Goal: Task Accomplishment & Management: Use online tool/utility

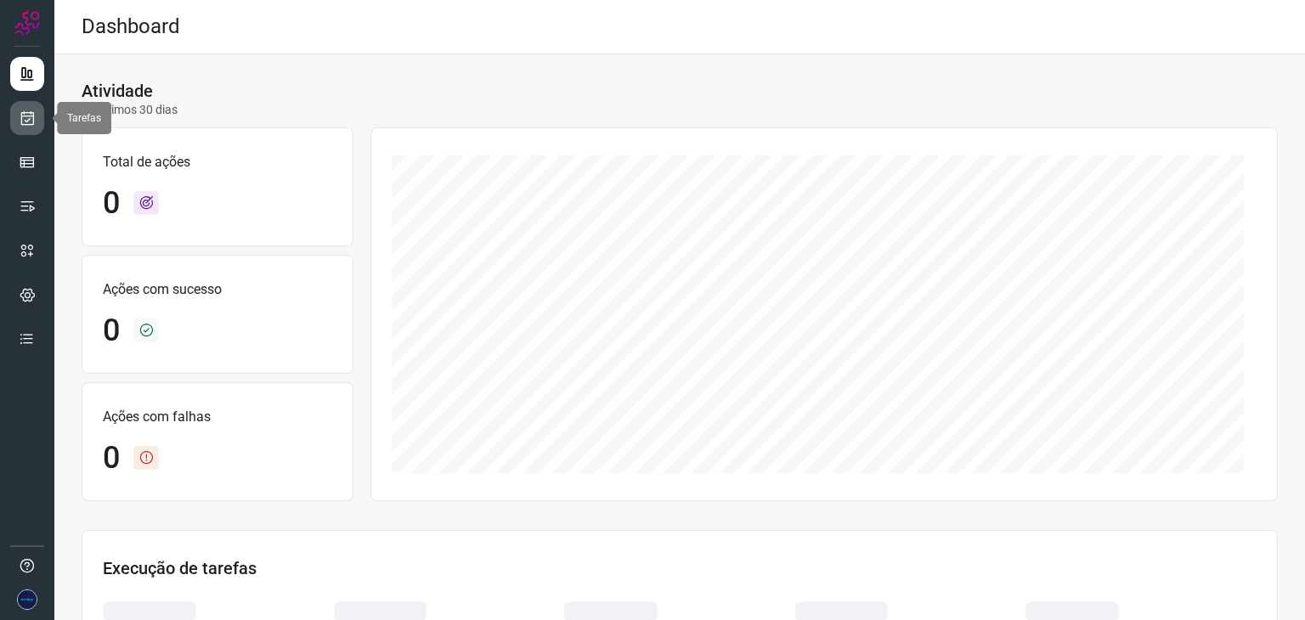
click at [36, 130] on link at bounding box center [27, 118] width 34 height 34
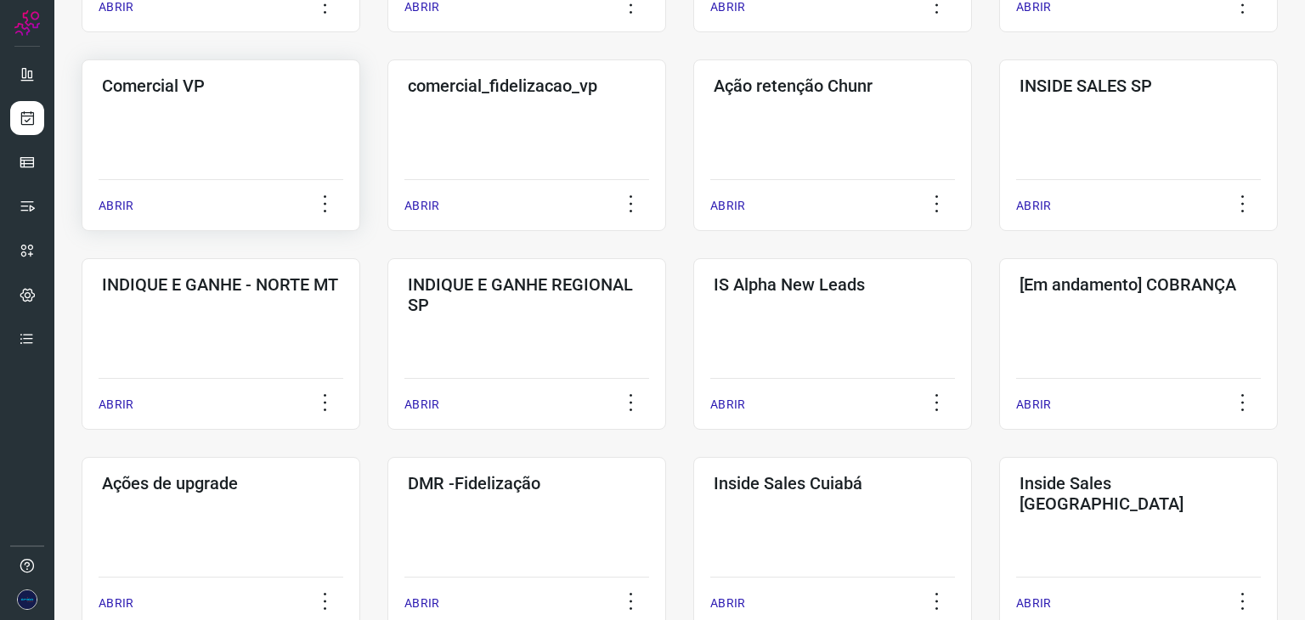
scroll to position [510, 0]
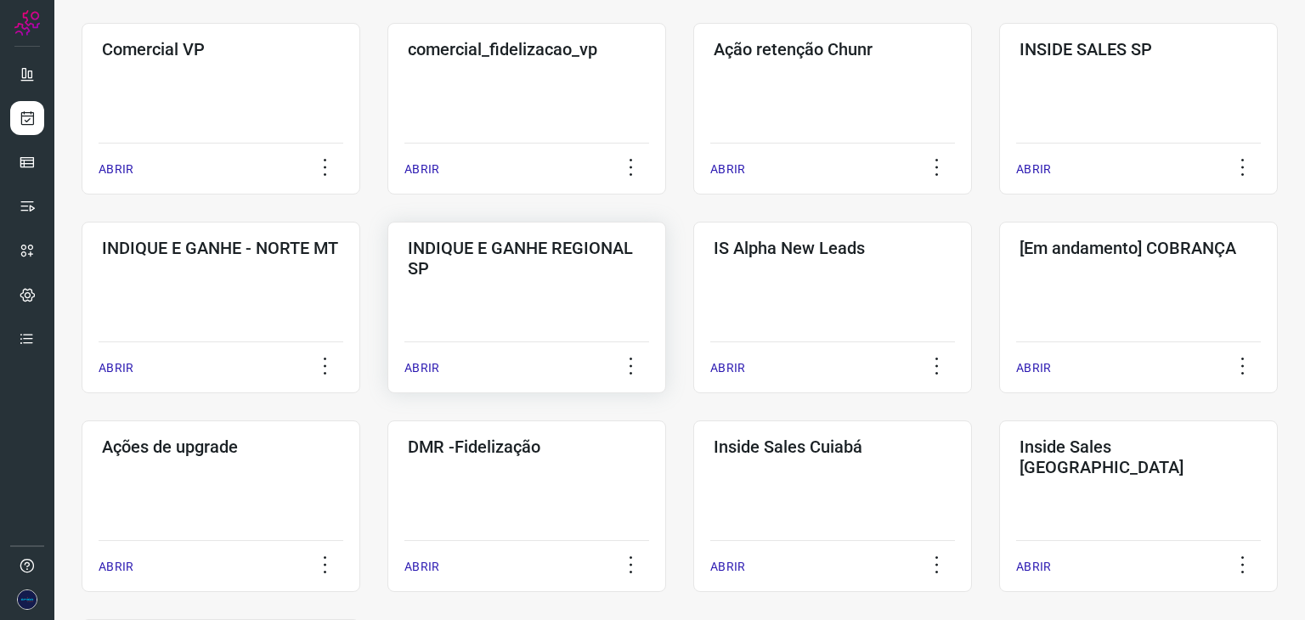
click at [420, 368] on p "ABRIR" at bounding box center [421, 368] width 35 height 18
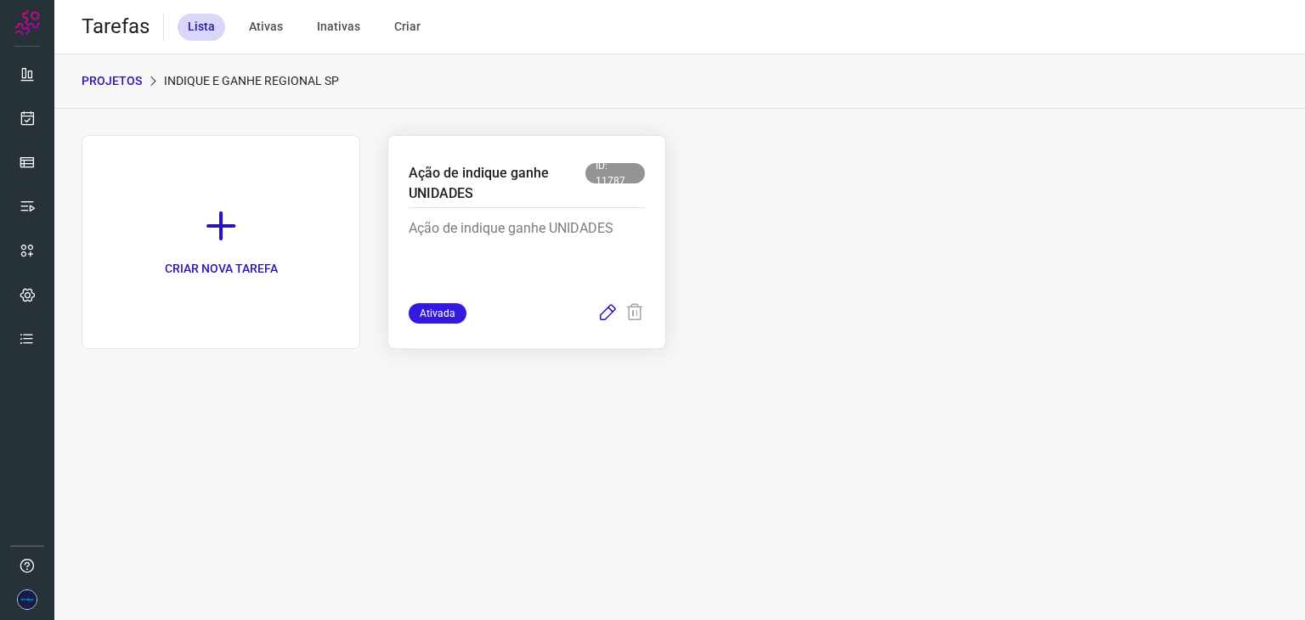
click at [606, 314] on icon at bounding box center [607, 313] width 20 height 20
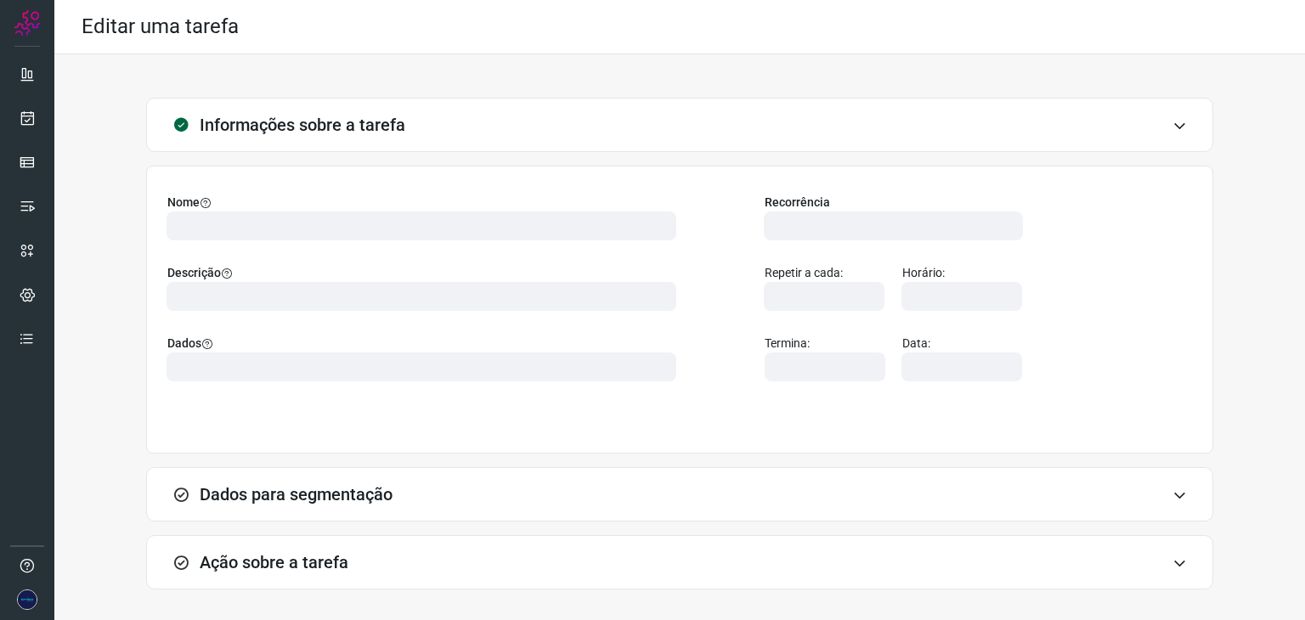
type input "569464"
type input "419628"
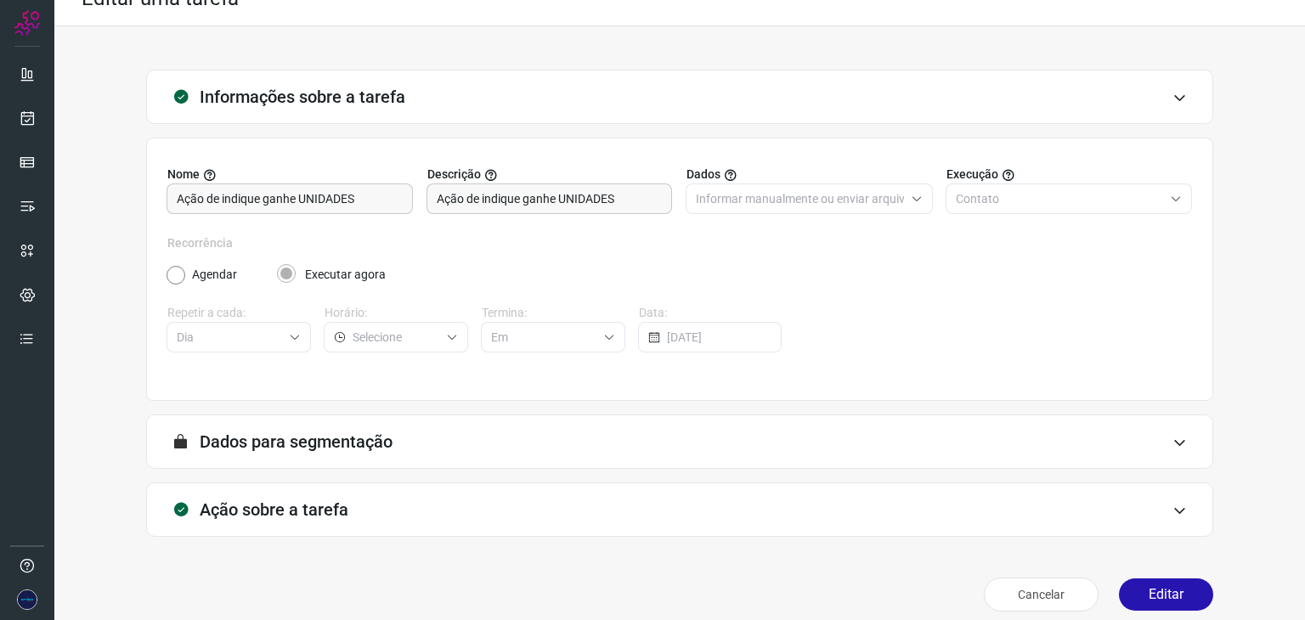
scroll to position [43, 0]
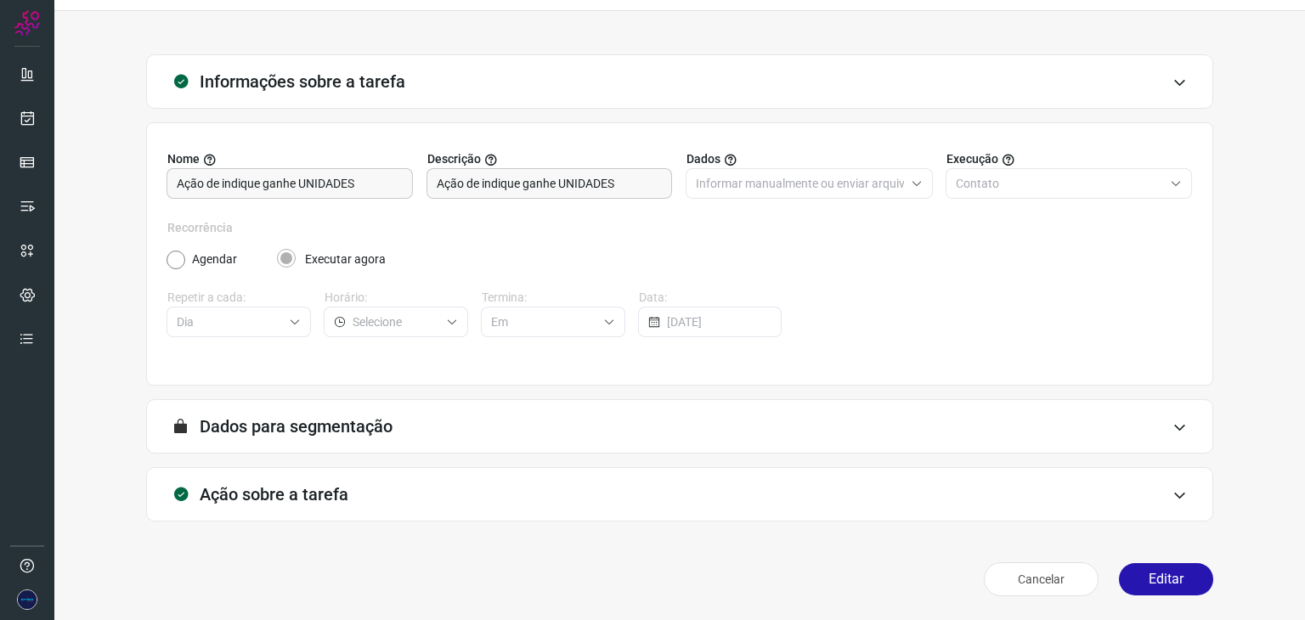
type input "0800 Atendimento Amigo Internet"
type input "0800 Amigo Internet - Início atendimento"
click at [1173, 494] on icon at bounding box center [1180, 496] width 14 height 14
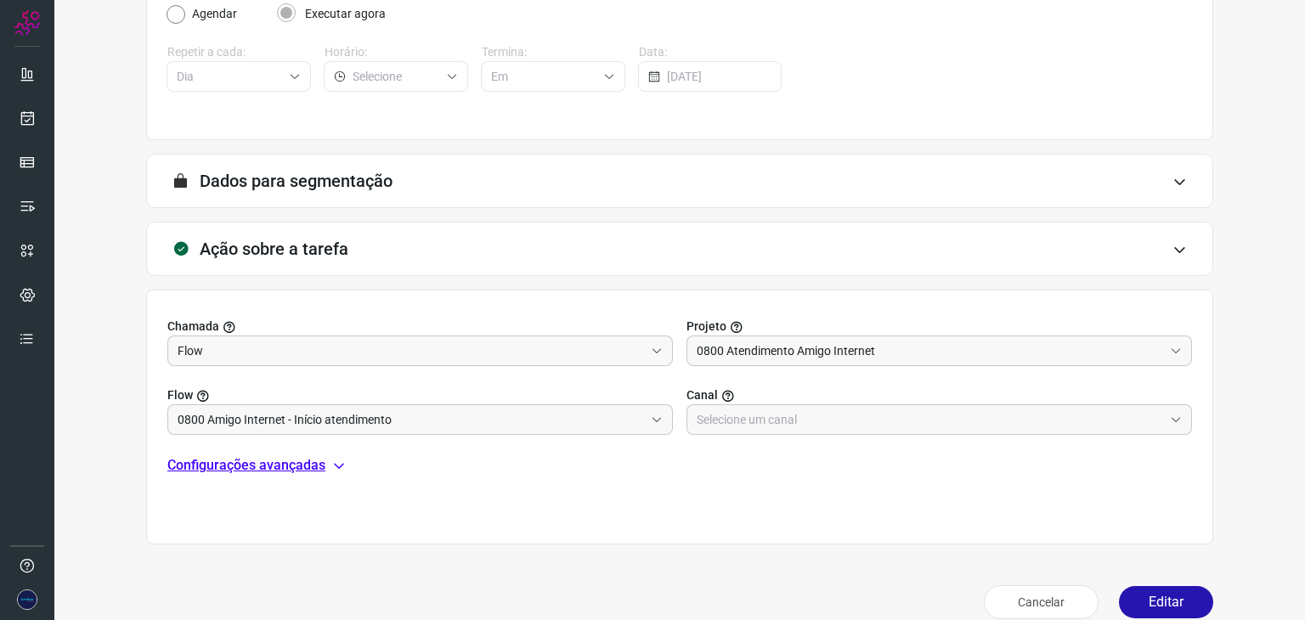
scroll to position [312, 0]
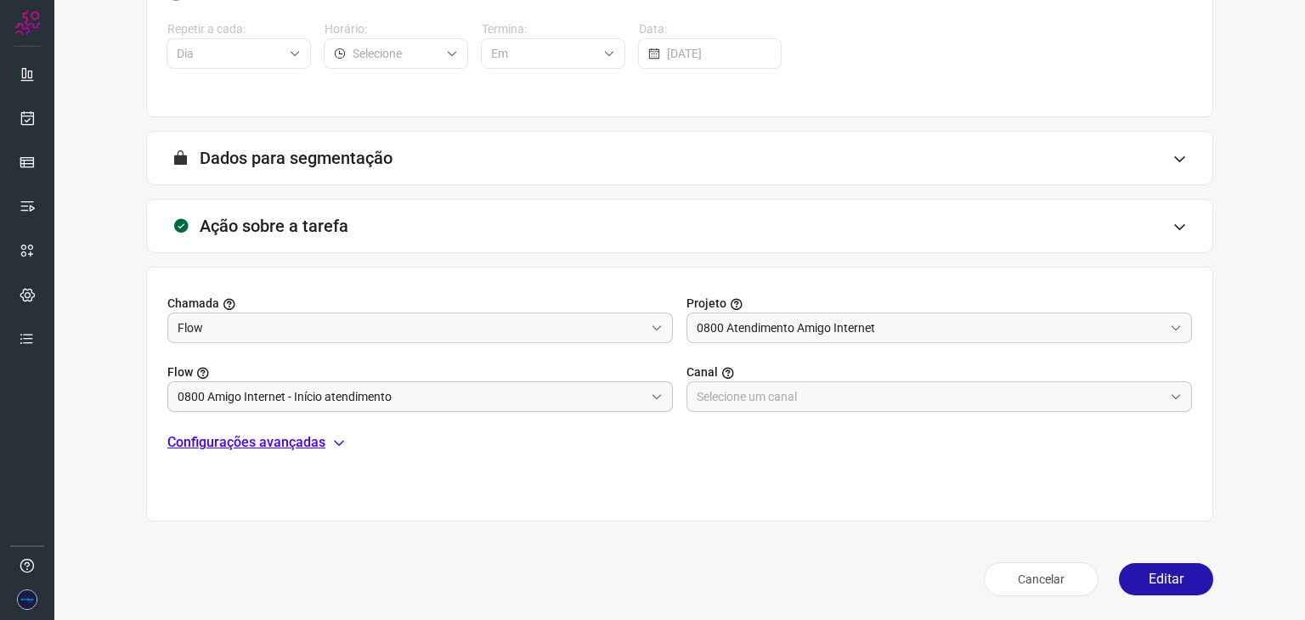
click at [651, 395] on icon at bounding box center [657, 397] width 12 height 12
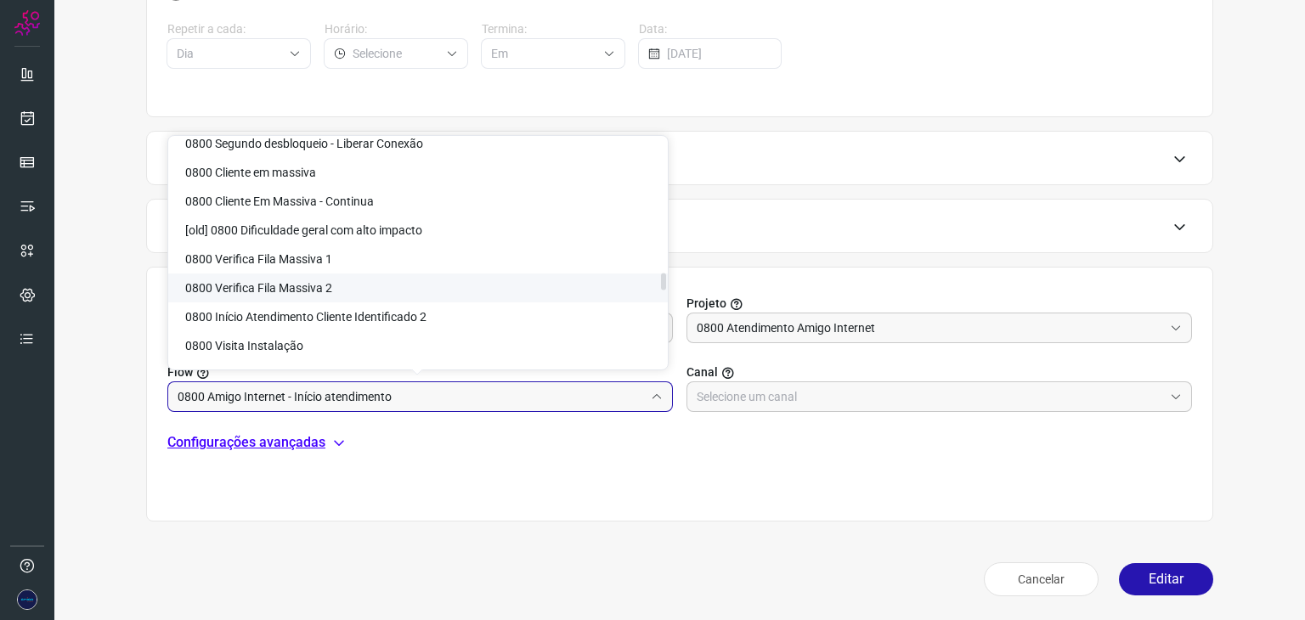
scroll to position [3654, 0]
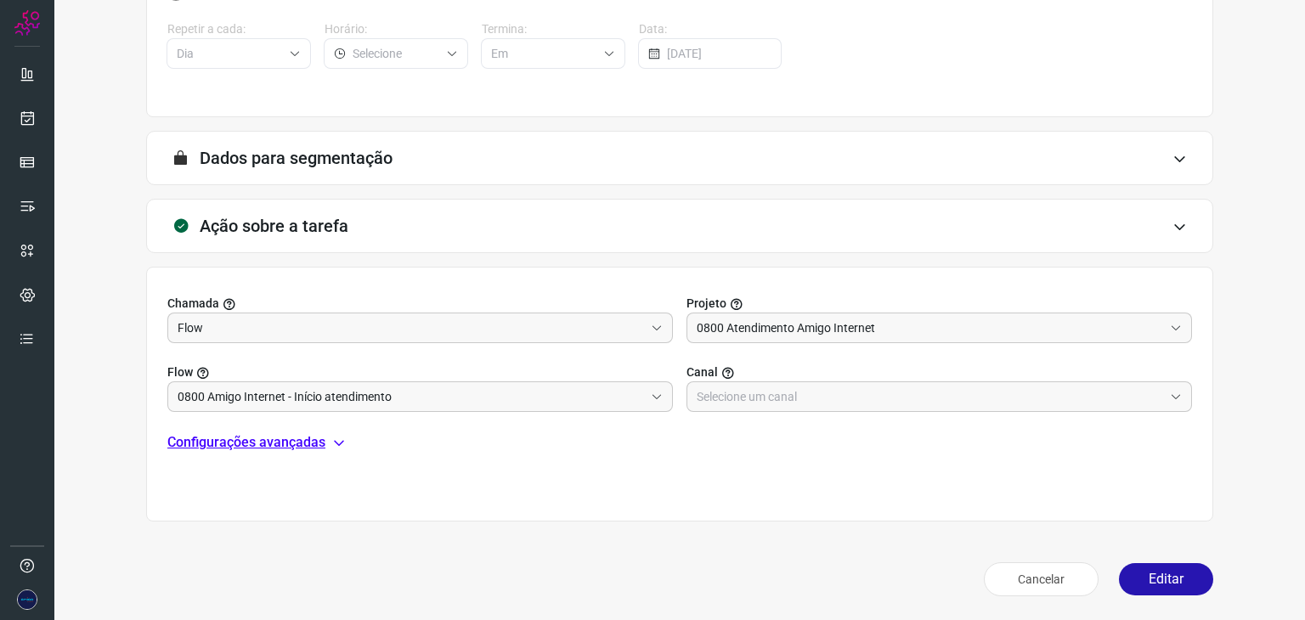
click at [925, 181] on div "A segmentação de dados está desabilitada porque a opção de envio manual foi sel…" at bounding box center [679, 158] width 1067 height 54
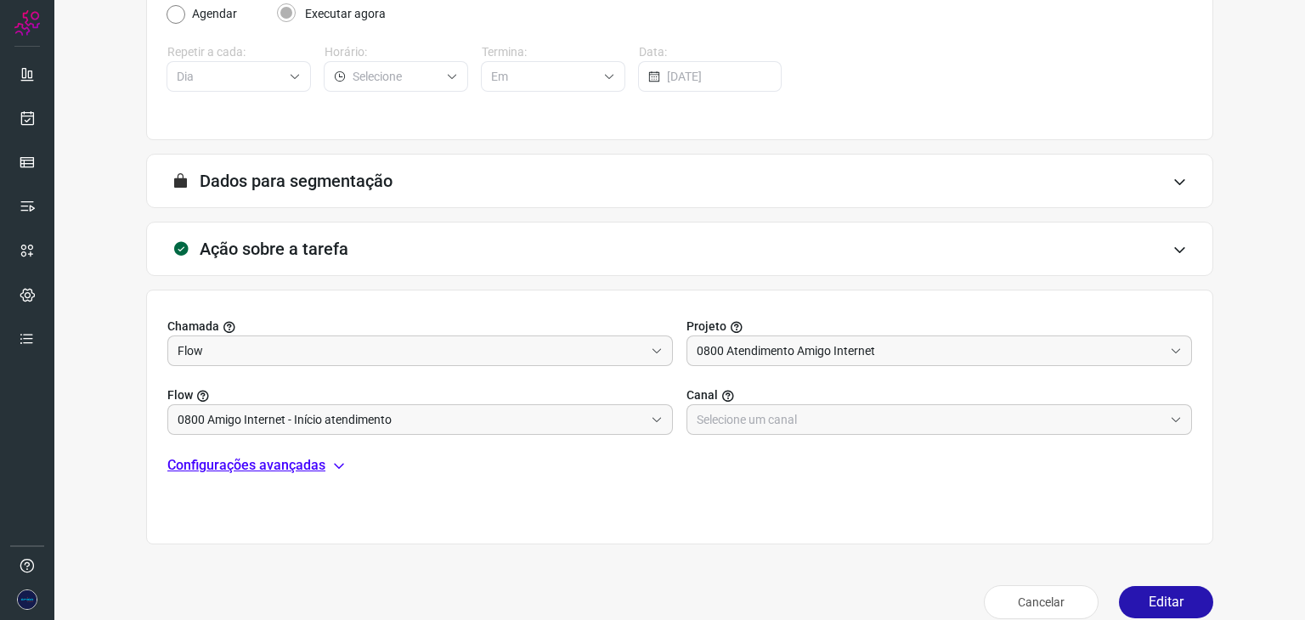
scroll to position [312, 0]
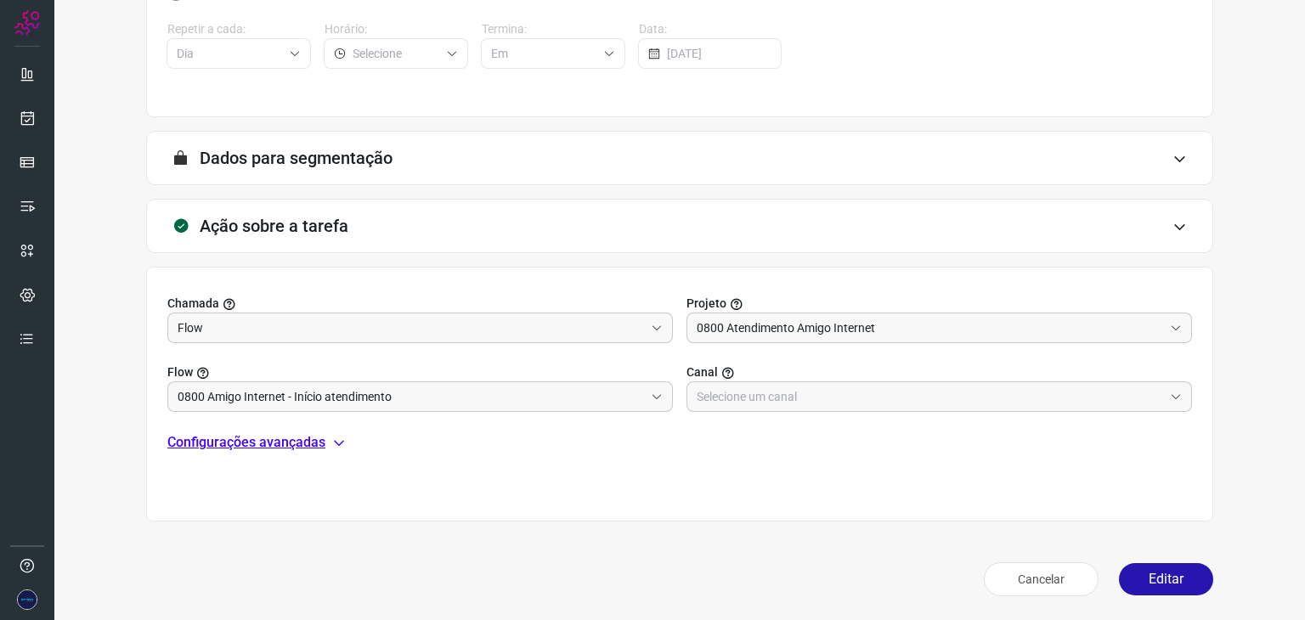
click at [1173, 154] on icon at bounding box center [1180, 159] width 14 height 14
click at [1170, 325] on icon at bounding box center [1176, 328] width 12 height 12
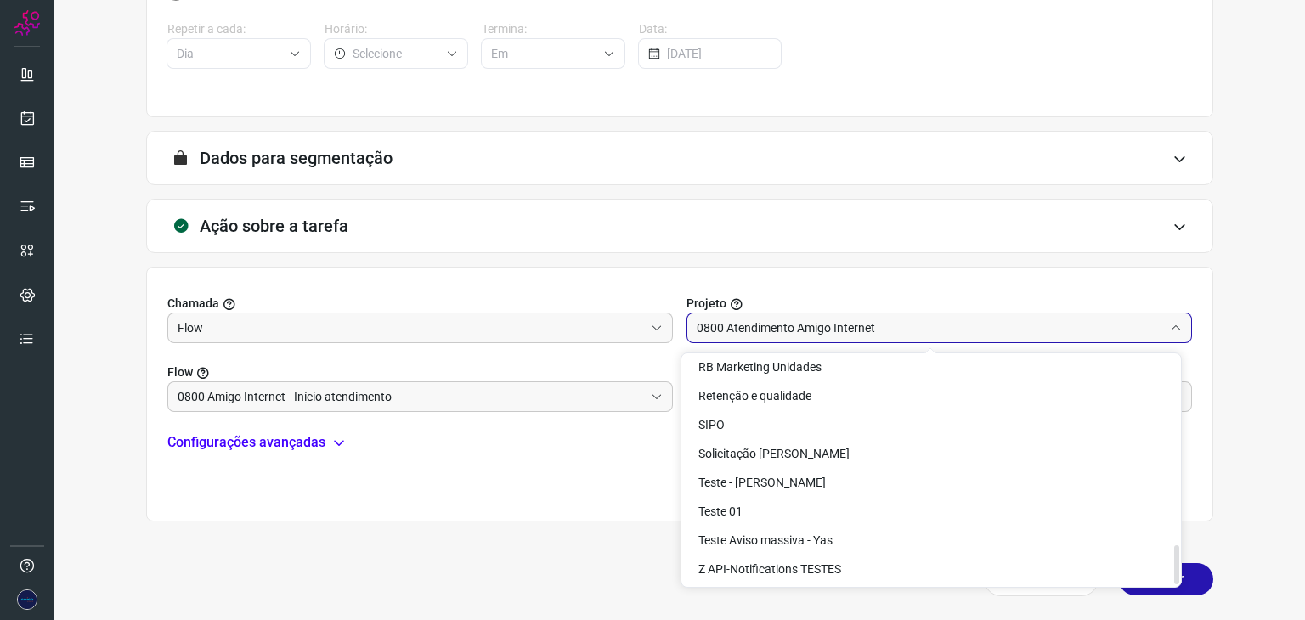
scroll to position [1105, 0]
click at [534, 459] on div "Chamada Flow Projeto 0800 Atendimento Amigo Internet Flow 0800 Amigo Internet -…" at bounding box center [679, 394] width 1067 height 255
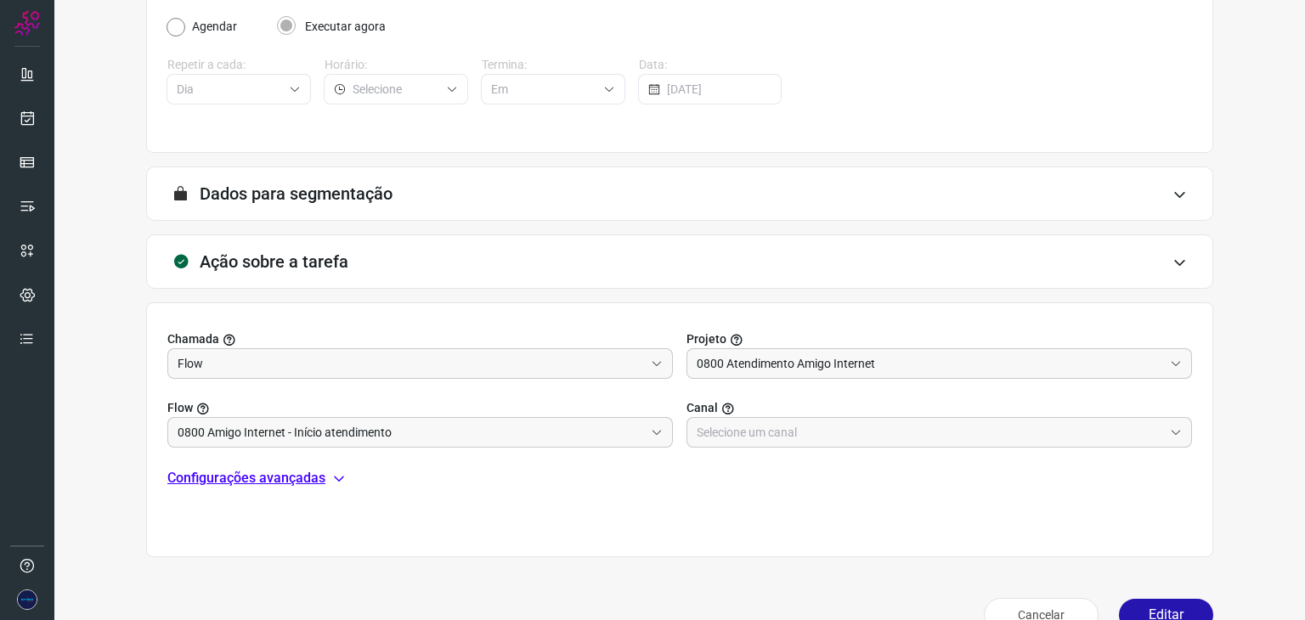
scroll to position [312, 0]
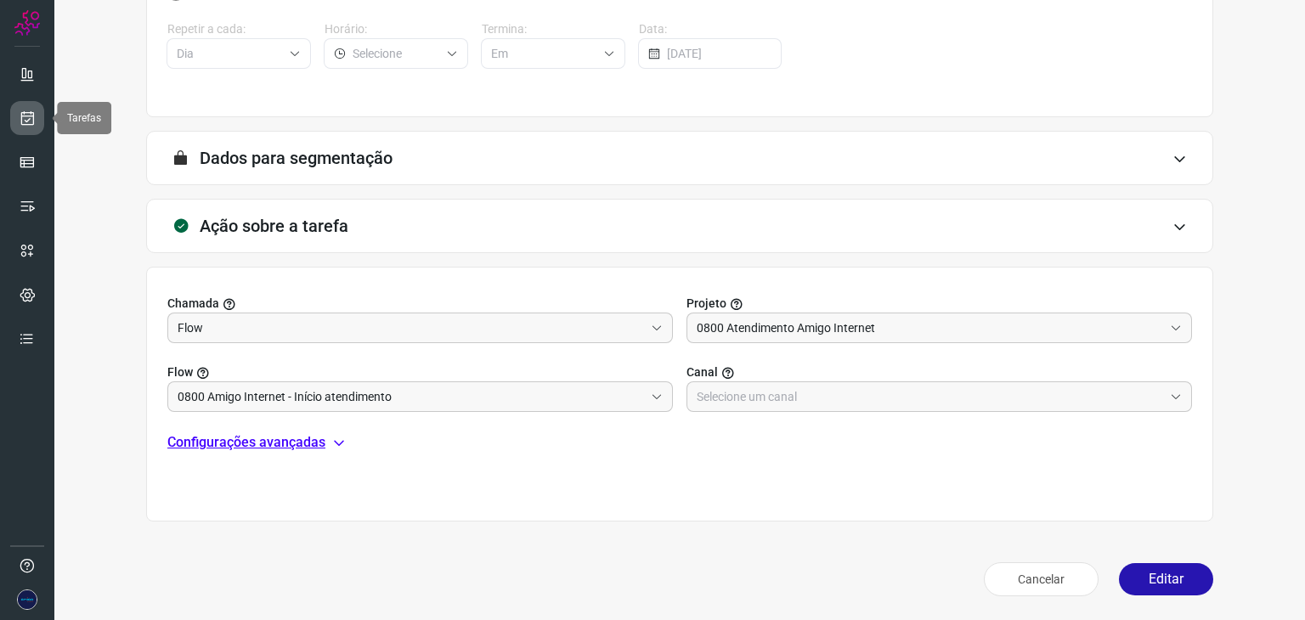
click at [21, 111] on icon at bounding box center [28, 118] width 18 height 17
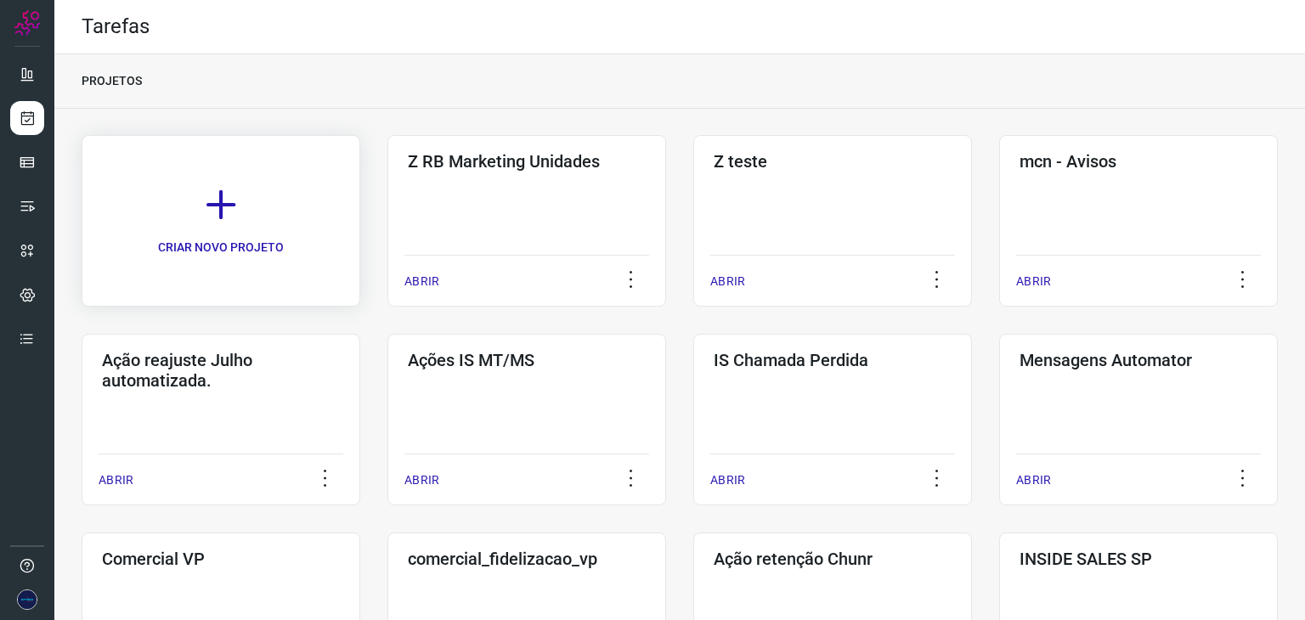
click at [211, 235] on link "CRIAR NOVO PROJETO" at bounding box center [221, 221] width 279 height 172
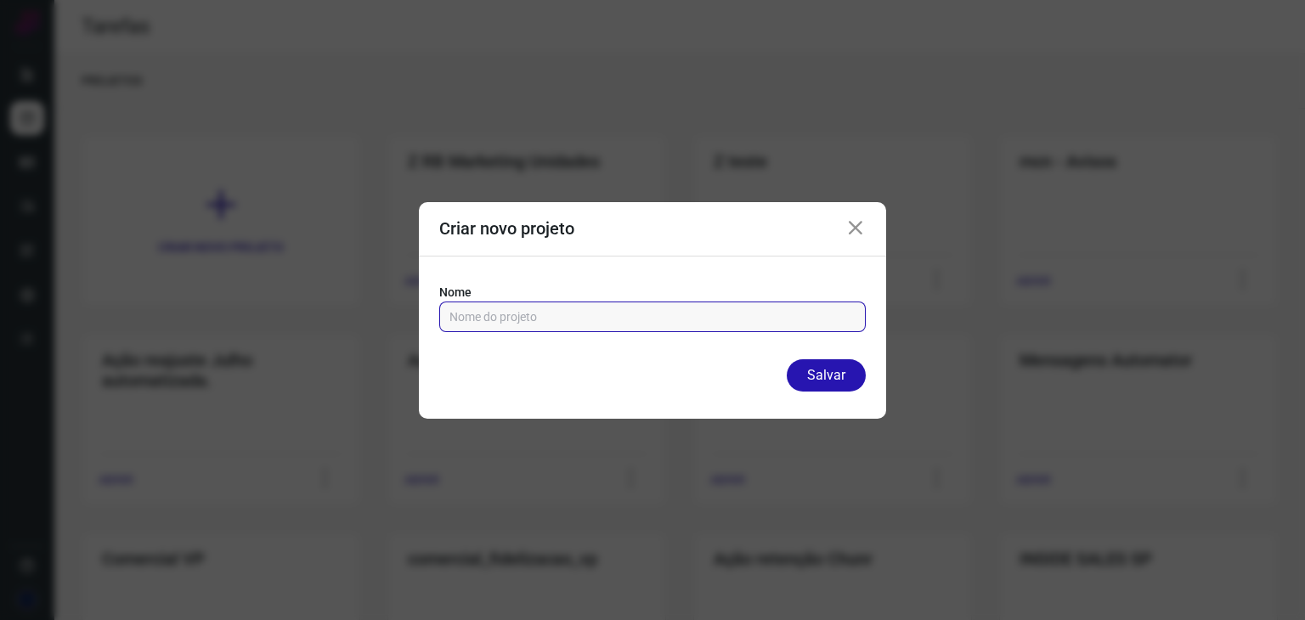
click at [697, 317] on input "text" at bounding box center [653, 317] width 406 height 29
type input "AÇÃO UNIDADES SP"
click at [852, 367] on button "Salvar" at bounding box center [826, 375] width 79 height 32
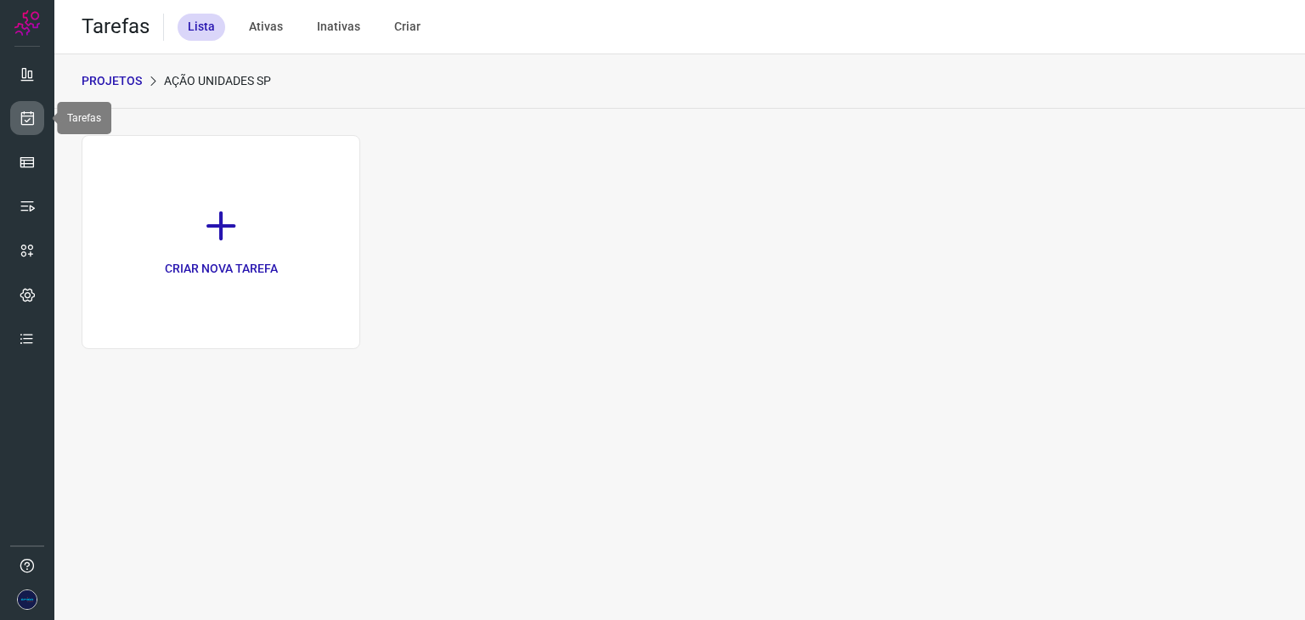
click at [19, 113] on icon at bounding box center [28, 118] width 18 height 17
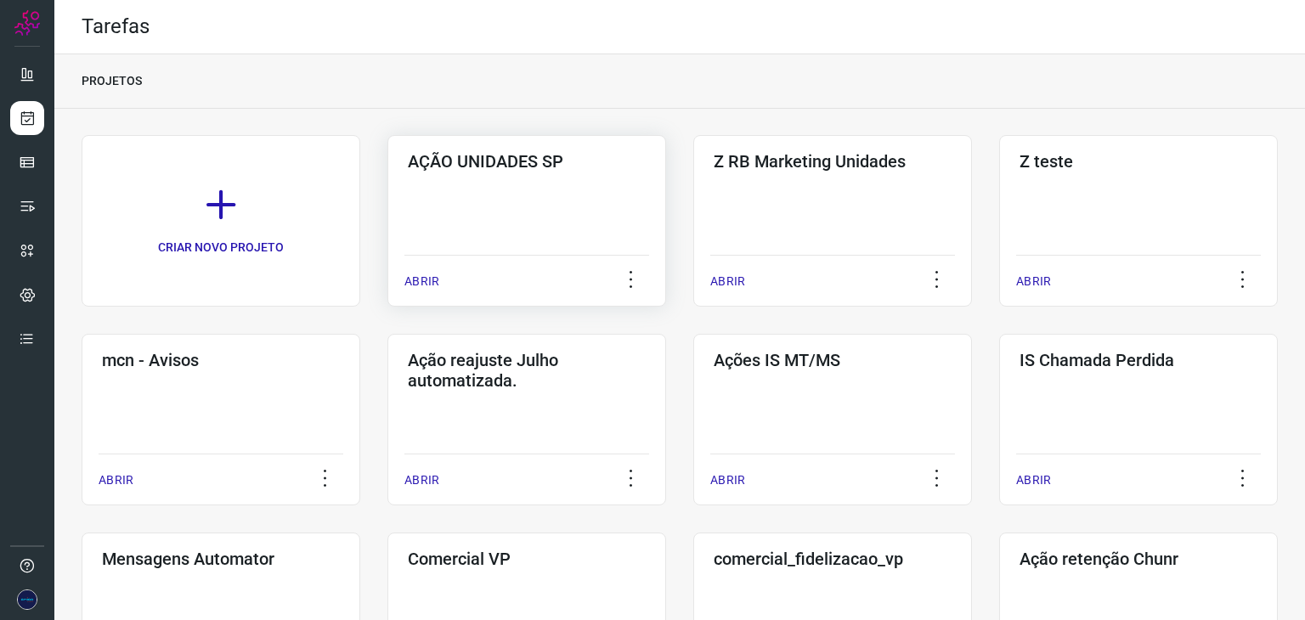
click at [419, 280] on p "ABRIR" at bounding box center [421, 282] width 35 height 18
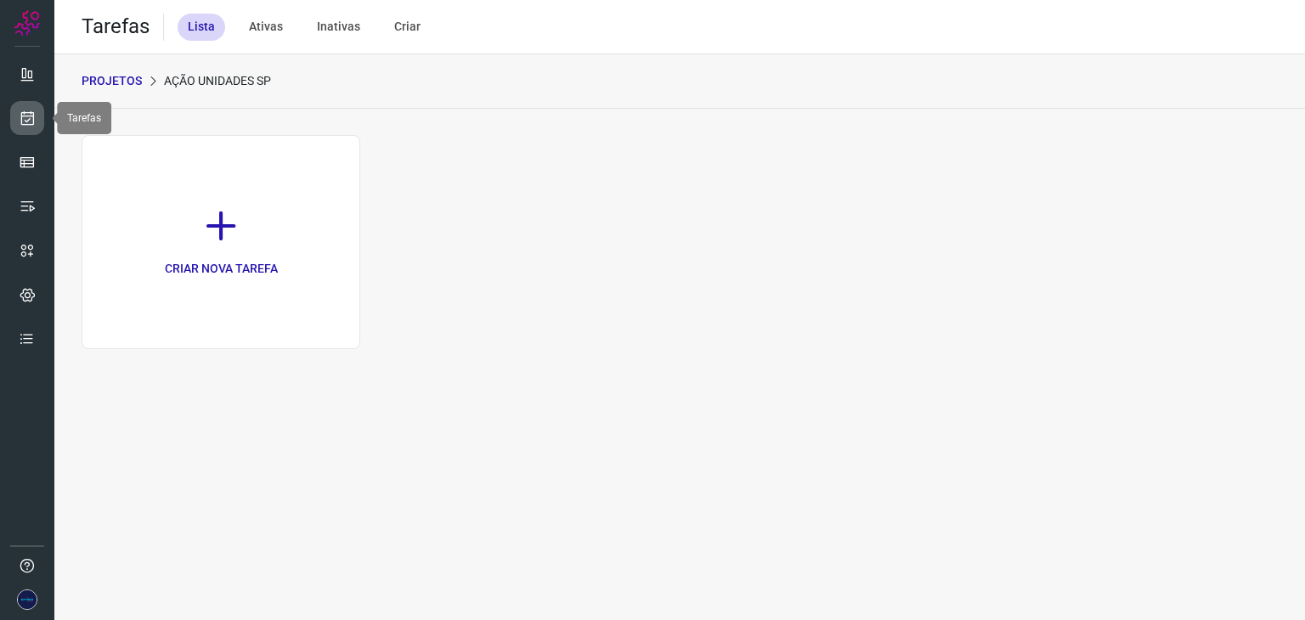
click at [25, 116] on icon at bounding box center [28, 118] width 18 height 17
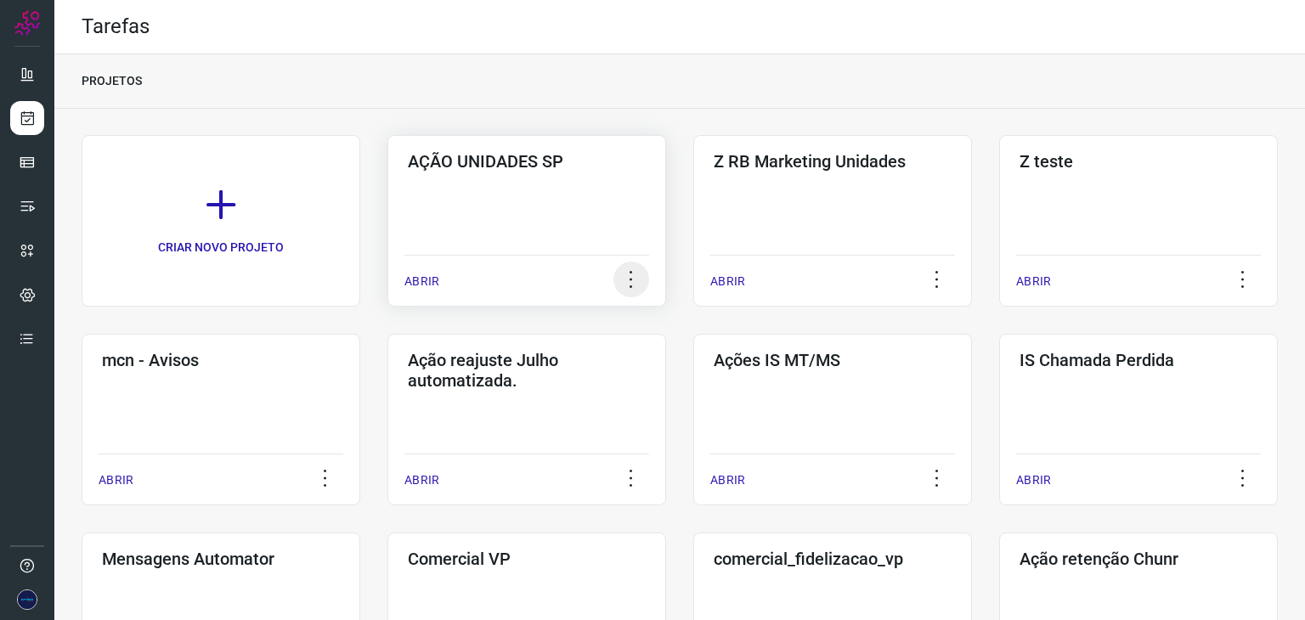
click at [625, 276] on icon at bounding box center [631, 280] width 36 height 36
click at [596, 364] on li "Remover" at bounding box center [592, 363] width 99 height 27
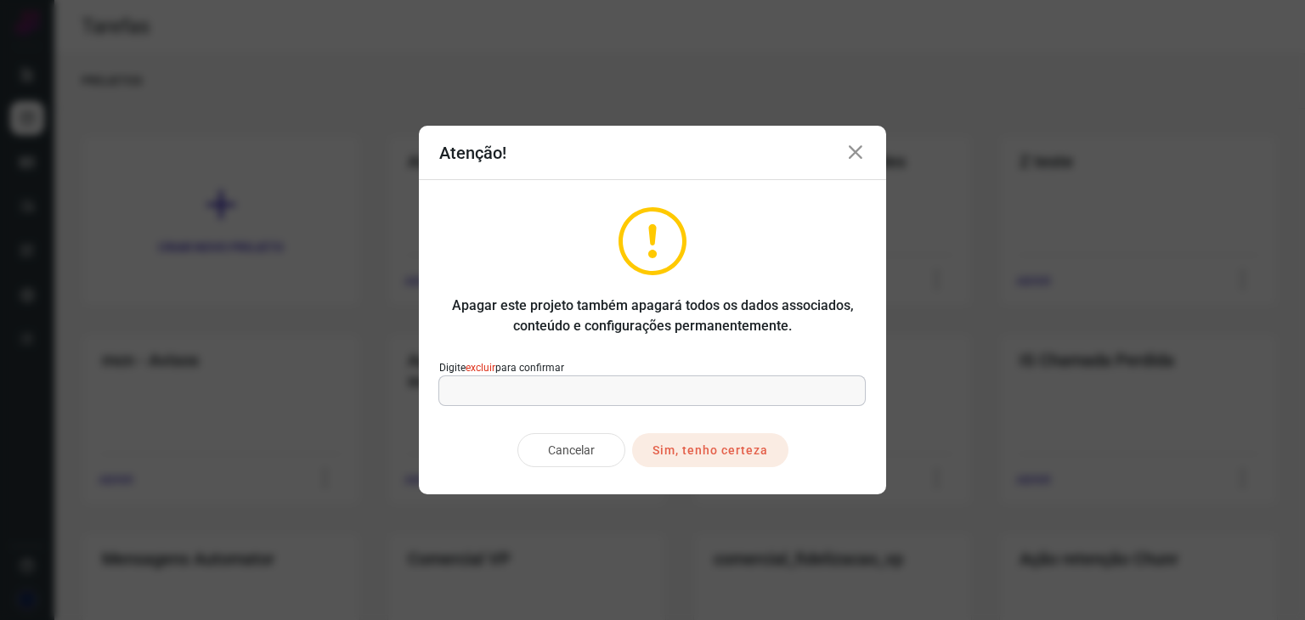
click at [573, 395] on input "text" at bounding box center [652, 390] width 407 height 29
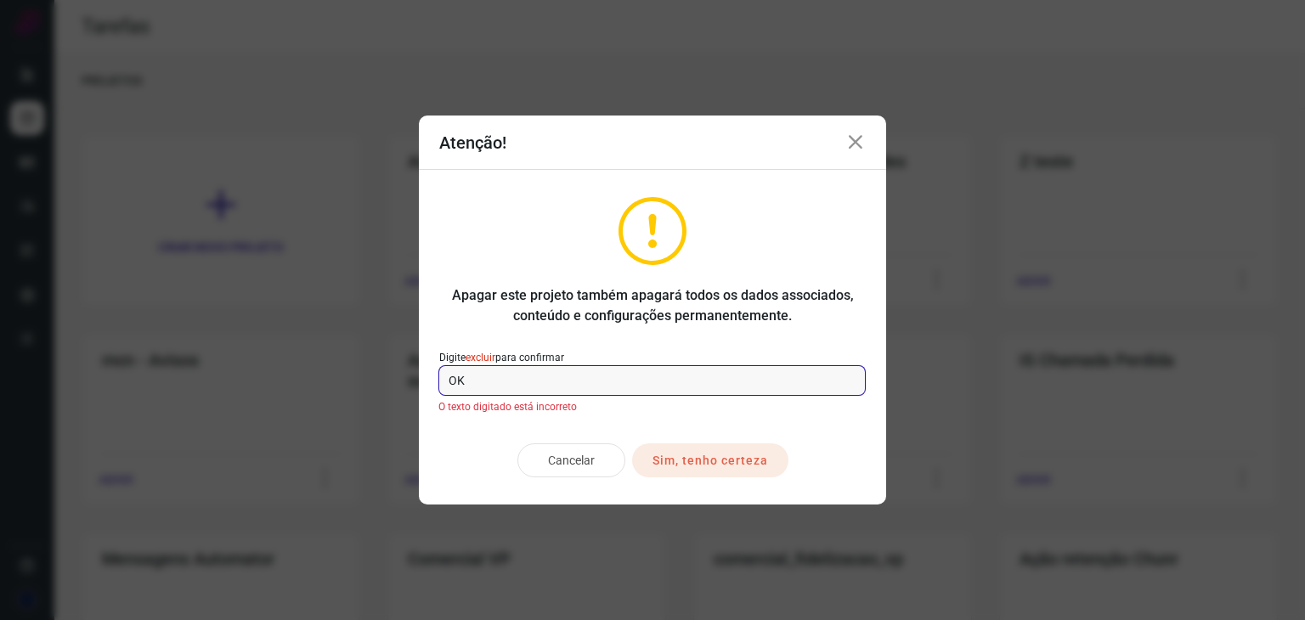
type input "O"
type input "EXCLUIR"
click at [541, 382] on input "EXCLUIR" at bounding box center [652, 380] width 407 height 29
drag, startPoint x: 541, startPoint y: 382, endPoint x: 461, endPoint y: 380, distance: 79.9
click at [456, 380] on input "EXCLUIR" at bounding box center [652, 380] width 407 height 29
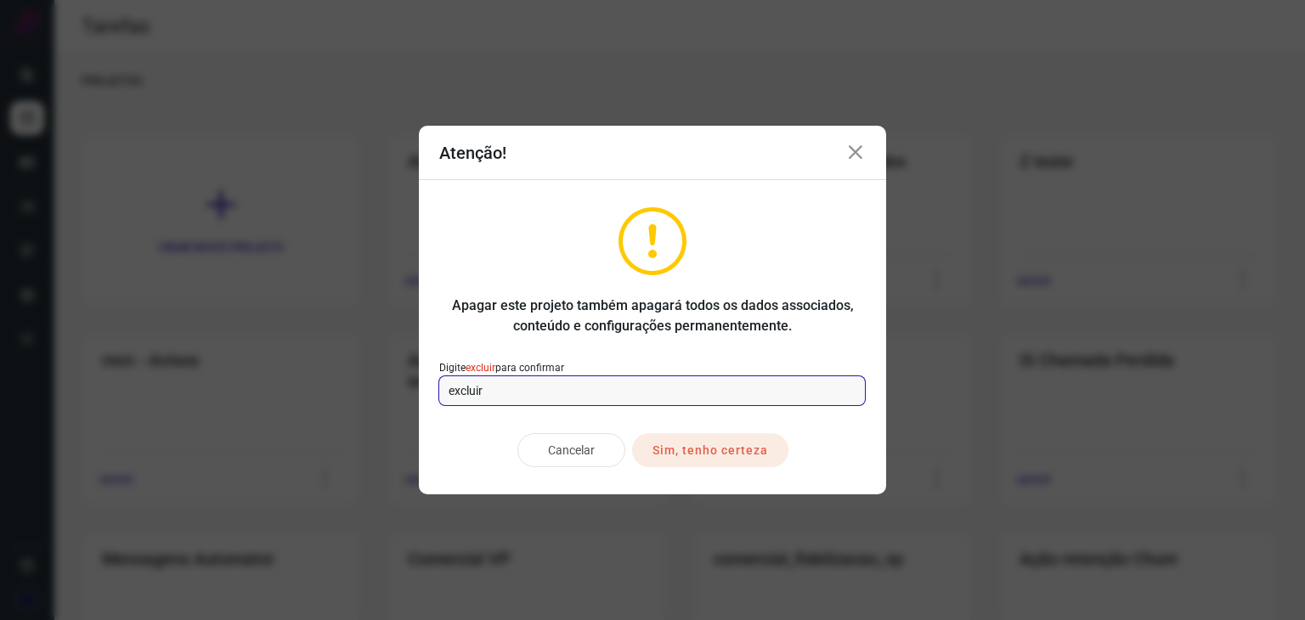
type input "excluir"
click at [744, 450] on button "Sim, tenho certeza" at bounding box center [710, 450] width 156 height 34
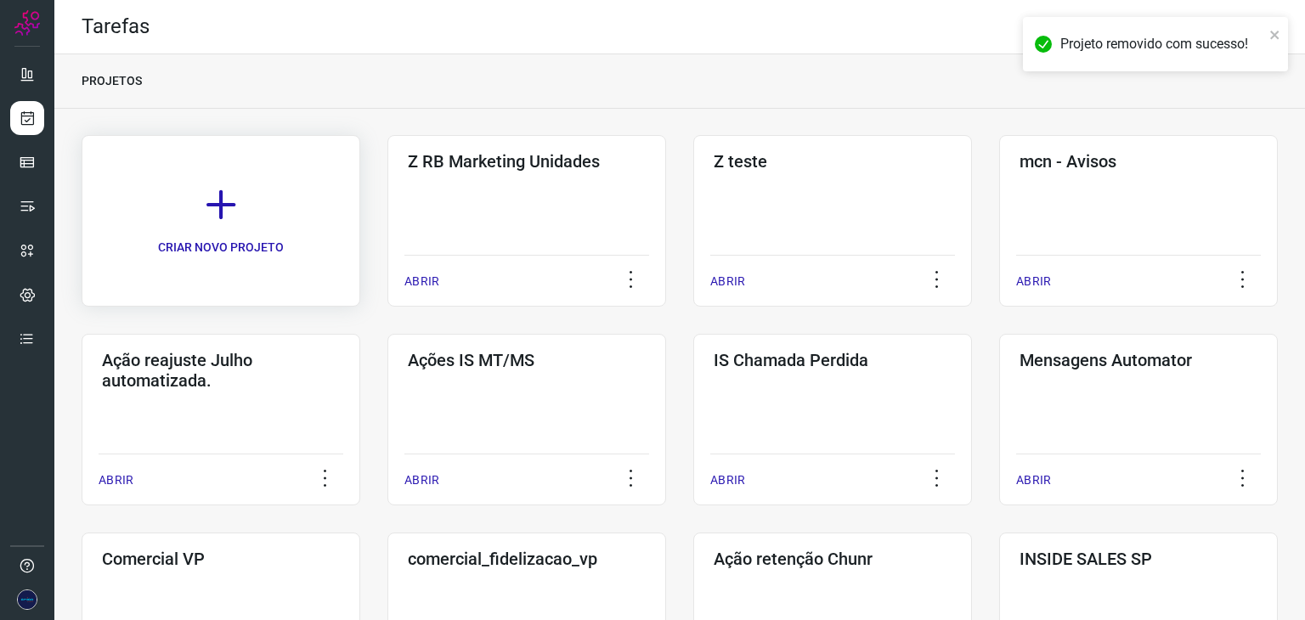
click at [235, 229] on link "CRIAR NOVO PROJETO" at bounding box center [221, 221] width 279 height 172
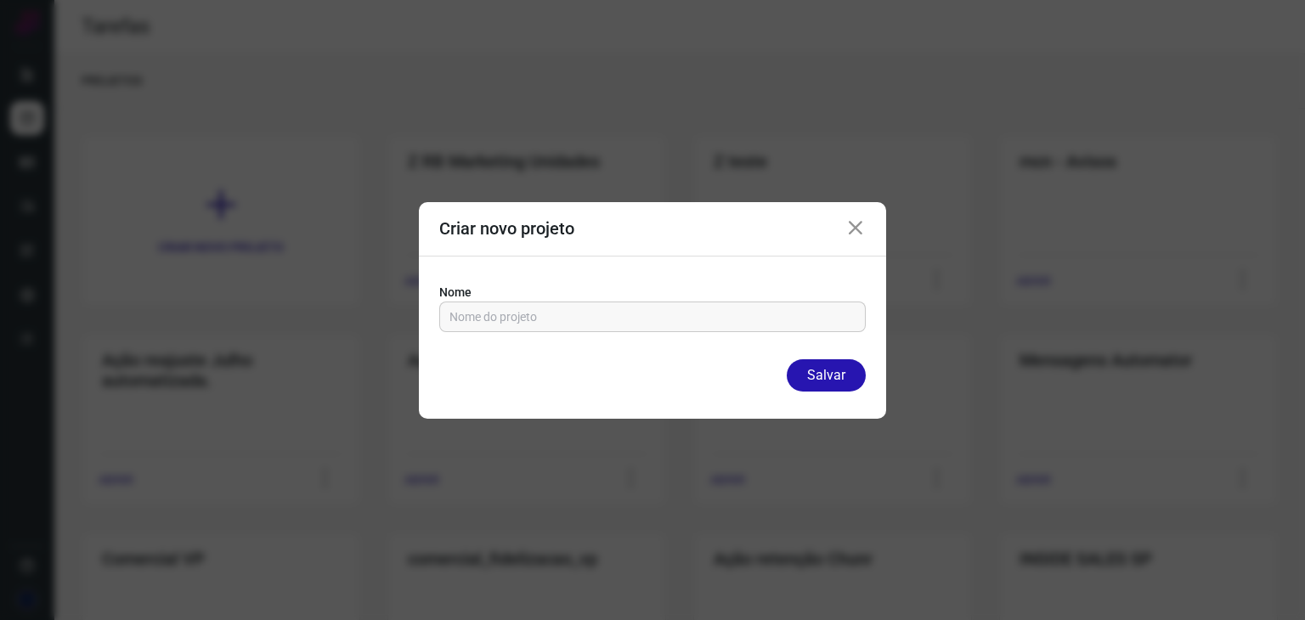
click at [853, 221] on icon at bounding box center [855, 228] width 20 height 20
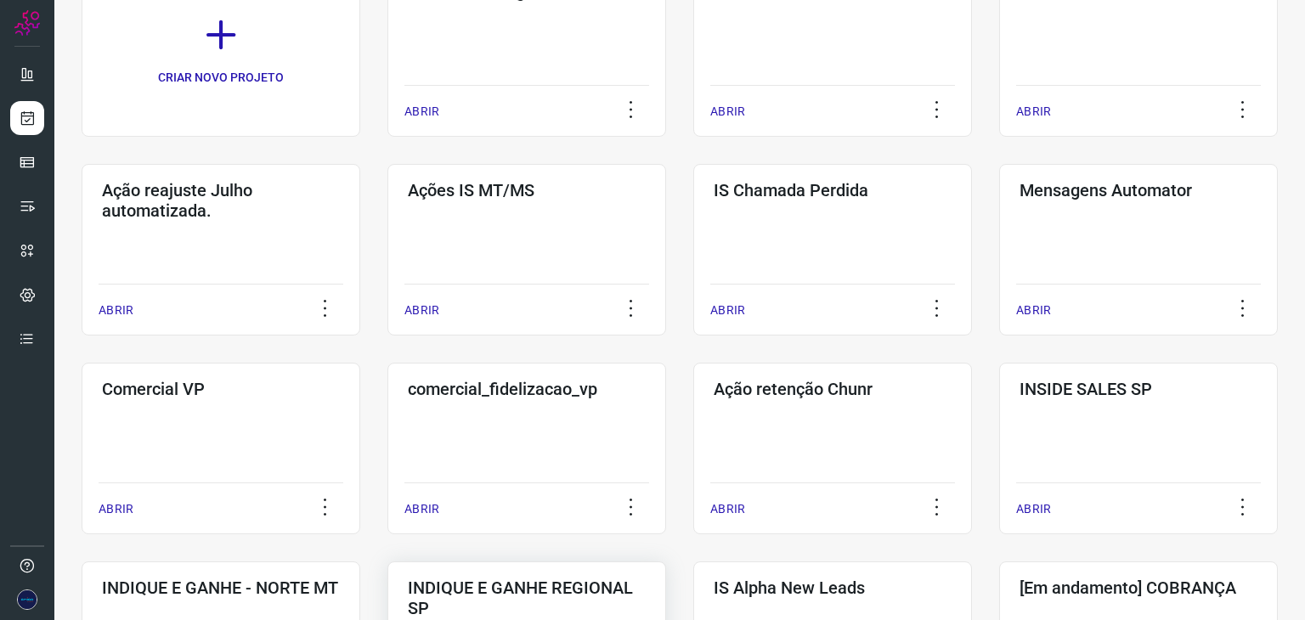
scroll to position [140, 0]
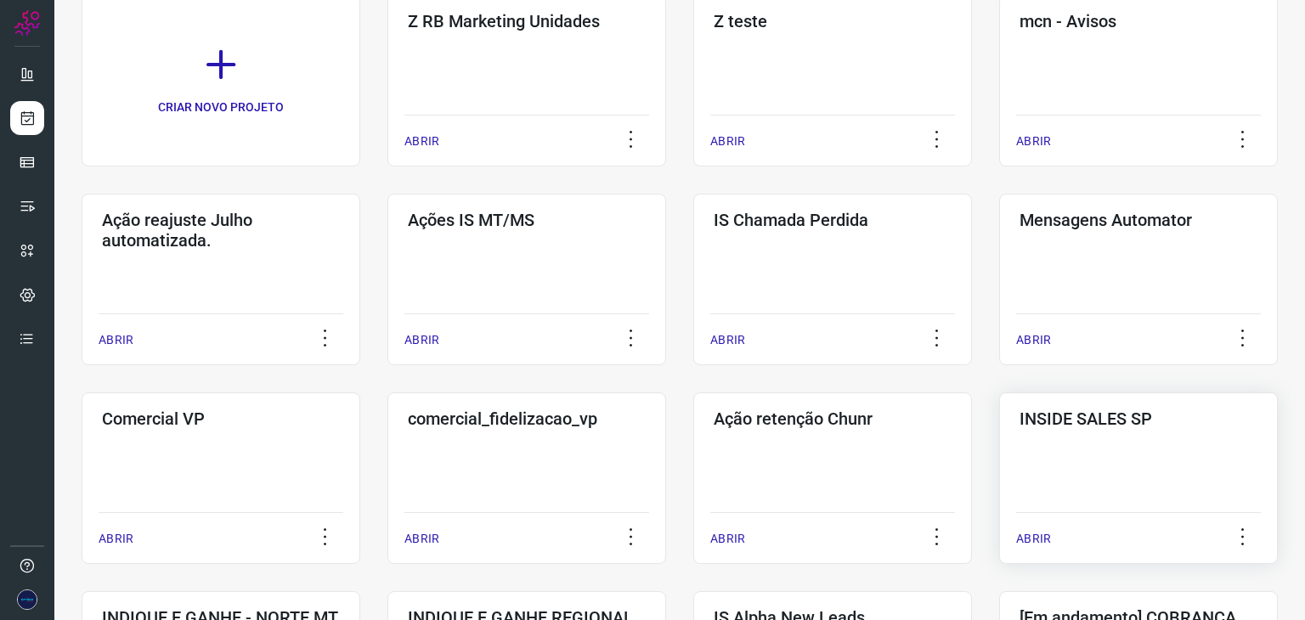
click at [1034, 541] on p "ABRIR" at bounding box center [1033, 539] width 35 height 18
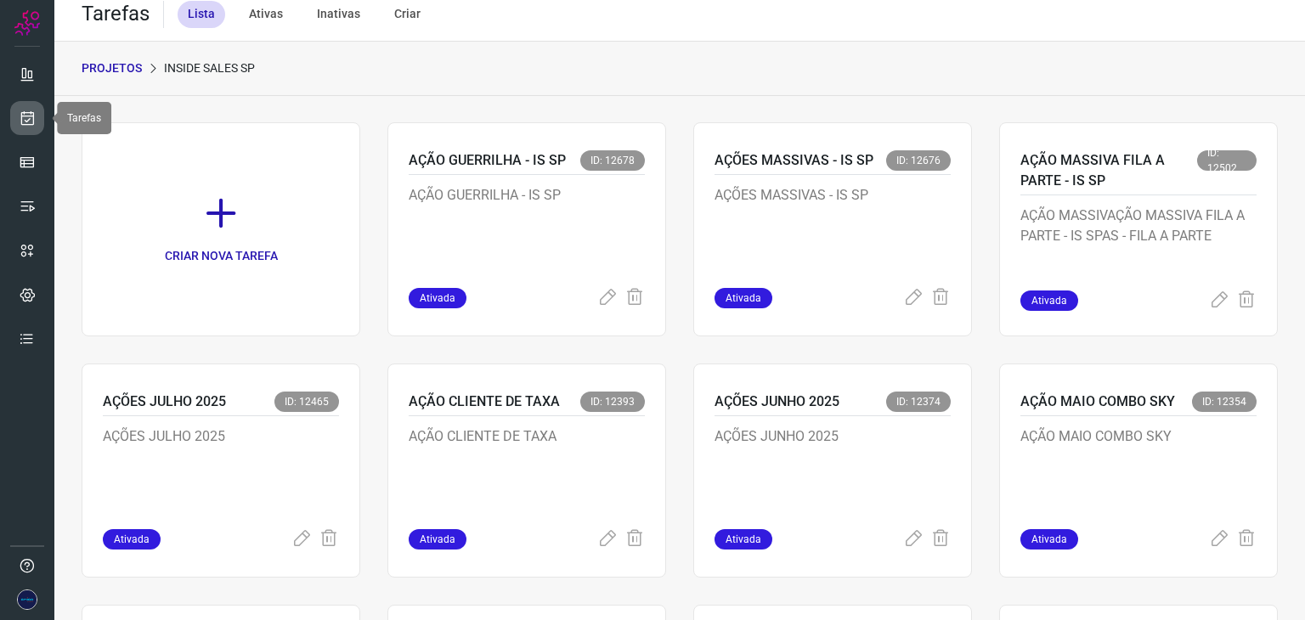
click at [20, 112] on icon at bounding box center [28, 118] width 18 height 17
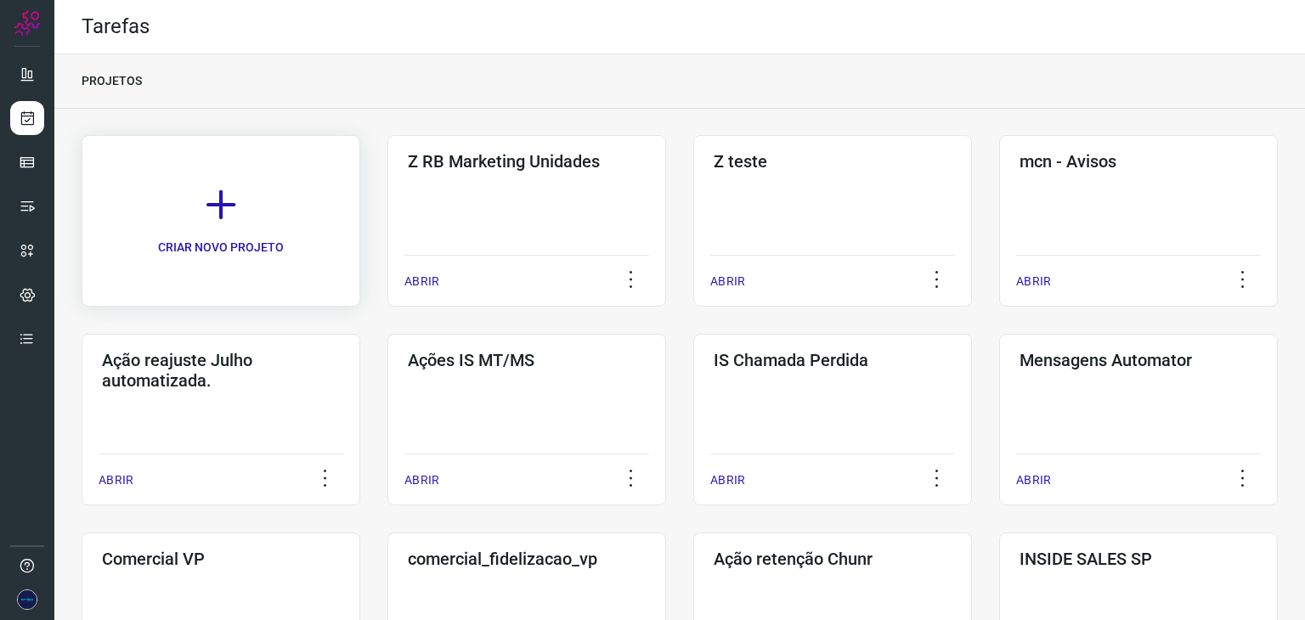
click at [251, 243] on p "CRIAR NOVO PROJETO" at bounding box center [221, 248] width 126 height 18
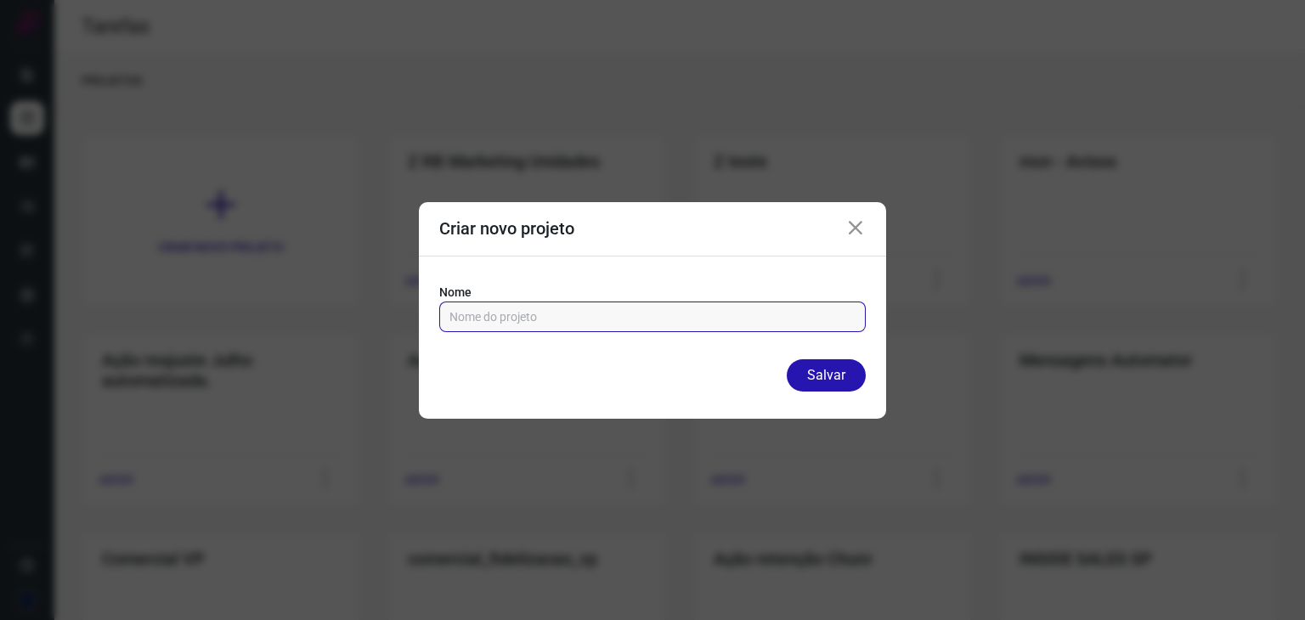
click at [673, 327] on input "text" at bounding box center [653, 317] width 406 height 29
click at [859, 224] on icon at bounding box center [855, 228] width 20 height 20
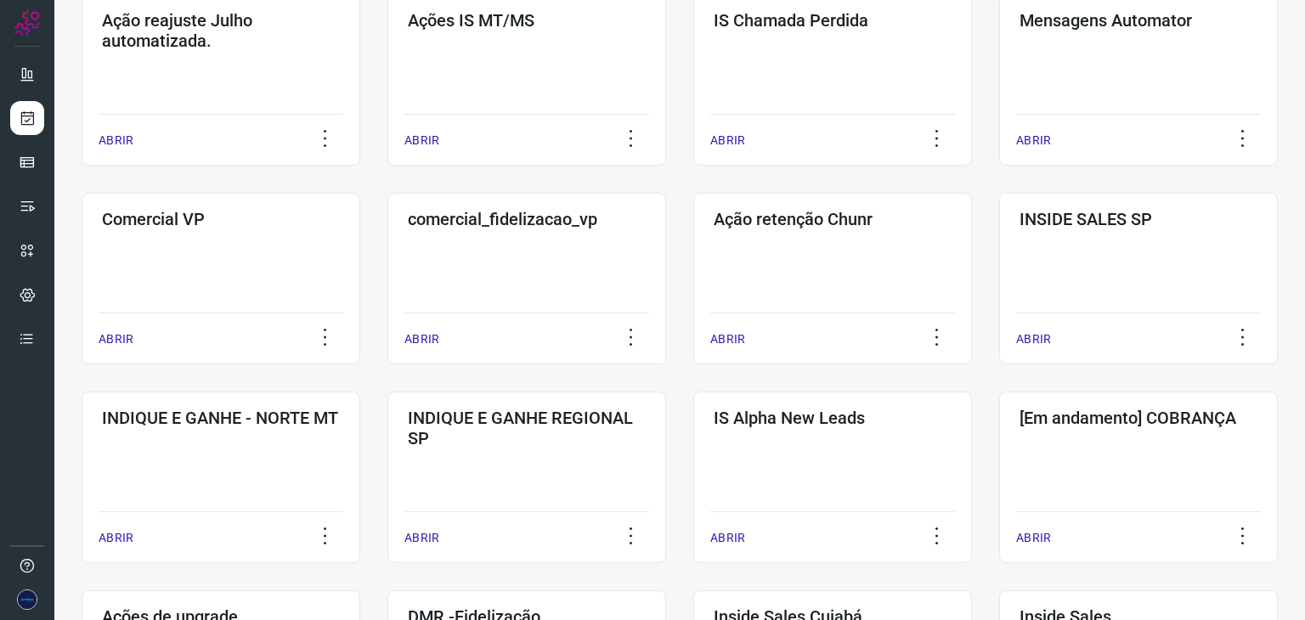
scroll to position [510, 0]
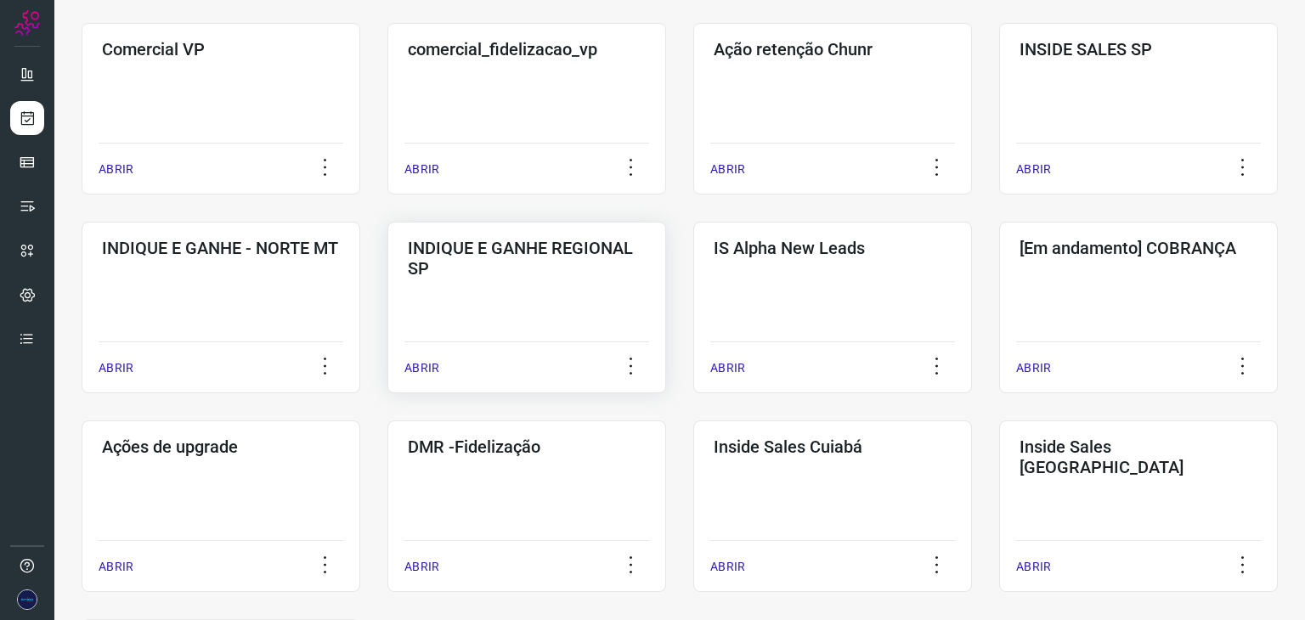
click at [425, 364] on p "ABRIR" at bounding box center [421, 368] width 35 height 18
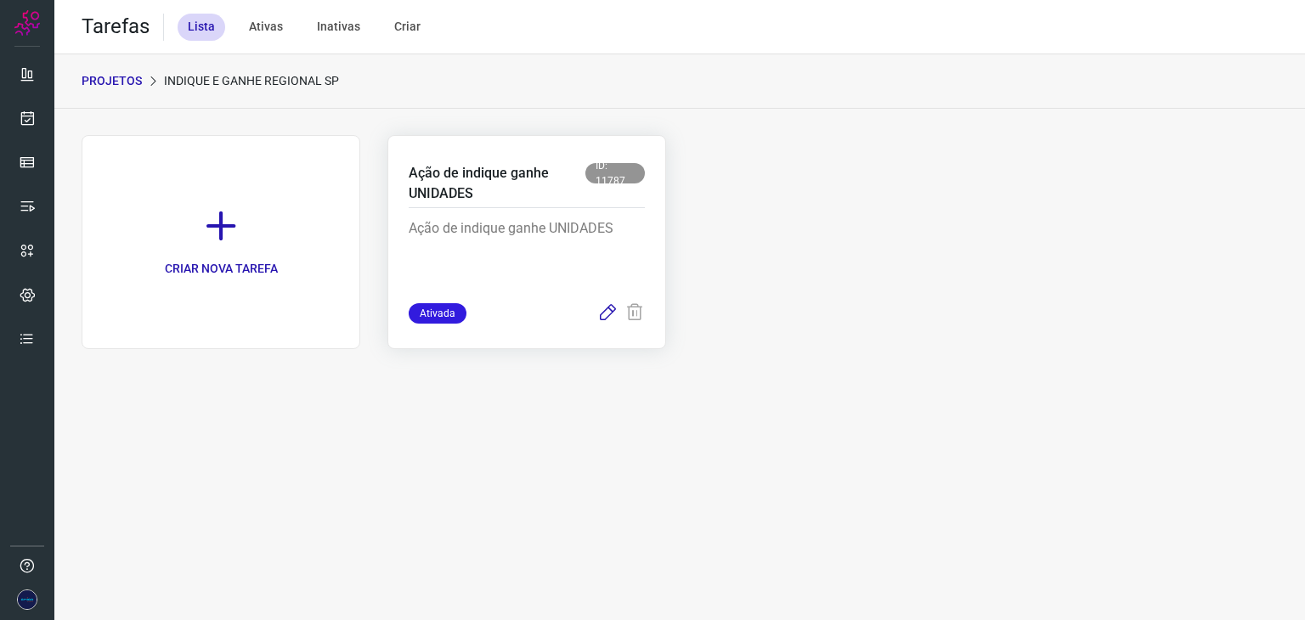
click at [605, 311] on icon at bounding box center [607, 313] width 20 height 20
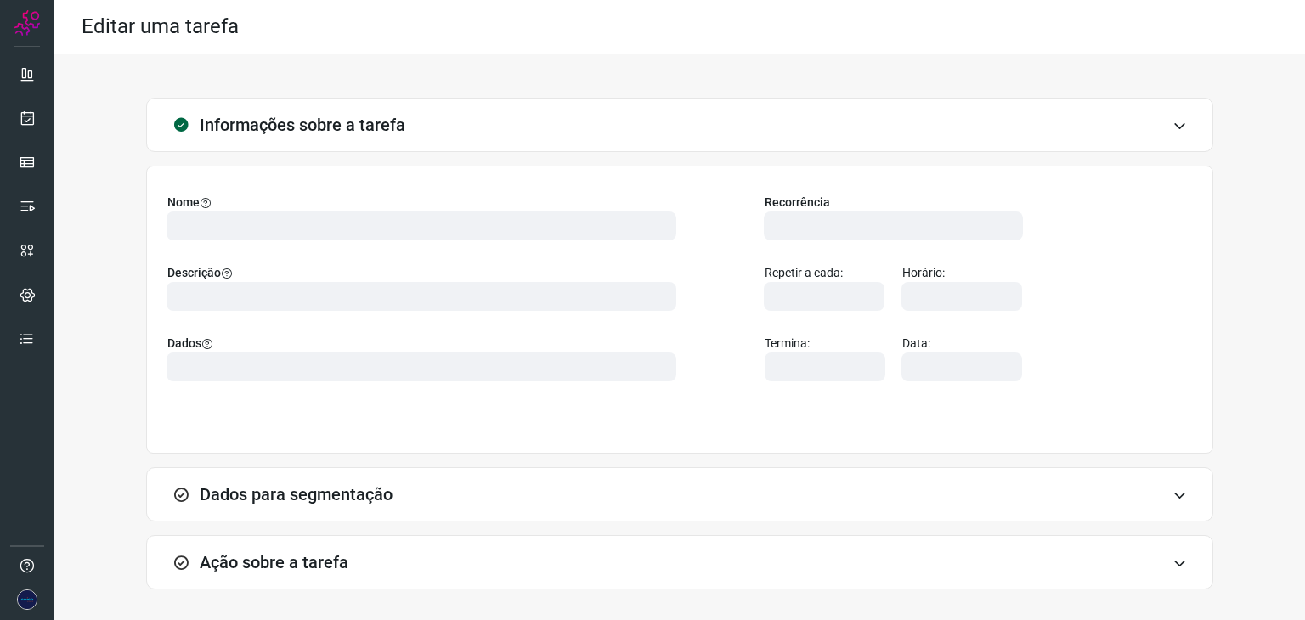
type input "569464"
type input "419628"
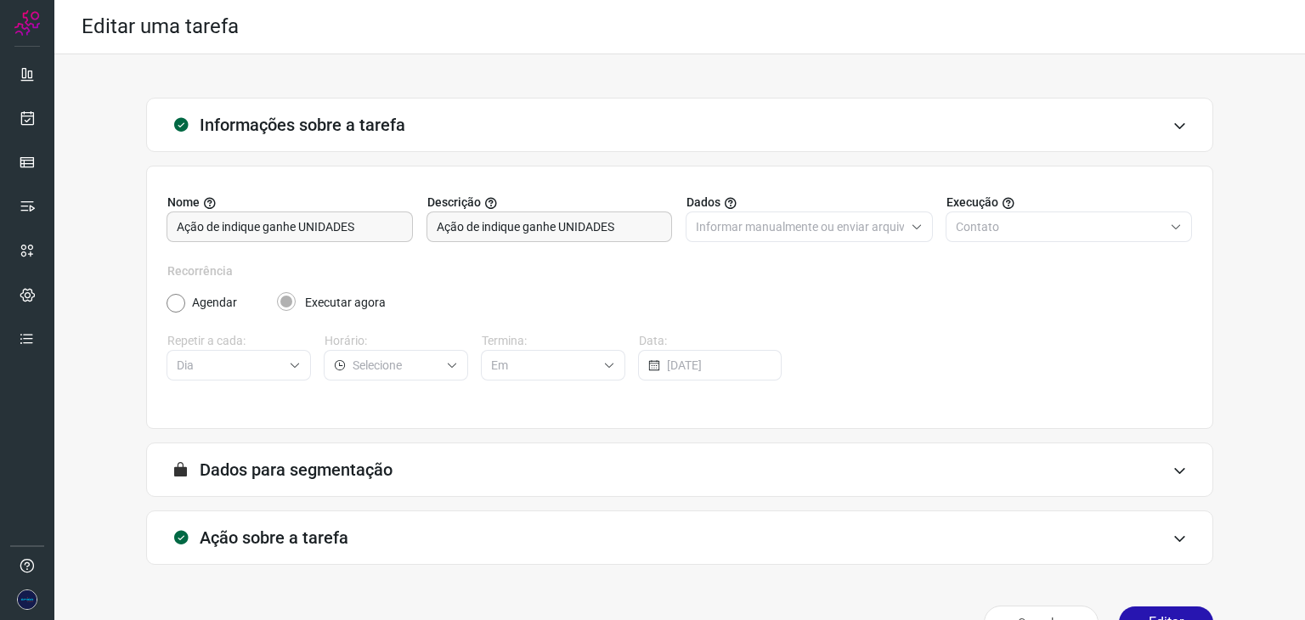
type input "0800 Atendimento Amigo Internet"
type input "0800 Amigo Internet - Início atendimento"
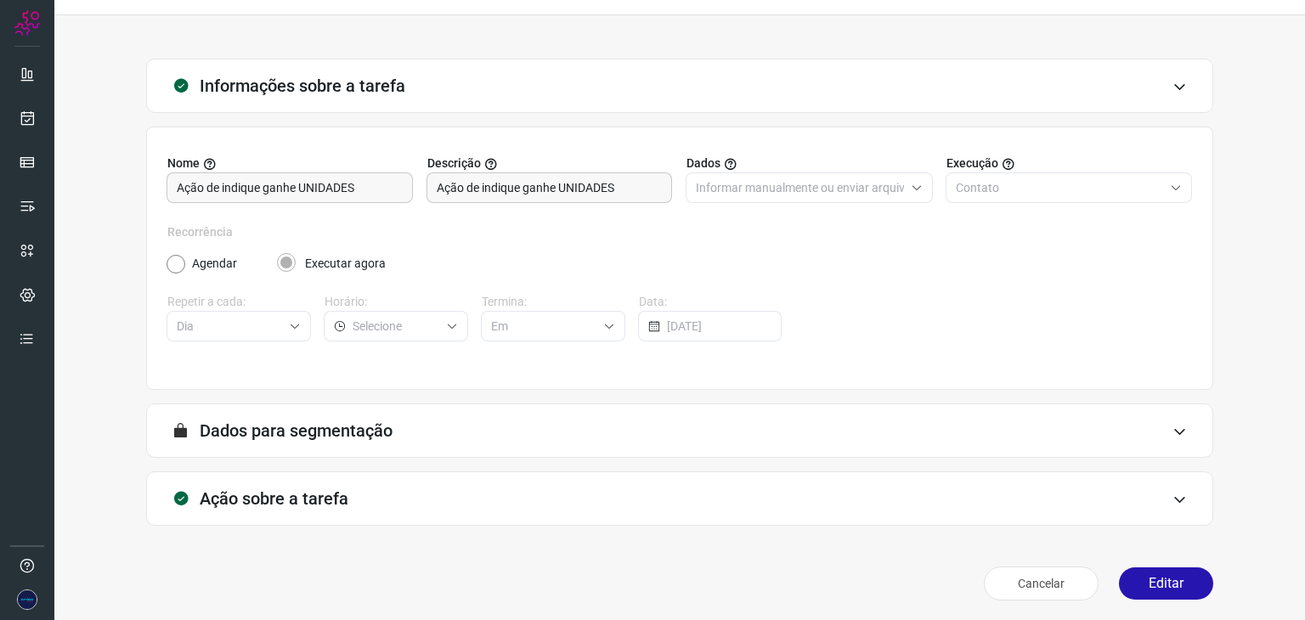
scroll to position [43, 0]
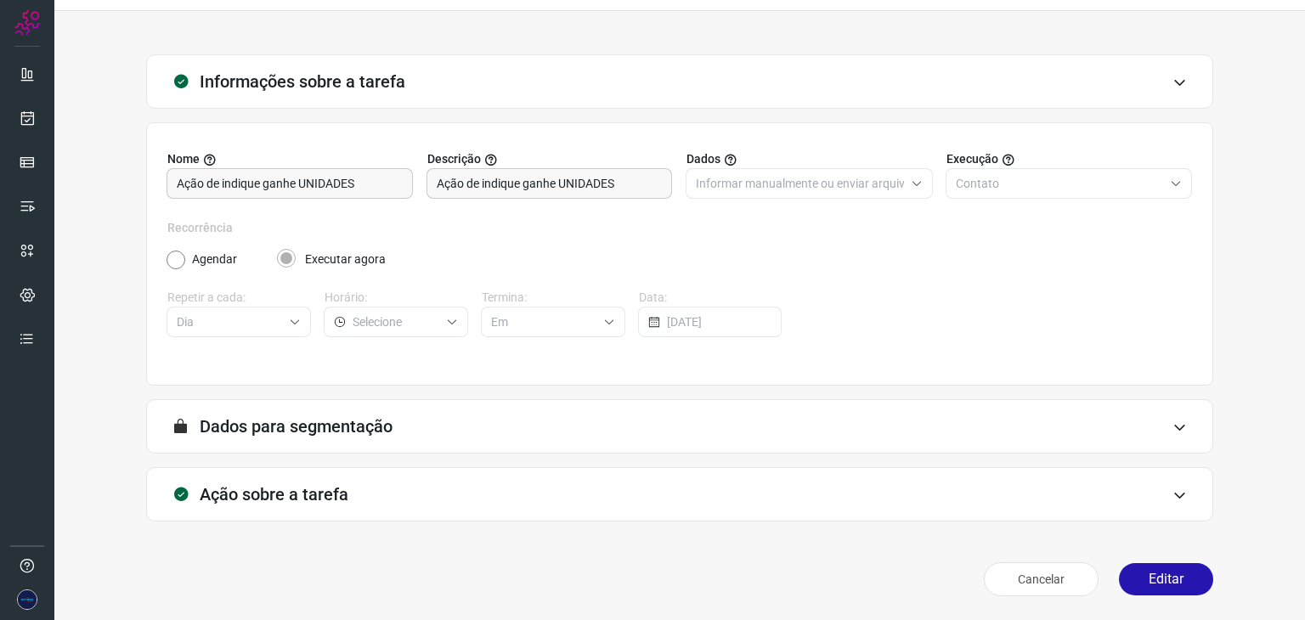
click at [1152, 493] on div "Ação sobre a tarefa" at bounding box center [679, 494] width 1067 height 54
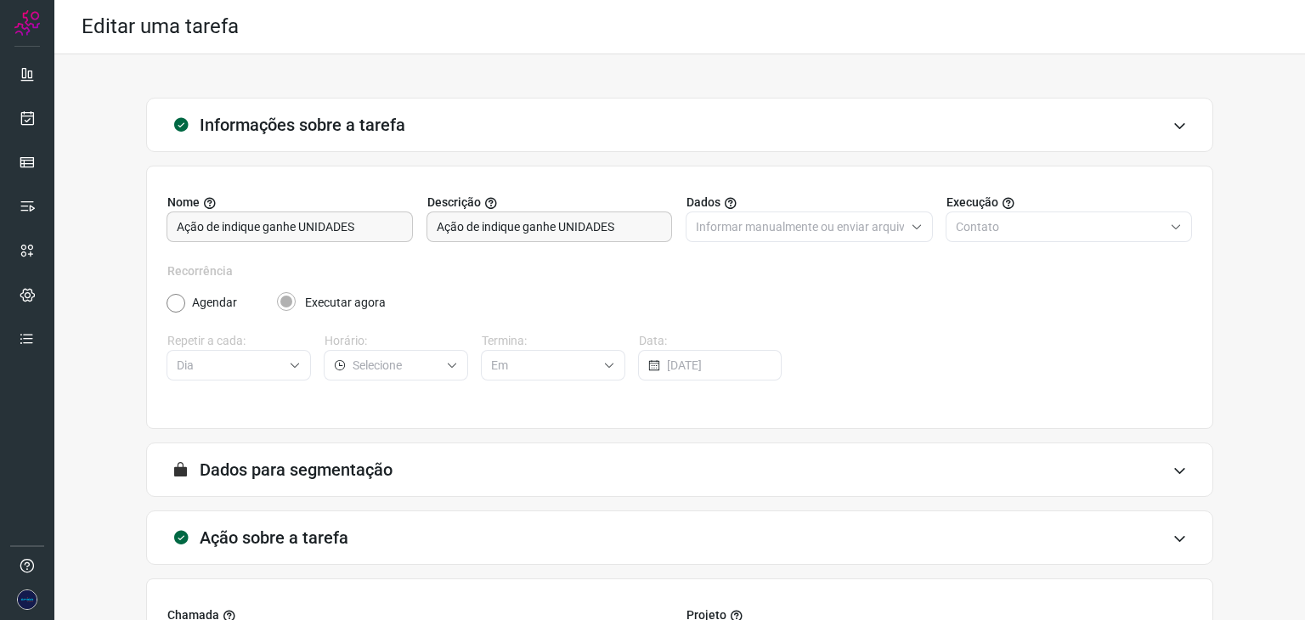
scroll to position [85, 0]
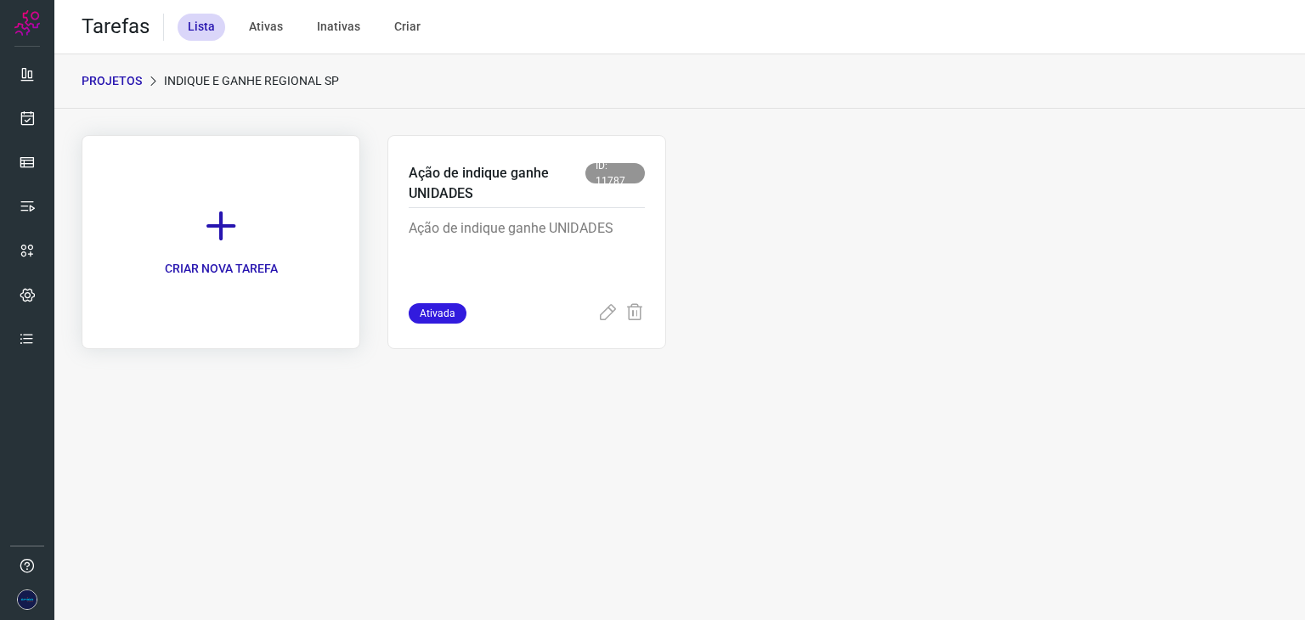
click at [231, 246] on link "CRIAR NOVA TAREFA" at bounding box center [221, 242] width 279 height 214
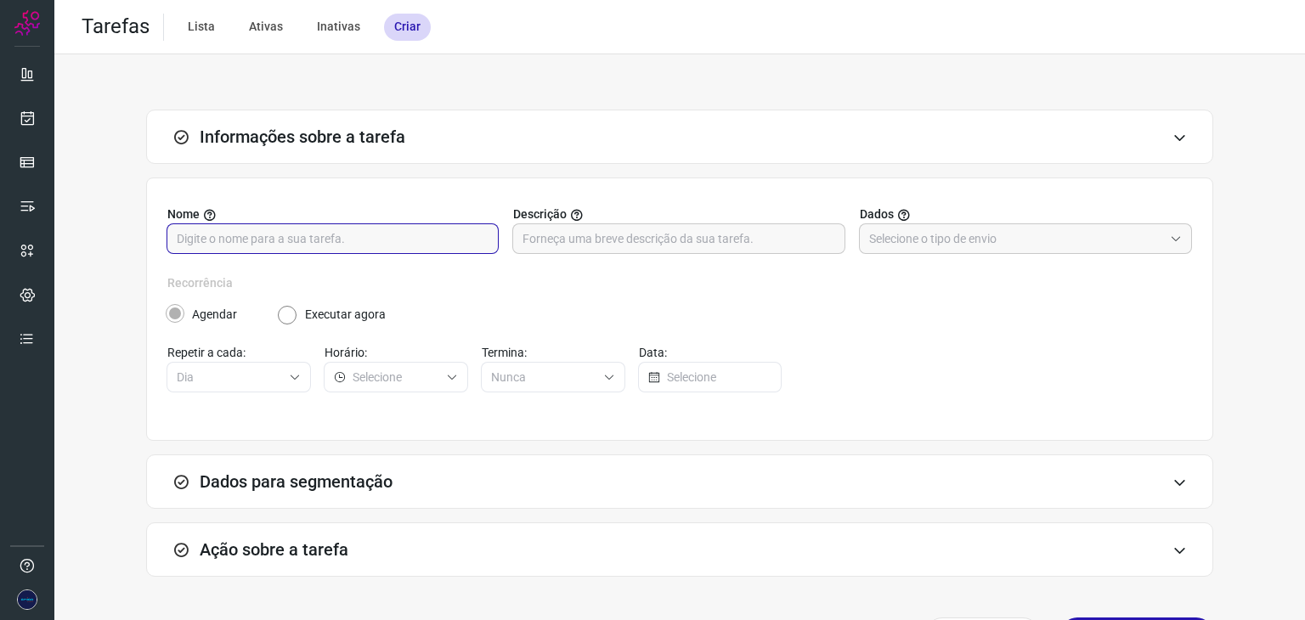
click at [395, 240] on input "text" at bounding box center [333, 238] width 312 height 29
click at [398, 240] on input "AÇÕES UNIDADES - SP" at bounding box center [333, 238] width 312 height 29
type input "AÇÕES UNIDADES - SP"
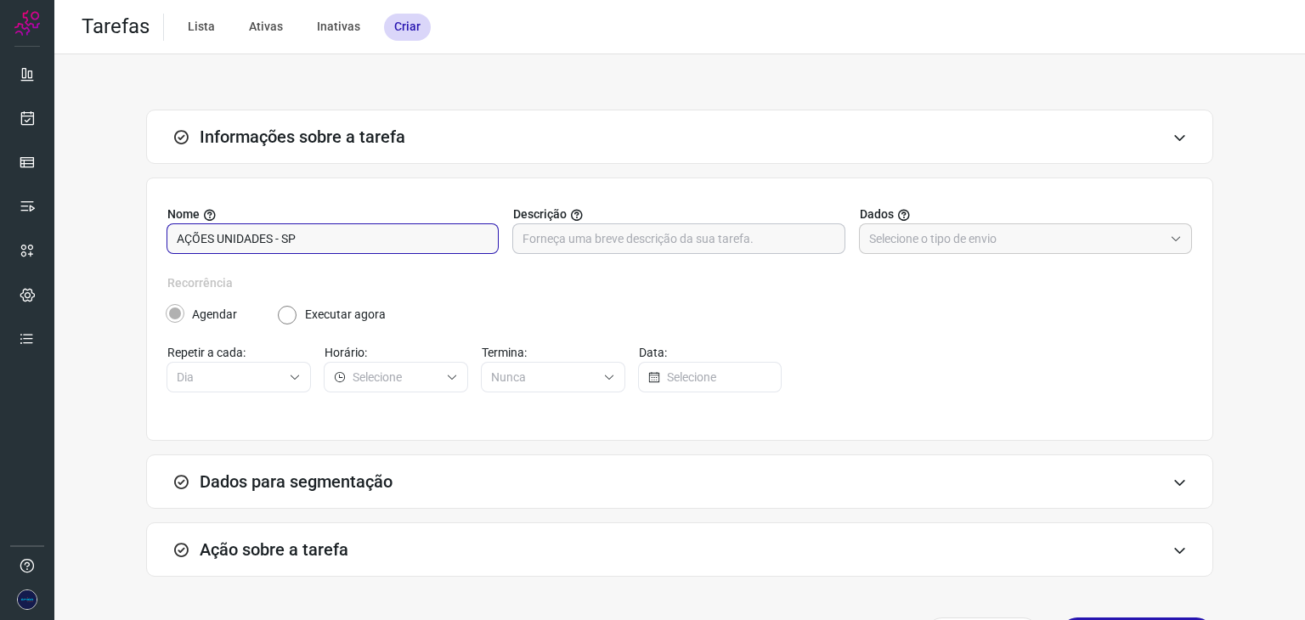
click at [664, 240] on input "text" at bounding box center [679, 238] width 312 height 29
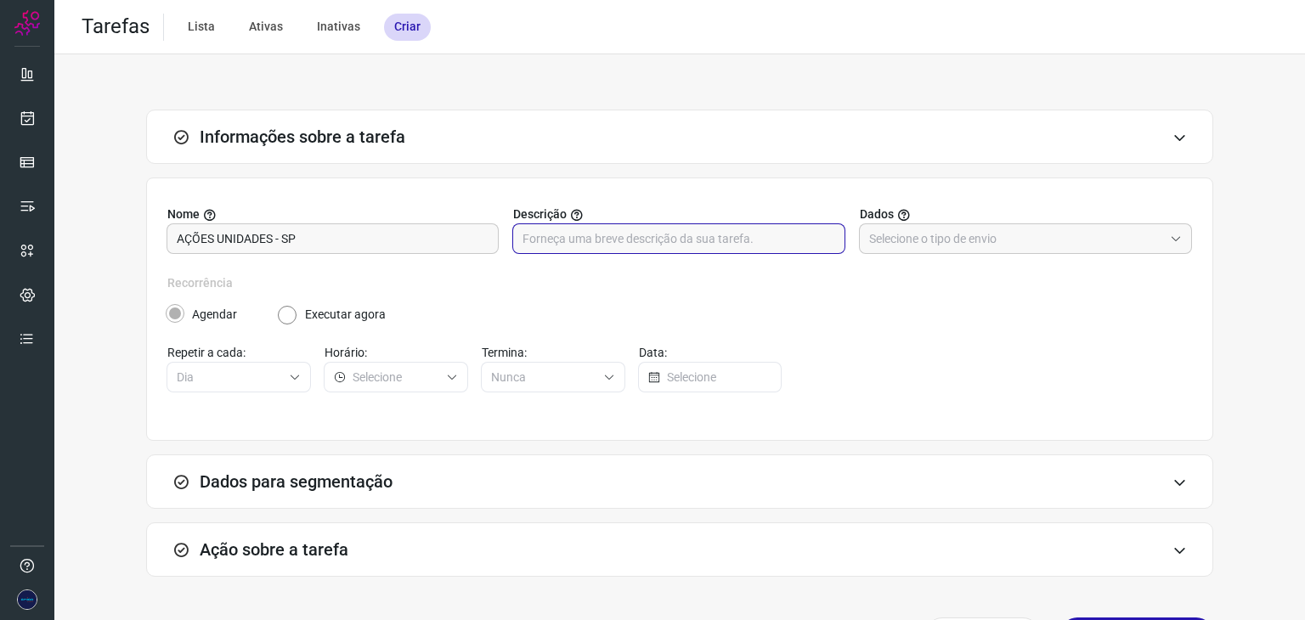
paste input "AÇÕES UNIDADES - SP"
type input "AÇÕES UNIDADES - SP"
click at [1170, 238] on icon at bounding box center [1176, 239] width 12 height 12
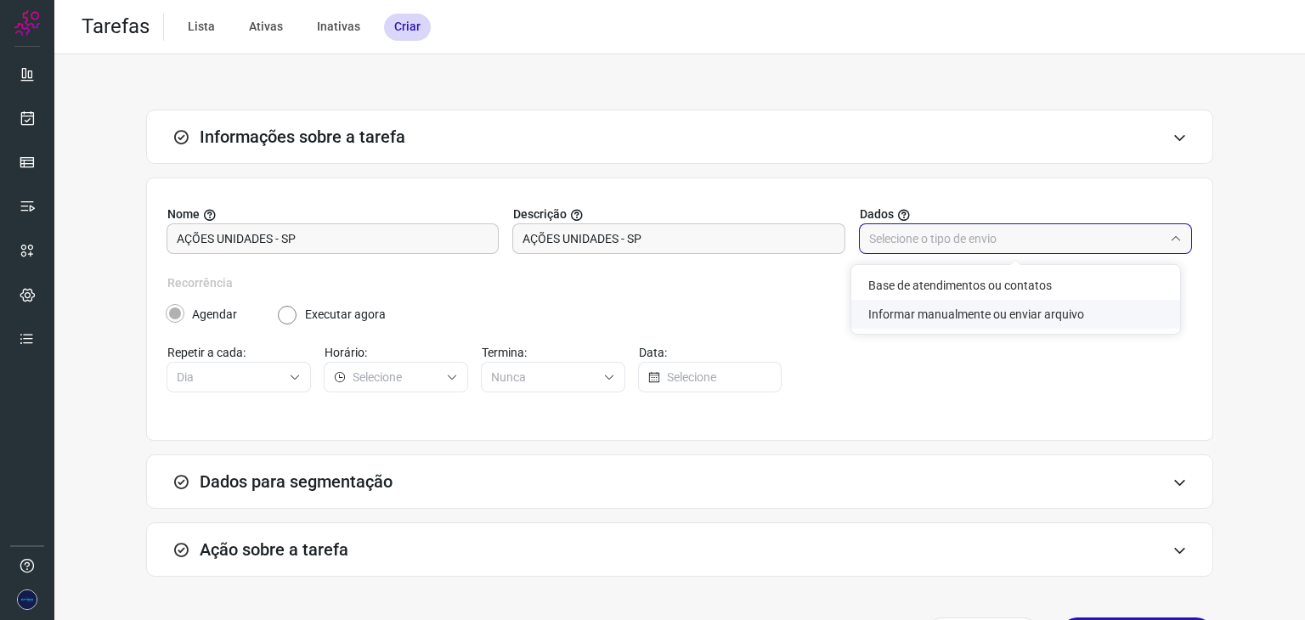
click at [940, 319] on li "Informar manualmente ou enviar arquivo" at bounding box center [1015, 314] width 329 height 29
type input "Informar manualmente ou enviar arquivo"
radio input "false"
radio input "true"
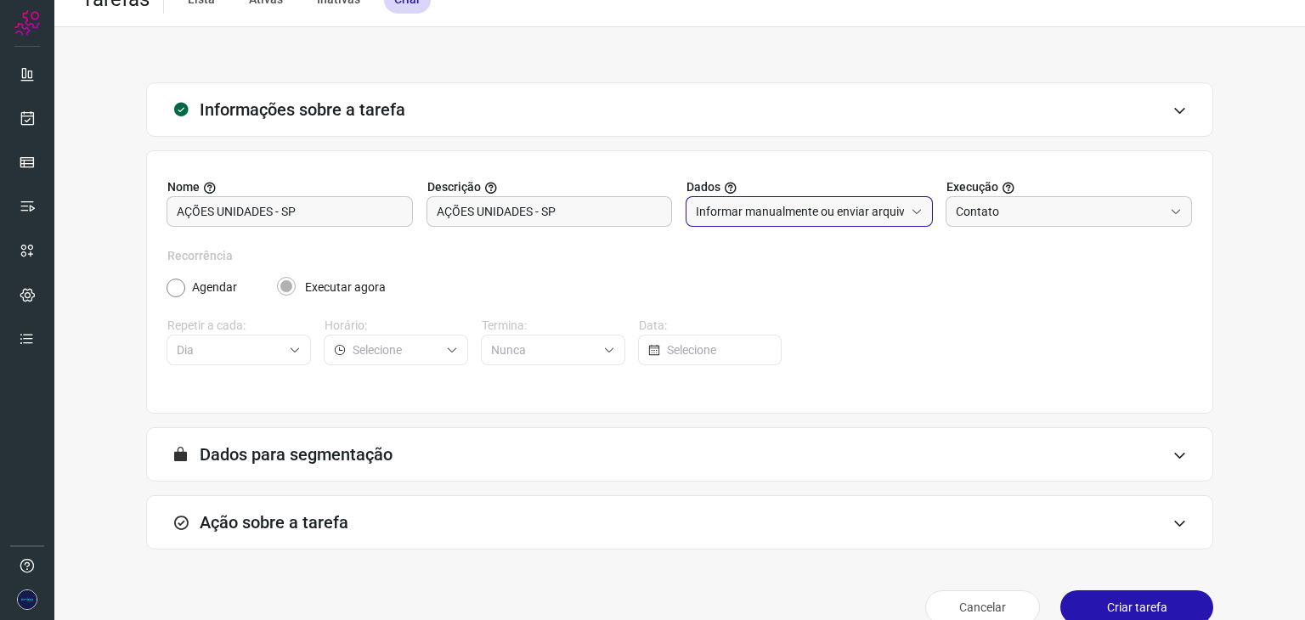
scroll to position [54, 0]
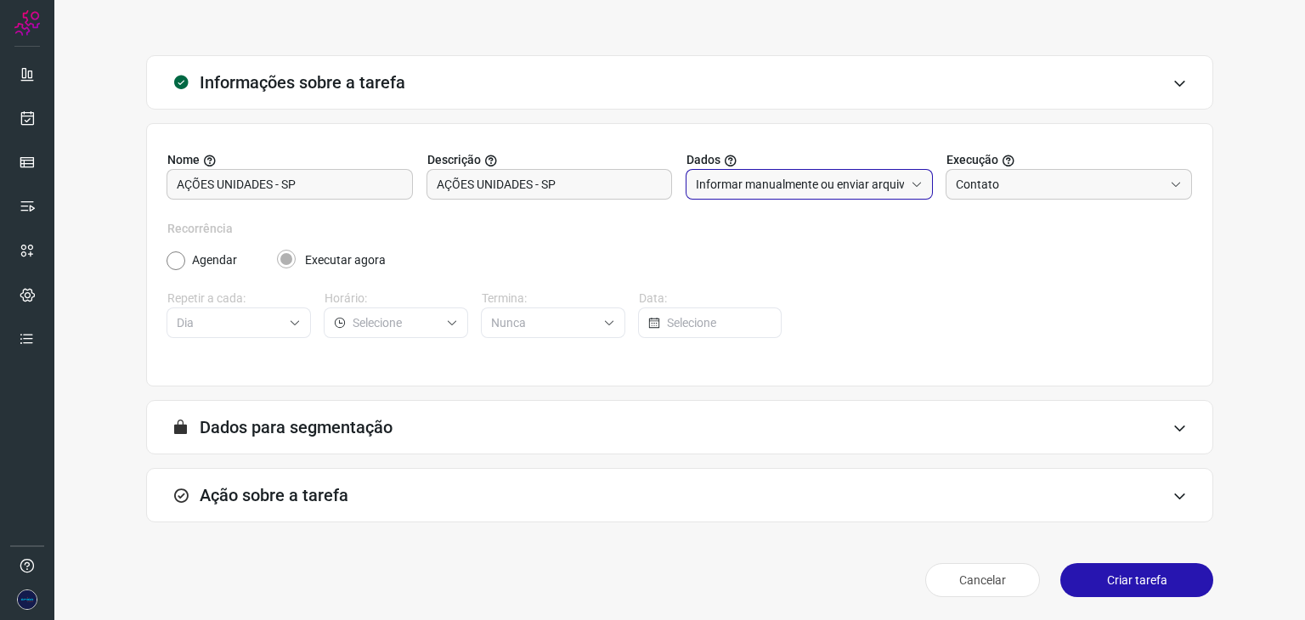
click at [1168, 507] on div "Ação sobre a tarefa" at bounding box center [679, 495] width 1067 height 54
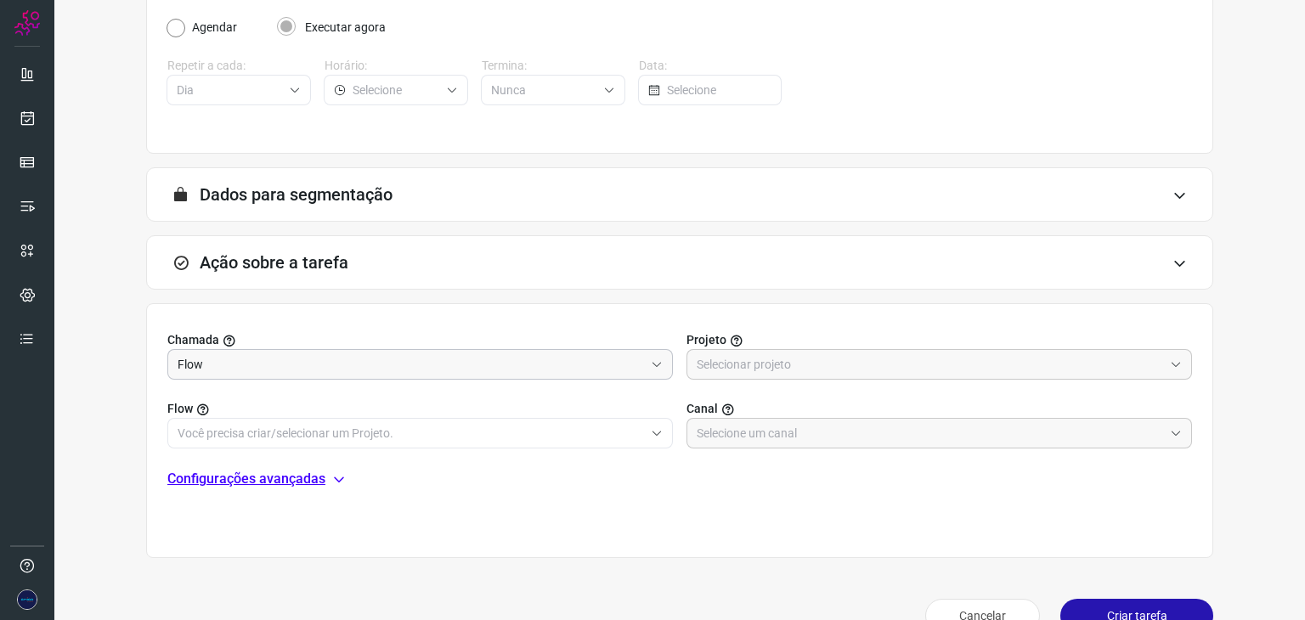
scroll to position [323, 0]
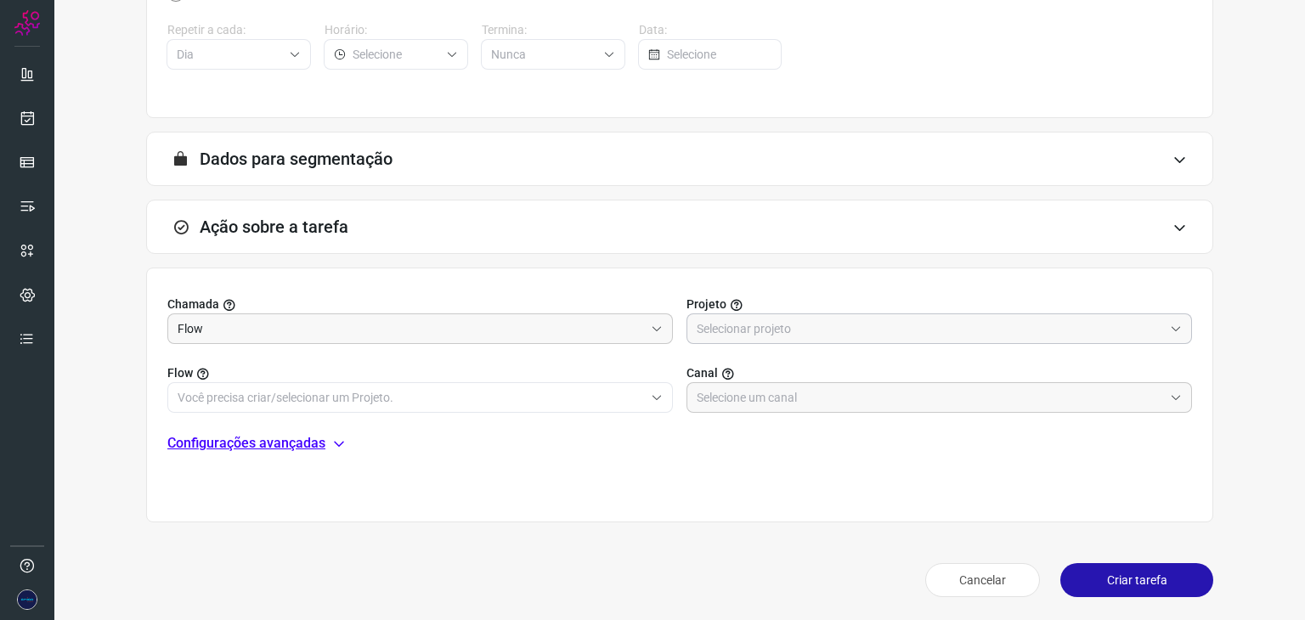
click at [1170, 324] on icon at bounding box center [1176, 329] width 12 height 12
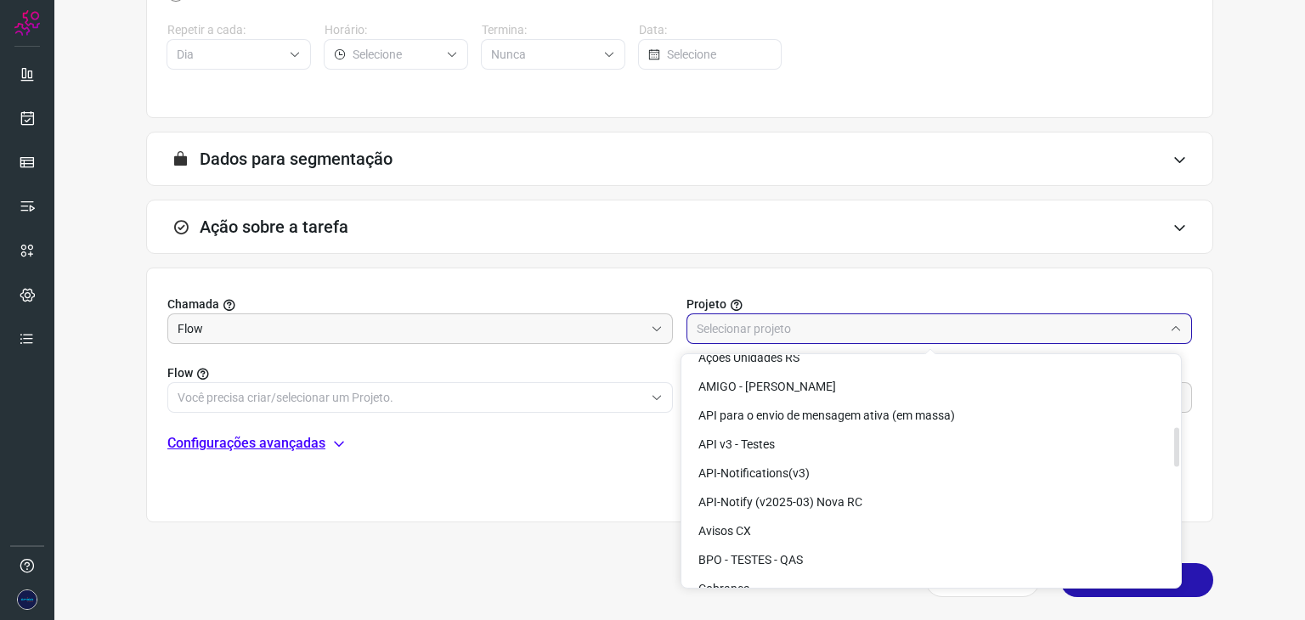
scroll to position [425, 0]
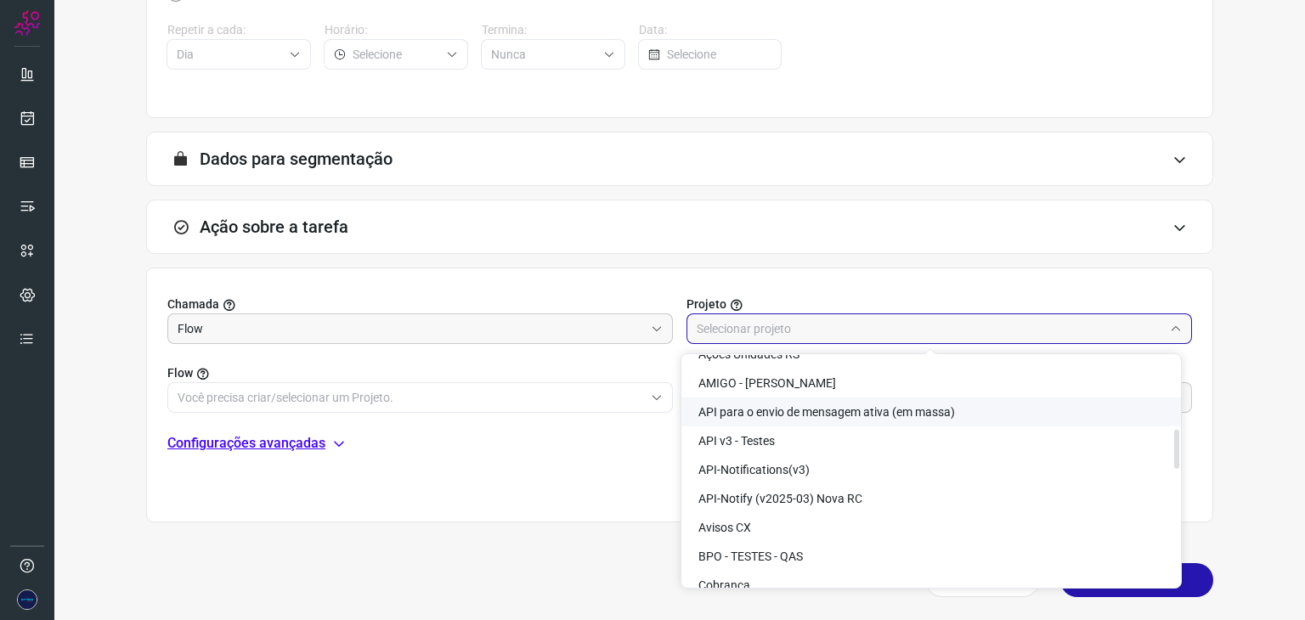
click at [789, 413] on span "API para o envio de mensagem ativa (em massa)" at bounding box center [826, 412] width 257 height 14
type input "API para o envio de mensagem ativa (em massa)"
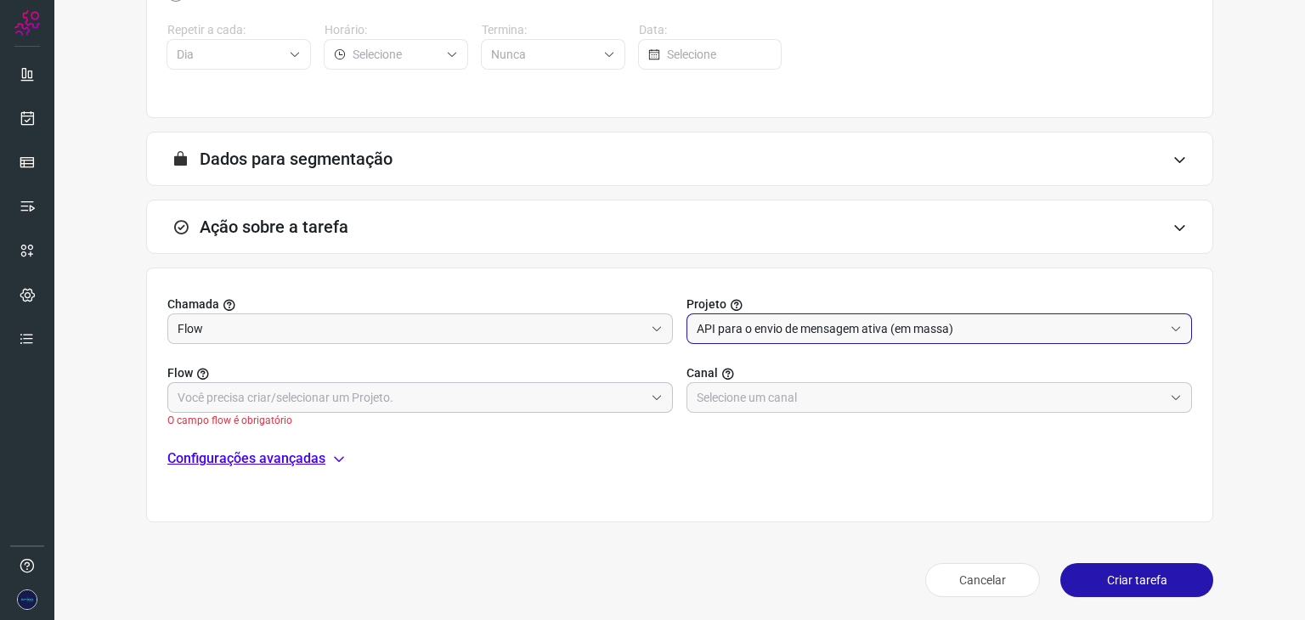
click at [644, 399] on span at bounding box center [653, 398] width 19 height 12
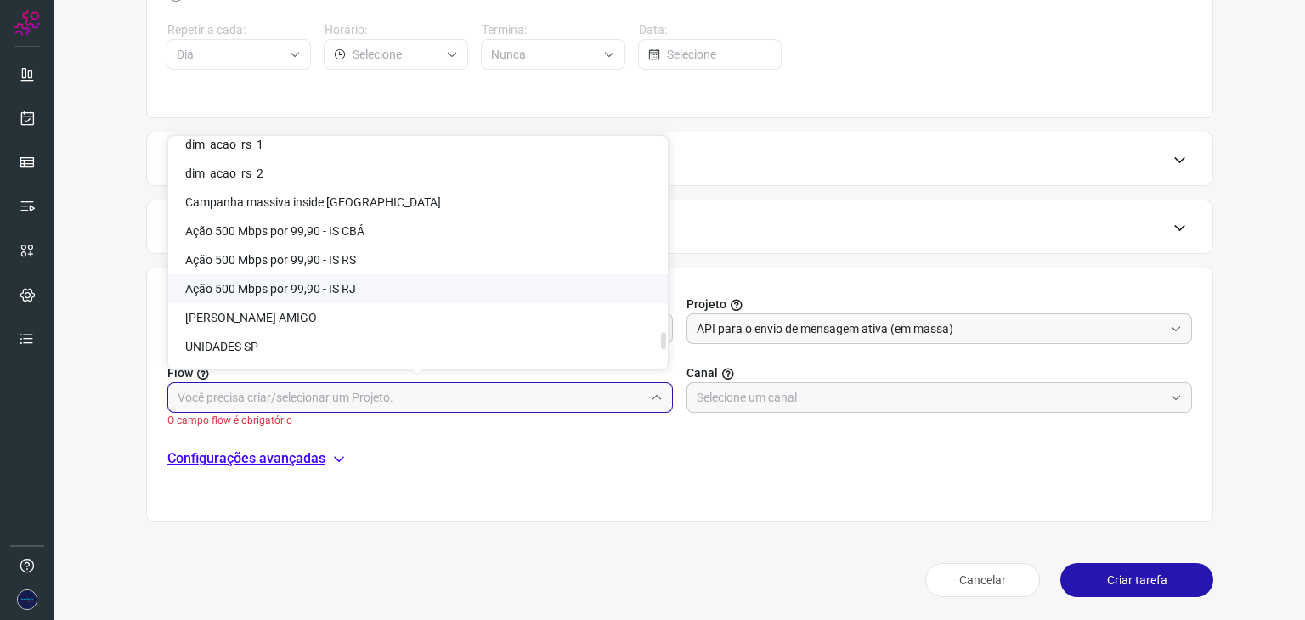
scroll to position [3824, 0]
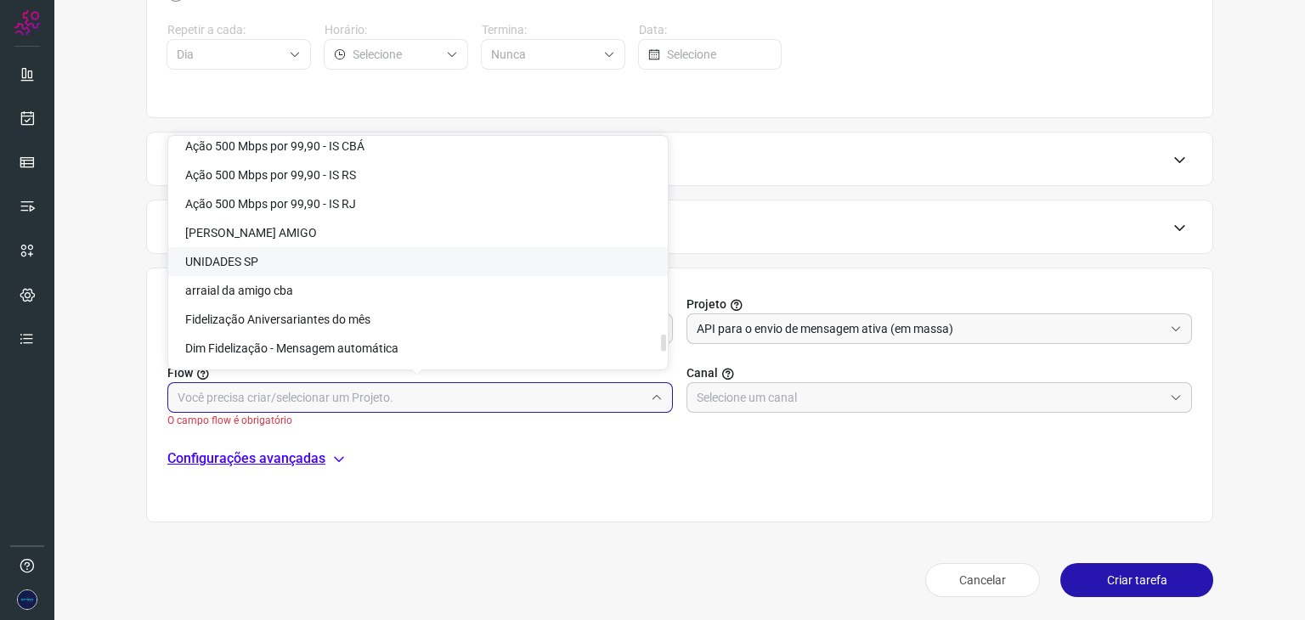
click at [265, 262] on li "UNIDADES SP" at bounding box center [418, 261] width 500 height 29
type input "UNIDADES SP"
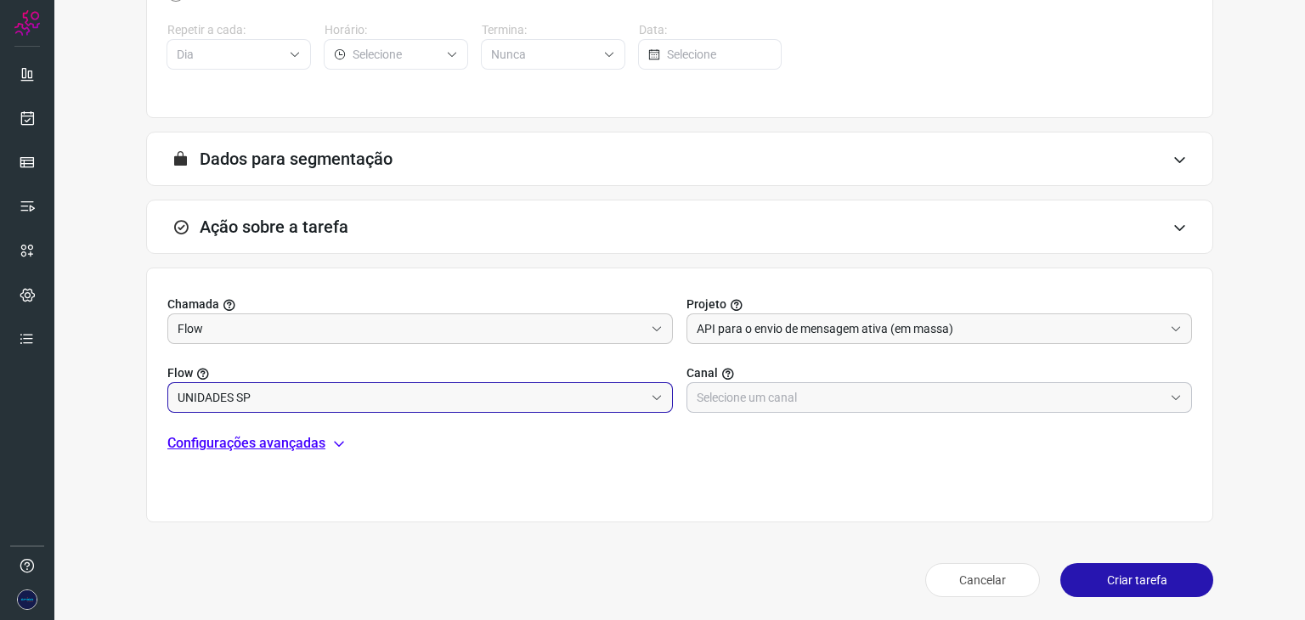
click at [1176, 401] on div at bounding box center [940, 397] width 506 height 31
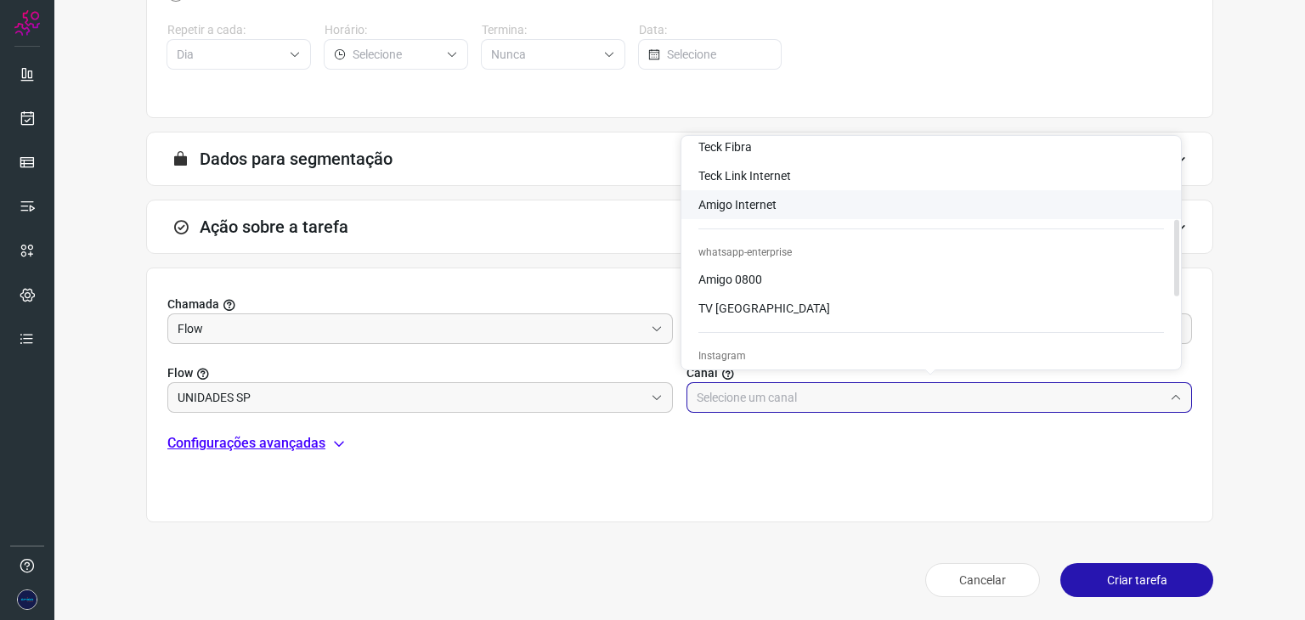
scroll to position [255, 0]
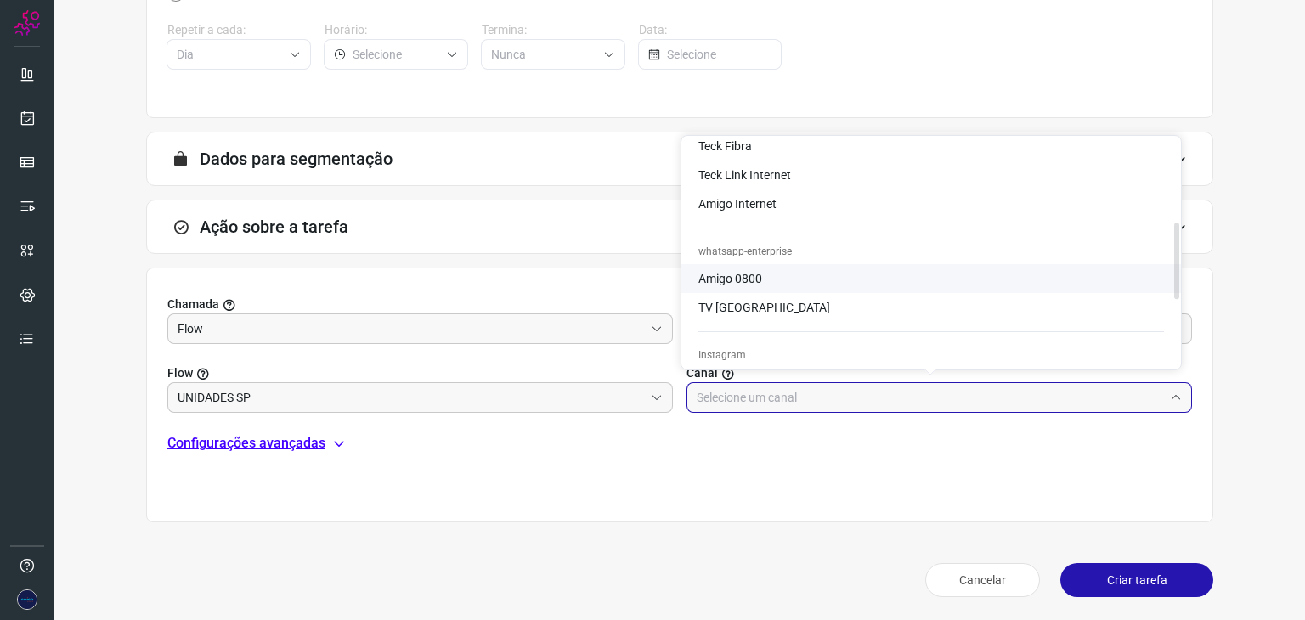
click at [755, 278] on span "Amigo 0800" at bounding box center [730, 279] width 64 height 14
type input "Amigo 0800"
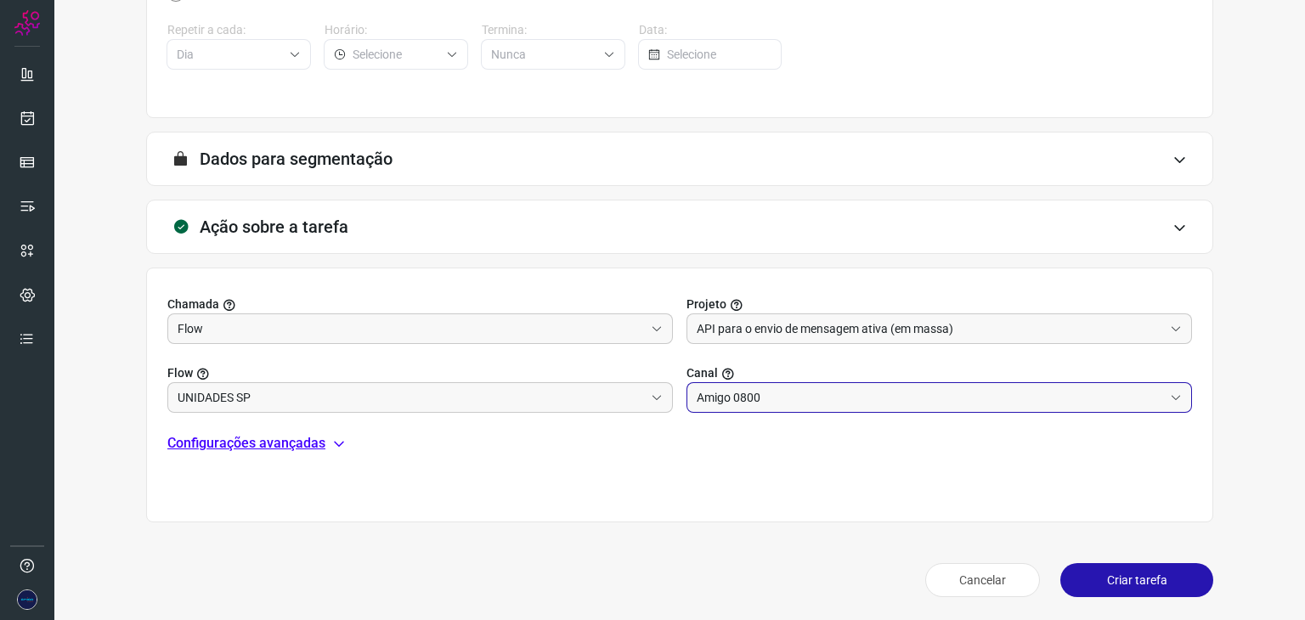
click at [1154, 582] on button "Criar tarefa" at bounding box center [1136, 580] width 153 height 34
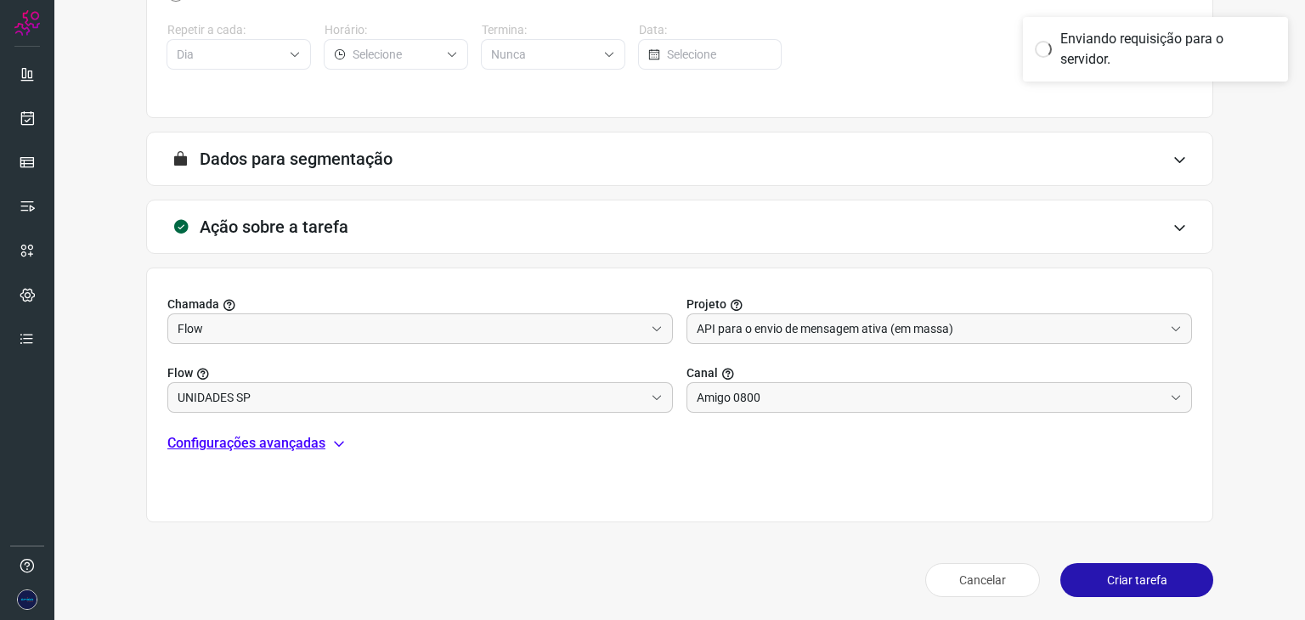
scroll to position [255, 0]
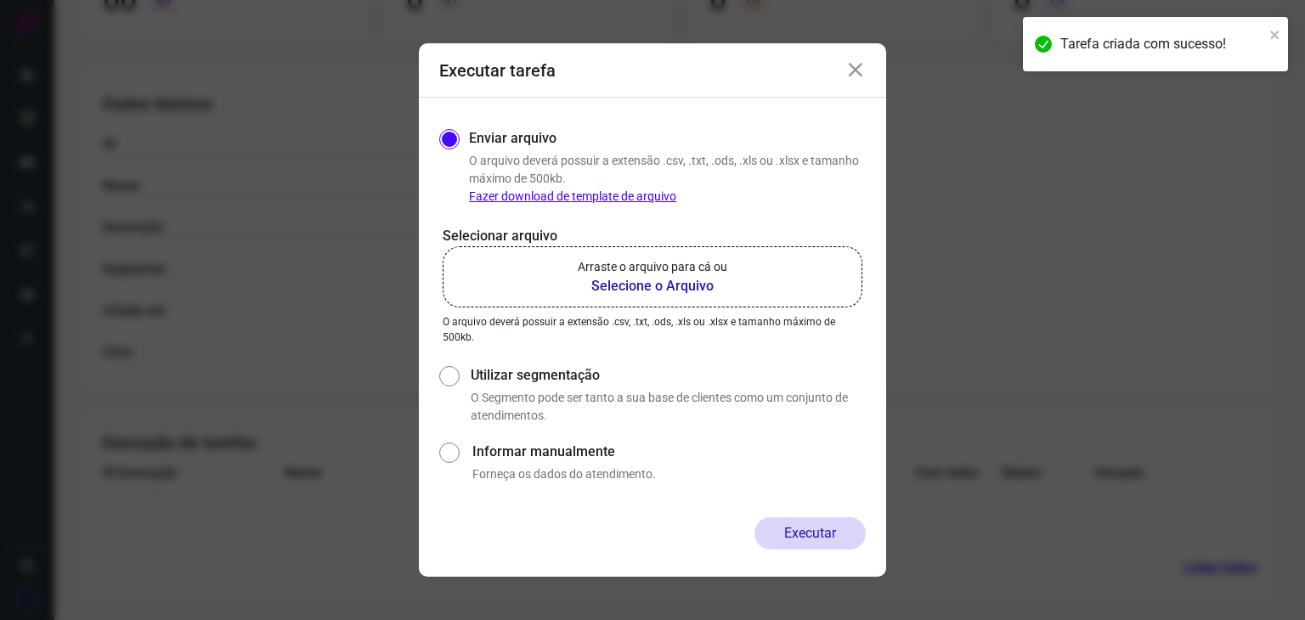
click at [862, 65] on icon at bounding box center [855, 70] width 20 height 20
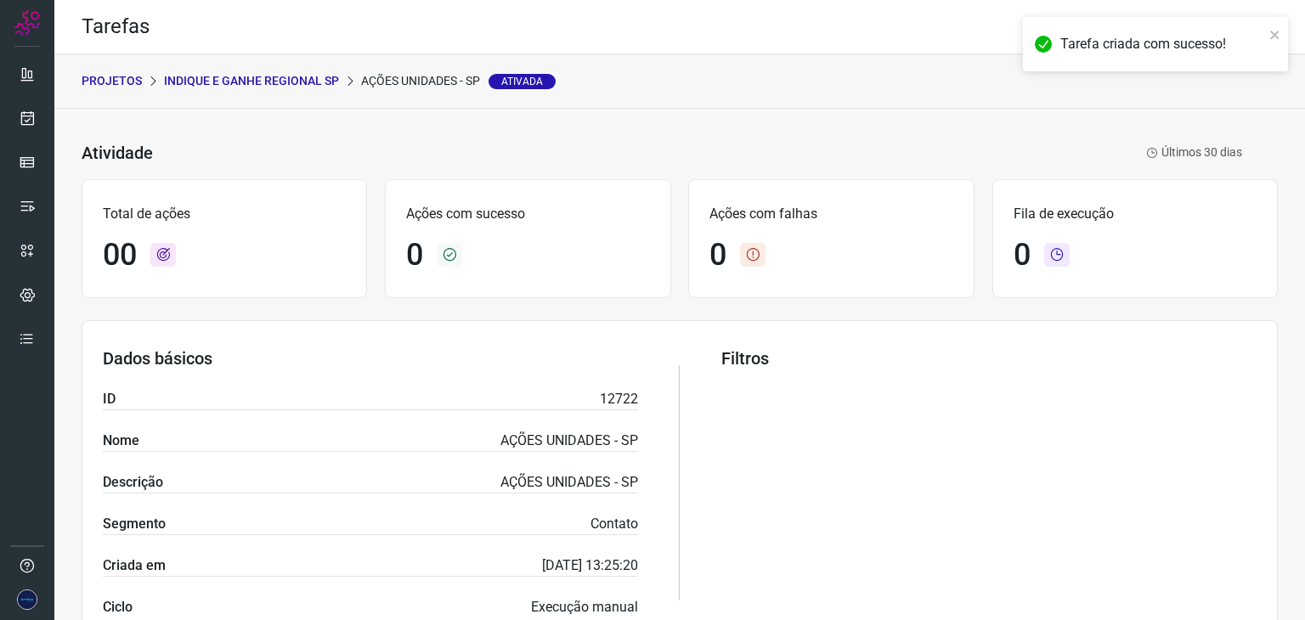
scroll to position [0, 0]
click at [34, 126] on icon at bounding box center [28, 118] width 18 height 17
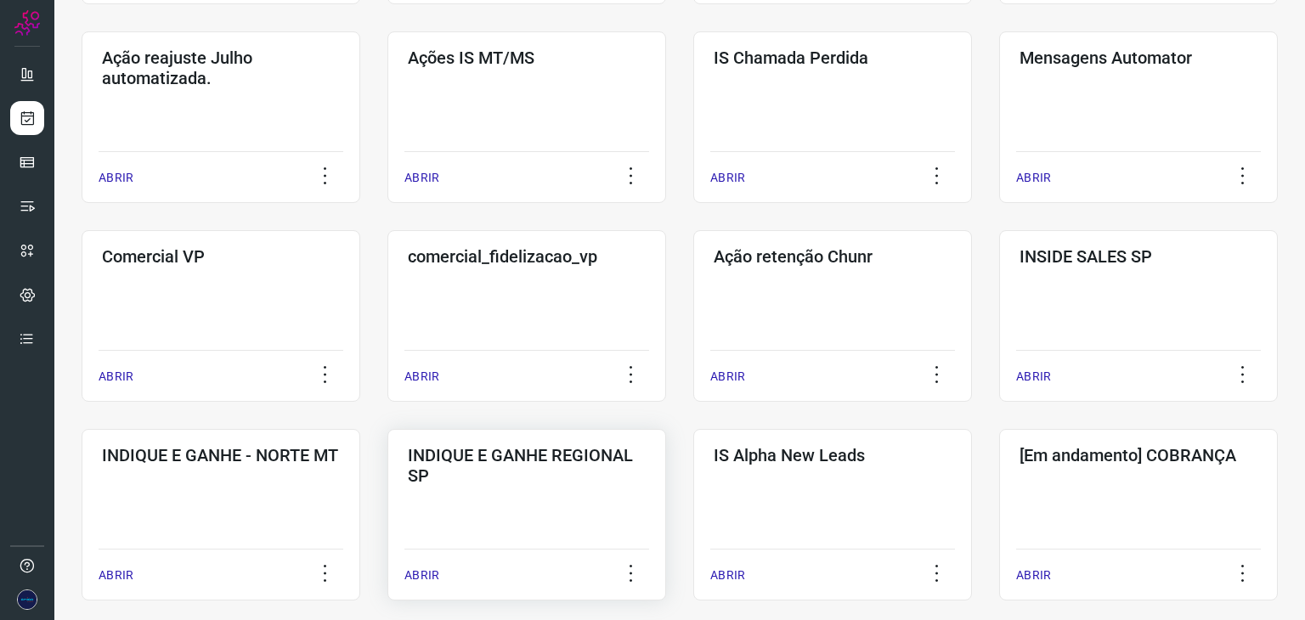
scroll to position [510, 0]
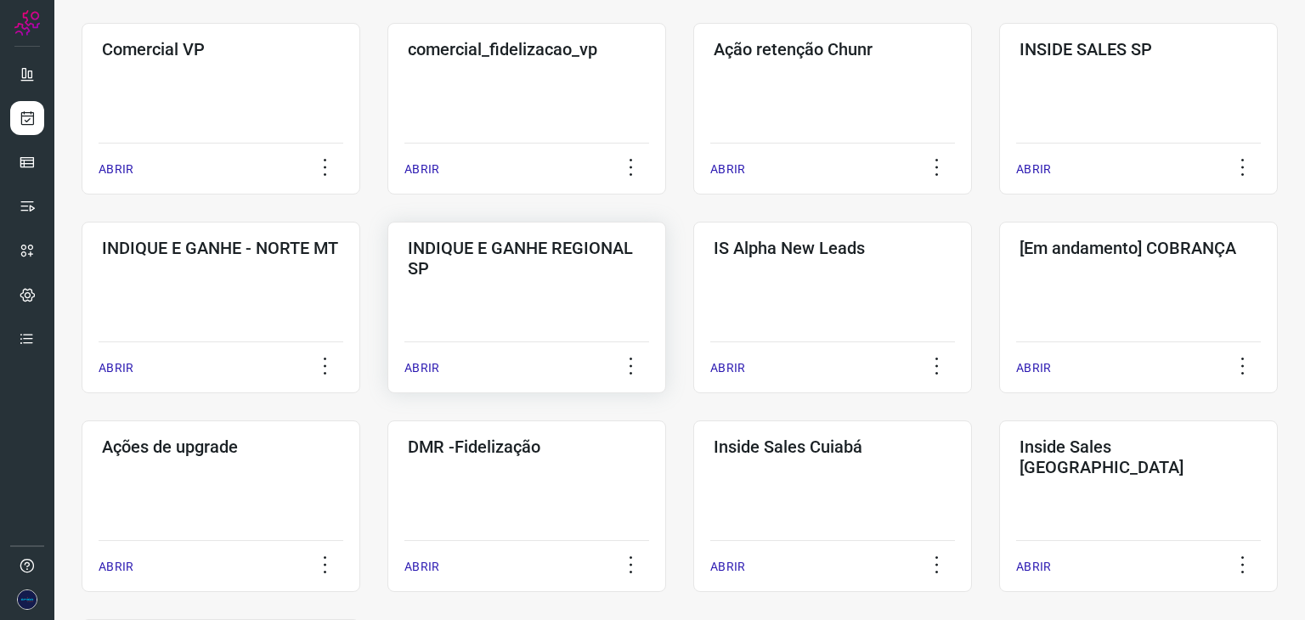
click at [421, 369] on p "ABRIR" at bounding box center [421, 368] width 35 height 18
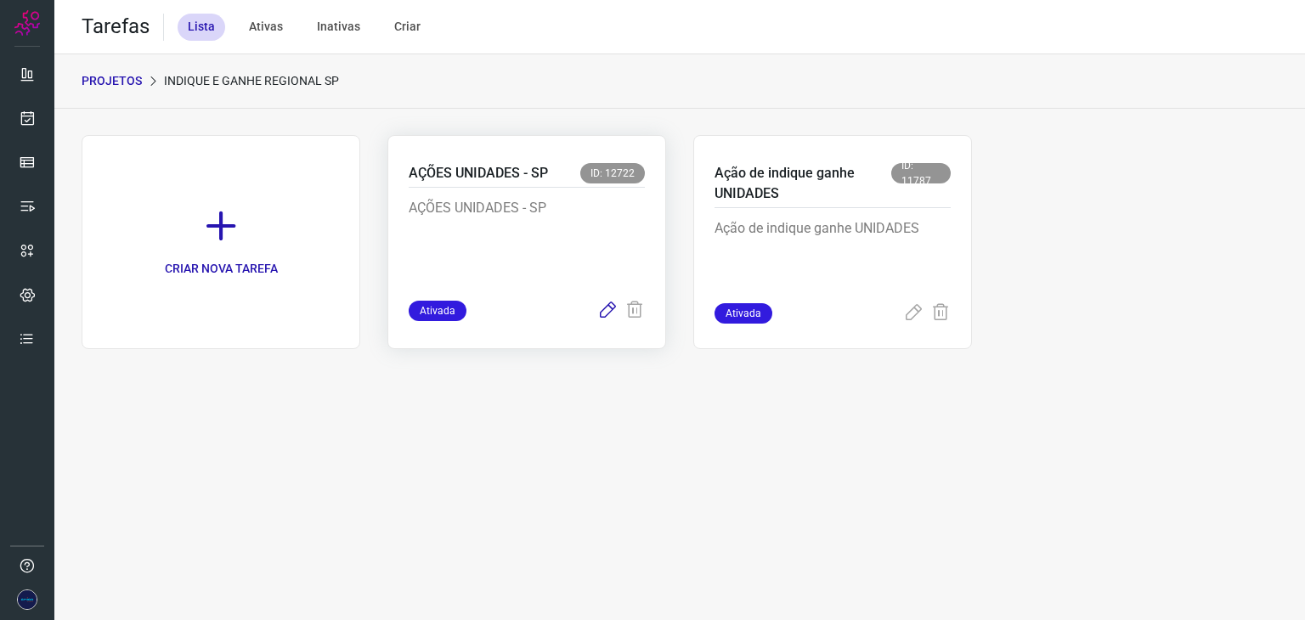
click at [609, 308] on icon at bounding box center [607, 311] width 20 height 20
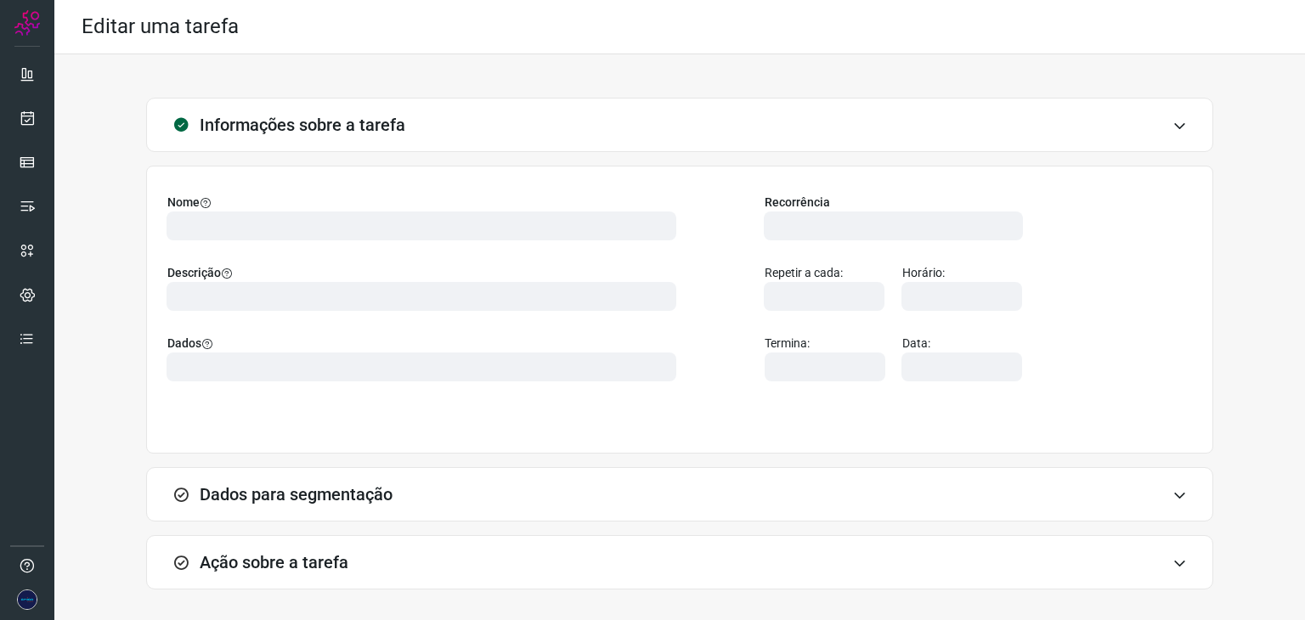
type input "524641"
type input "406597"
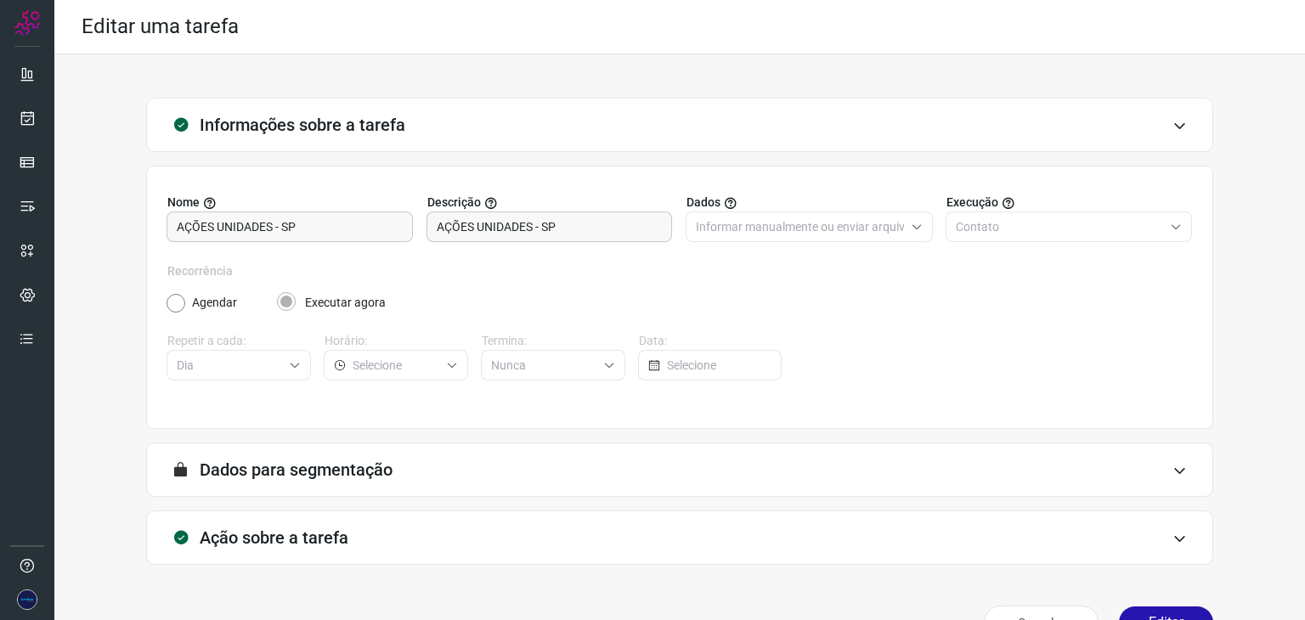
scroll to position [43, 0]
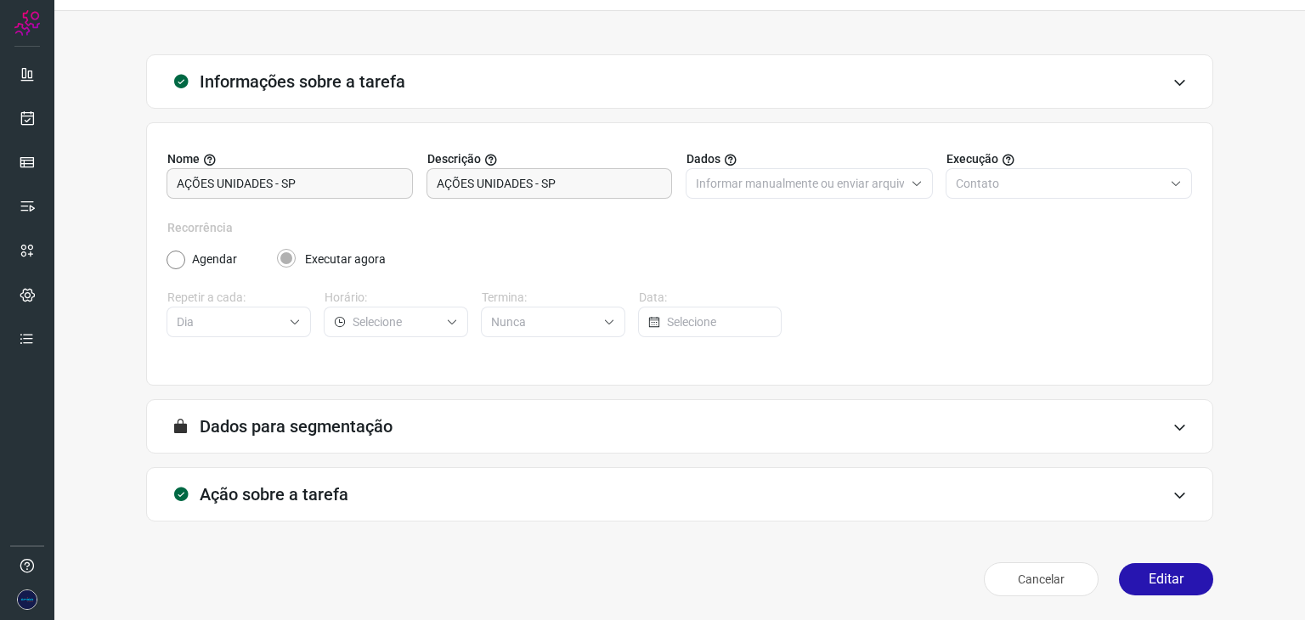
type input "Amigo 0800"
type input "UNIDADES SP"
click at [1173, 497] on icon at bounding box center [1180, 496] width 14 height 14
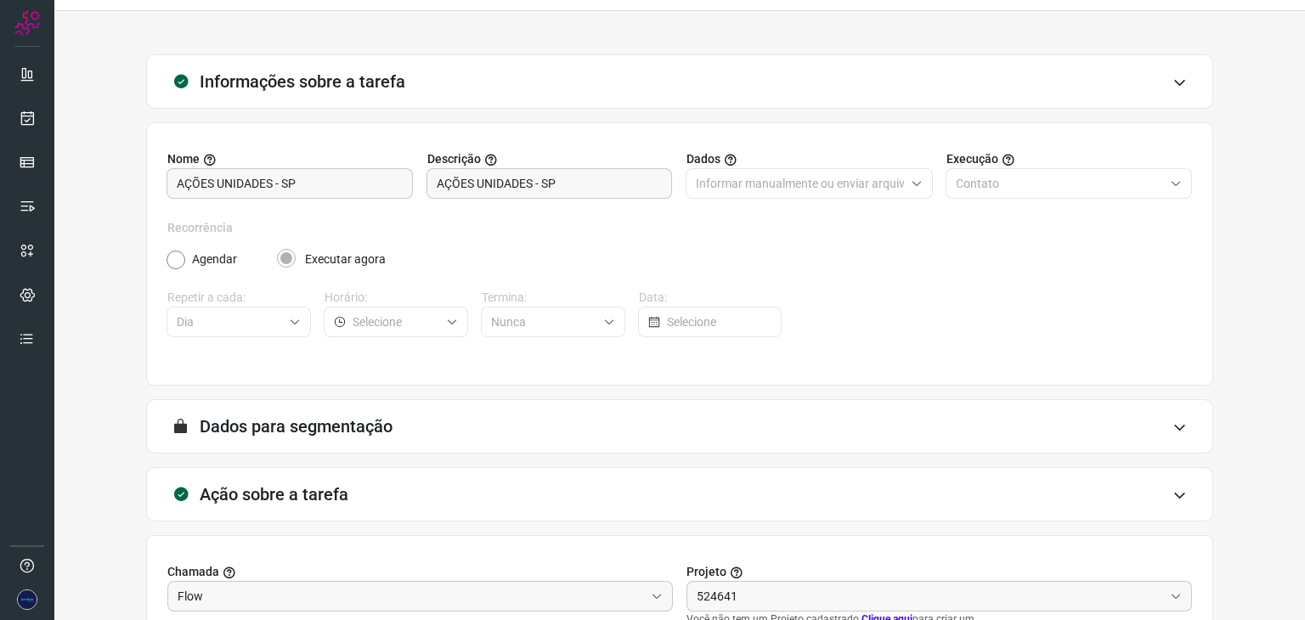
type input "API para o envio de mensagem ativa (em massa)"
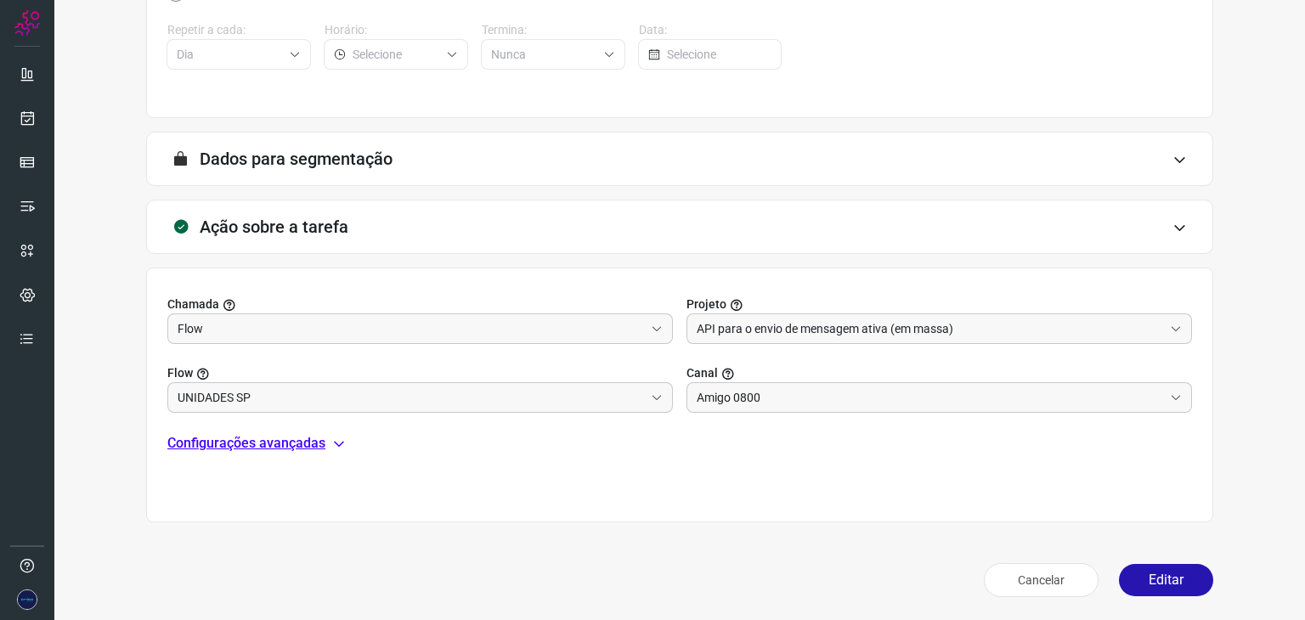
scroll to position [312, 0]
click at [267, 441] on p "Configurações avançadas" at bounding box center [246, 443] width 158 height 20
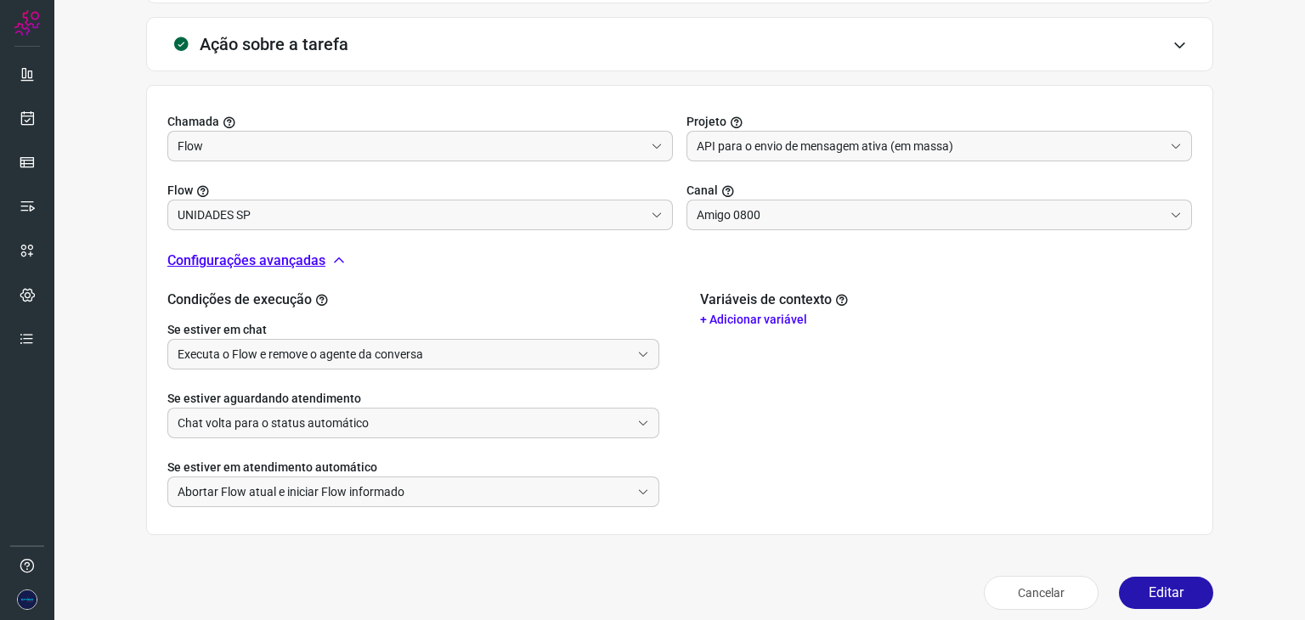
scroll to position [506, 0]
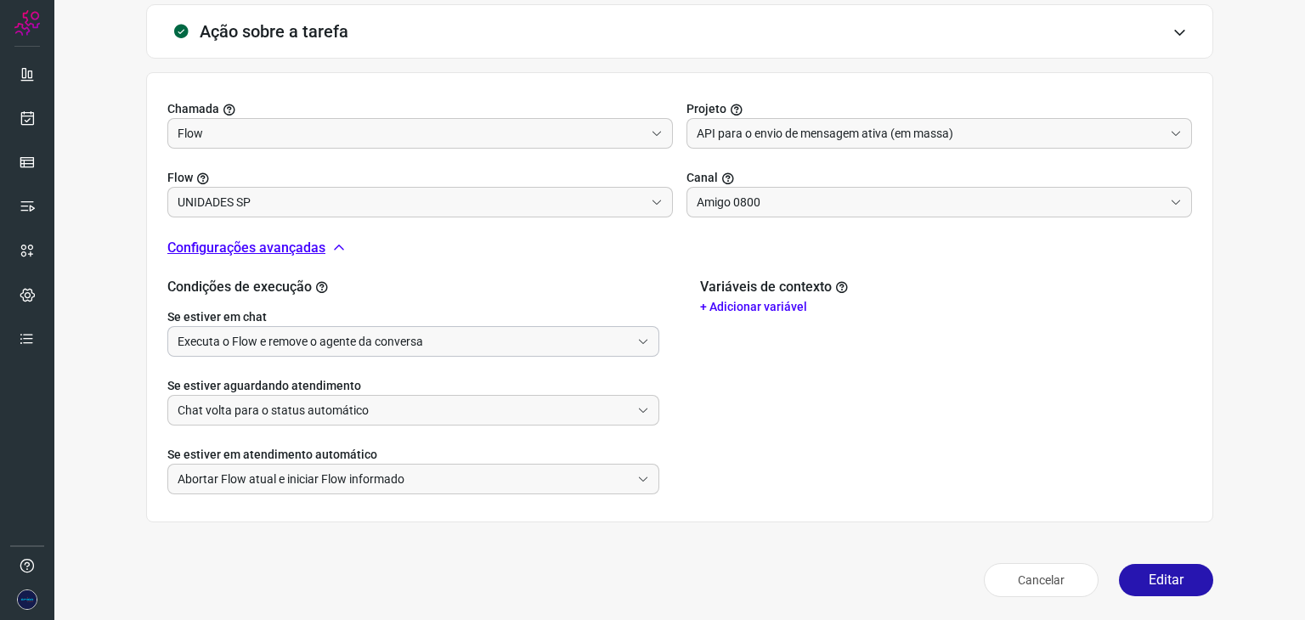
click at [647, 344] on div "Executa o Flow e remove o agente da conversa" at bounding box center [413, 341] width 492 height 31
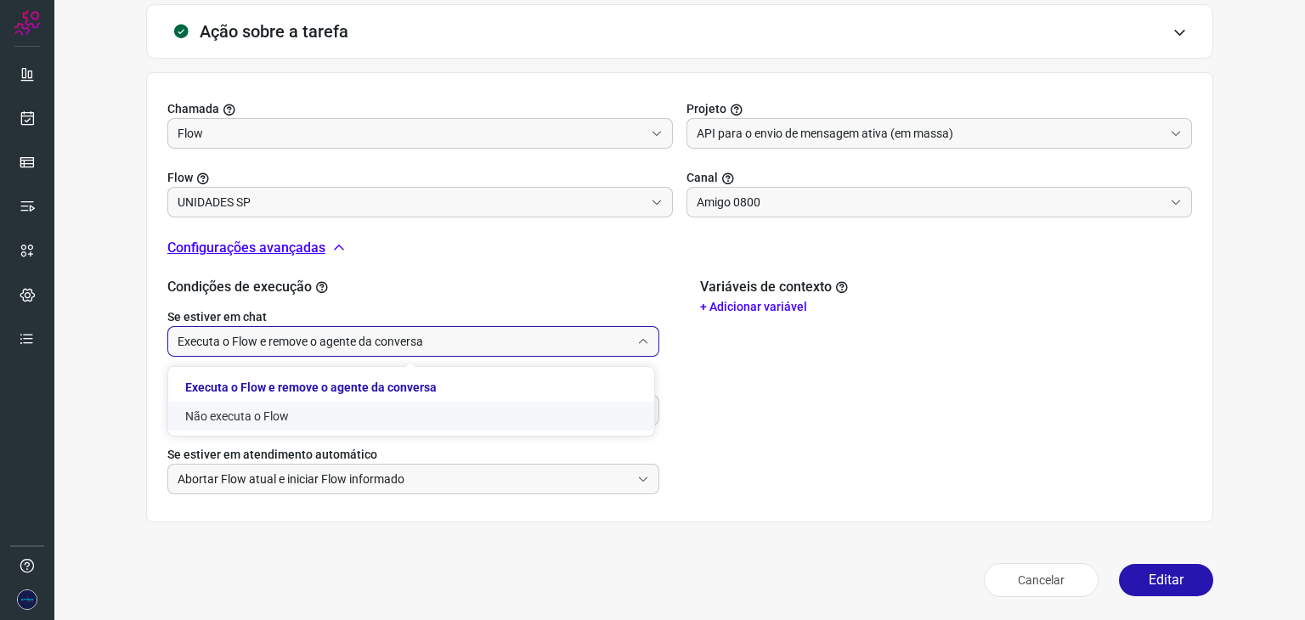
click at [252, 410] on li "Não executa o Flow" at bounding box center [411, 416] width 486 height 29
type input "Não executa o Flow"
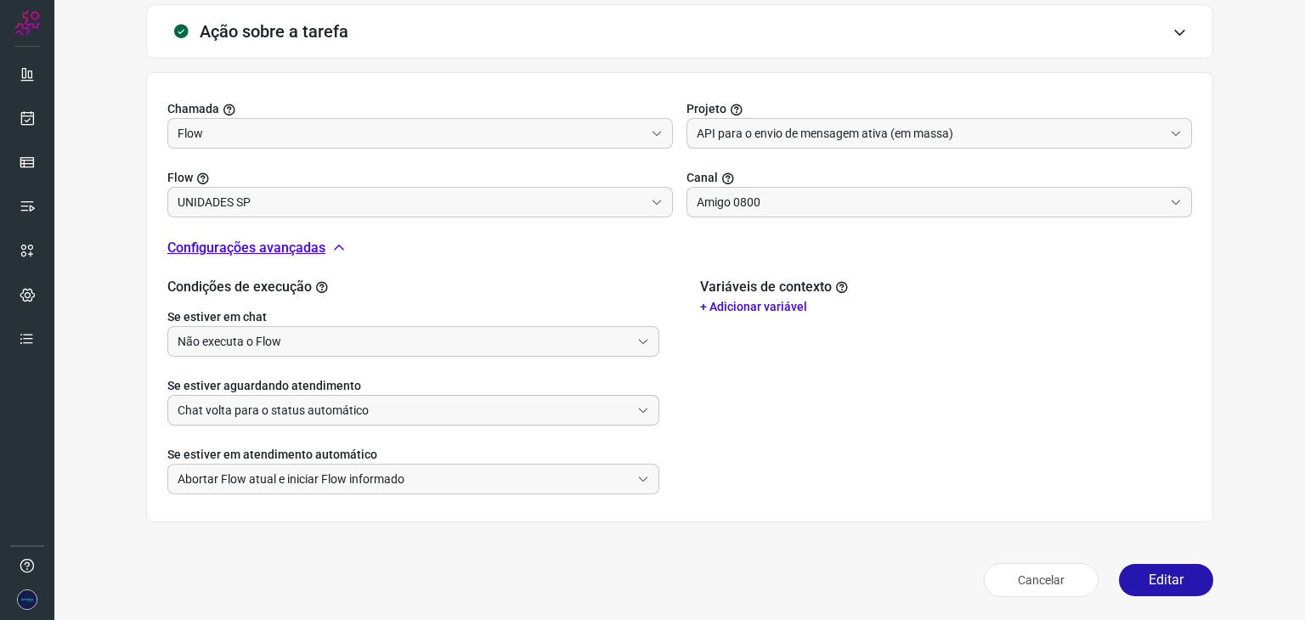
click at [641, 412] on icon at bounding box center [643, 410] width 12 height 12
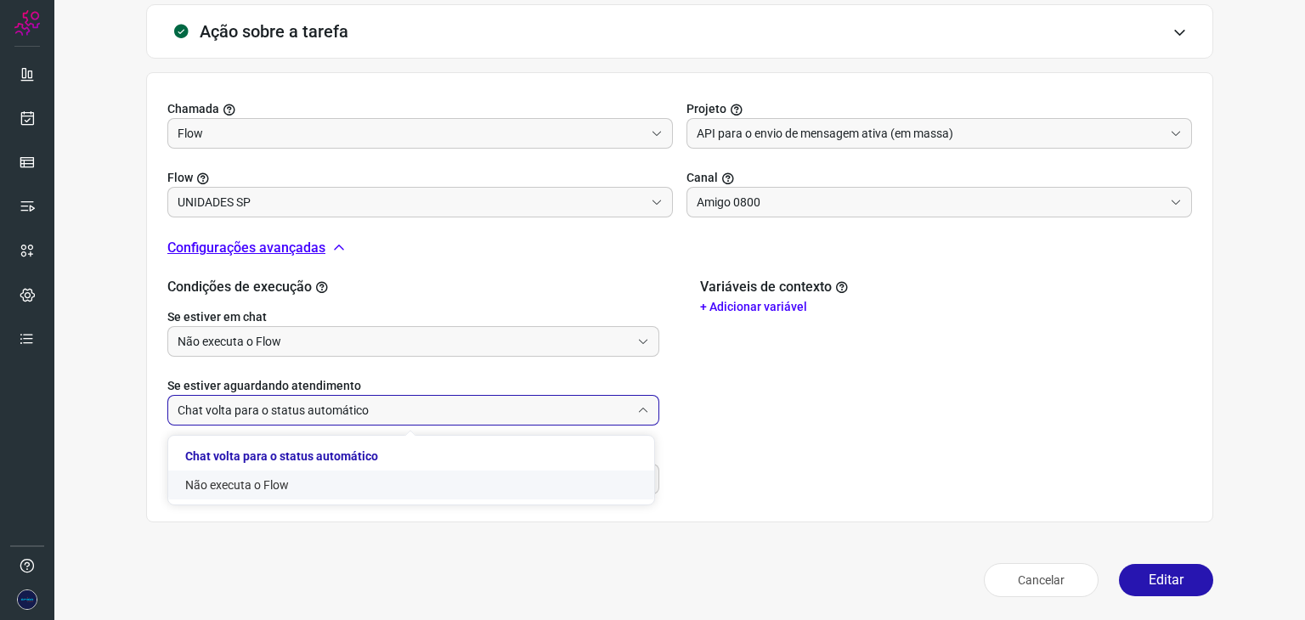
click at [261, 481] on li "Não executa o Flow" at bounding box center [411, 485] width 486 height 29
type input "Não executa o Flow"
click at [637, 480] on icon at bounding box center [643, 479] width 12 height 12
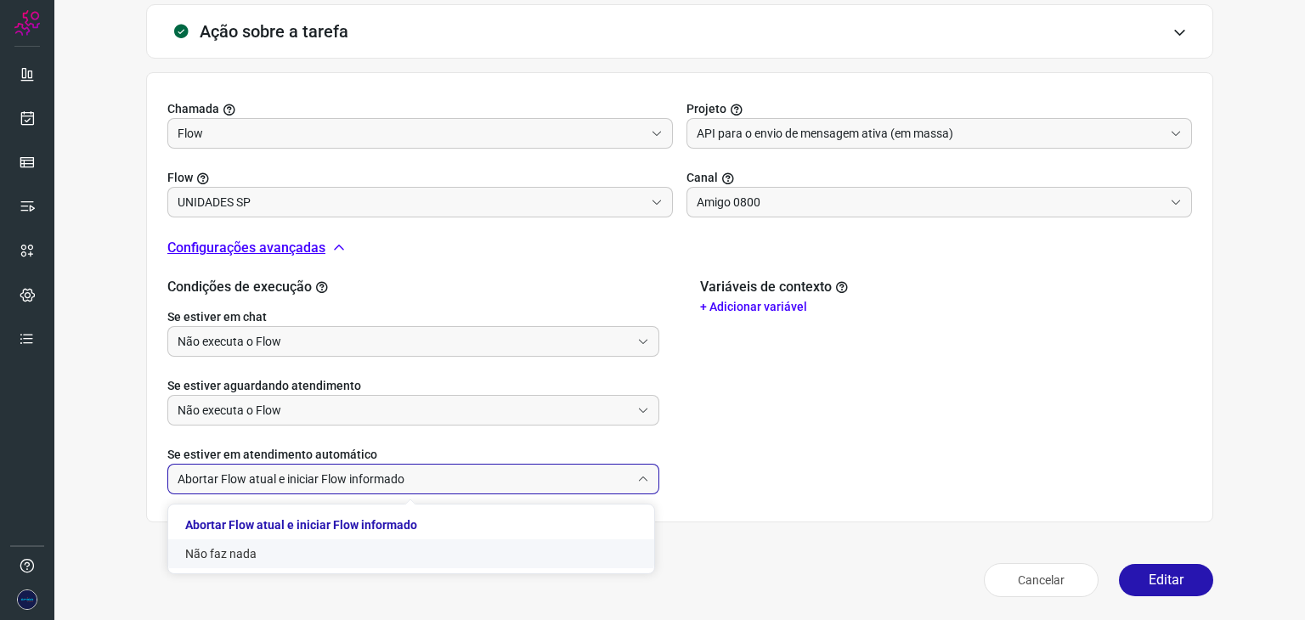
click at [243, 551] on li "Não faz nada" at bounding box center [411, 554] width 486 height 29
type input "Não faz nada"
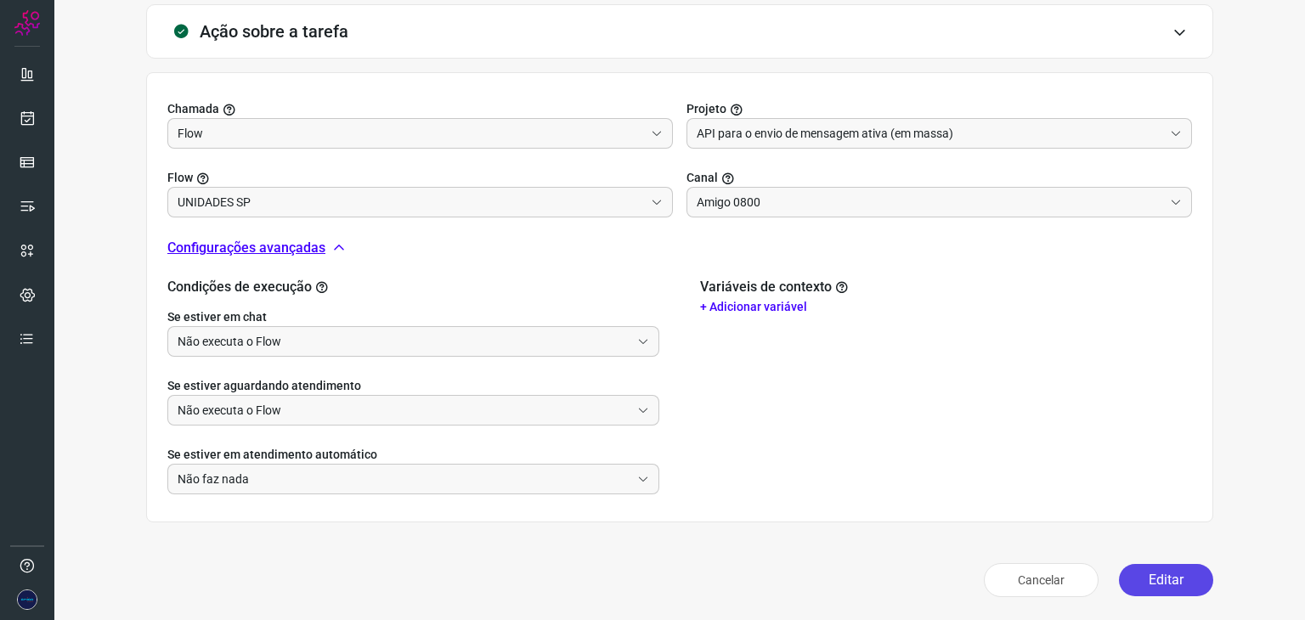
click at [1146, 579] on button "Editar" at bounding box center [1166, 580] width 94 height 32
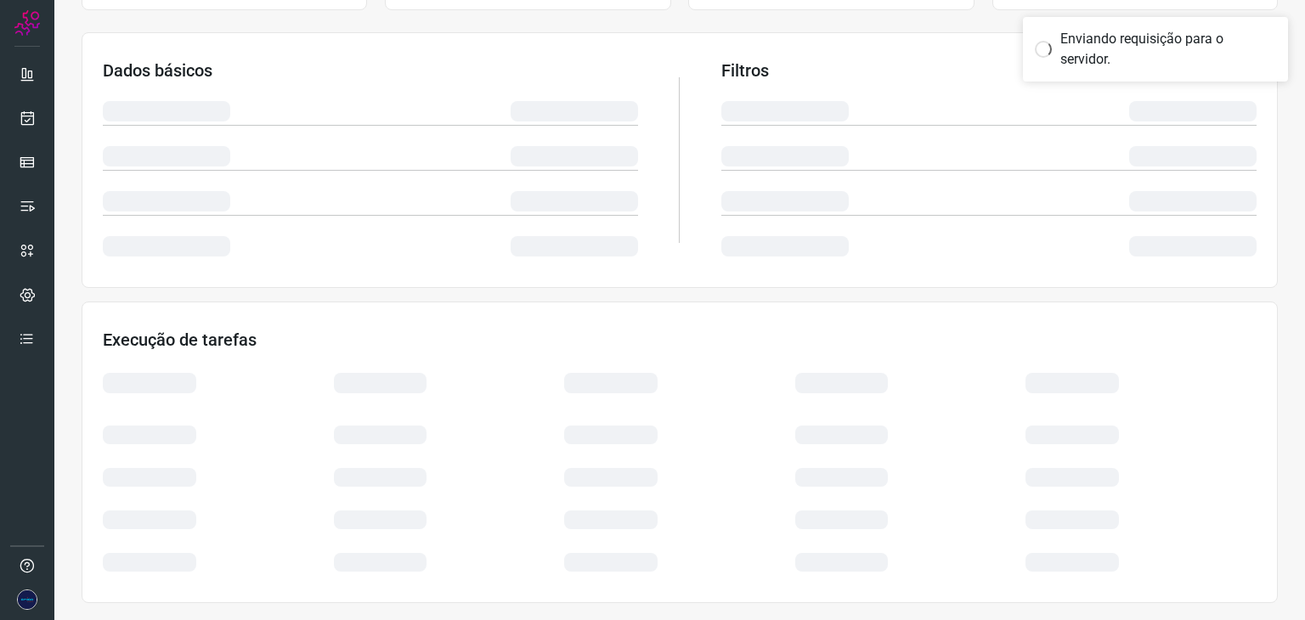
scroll to position [255, 0]
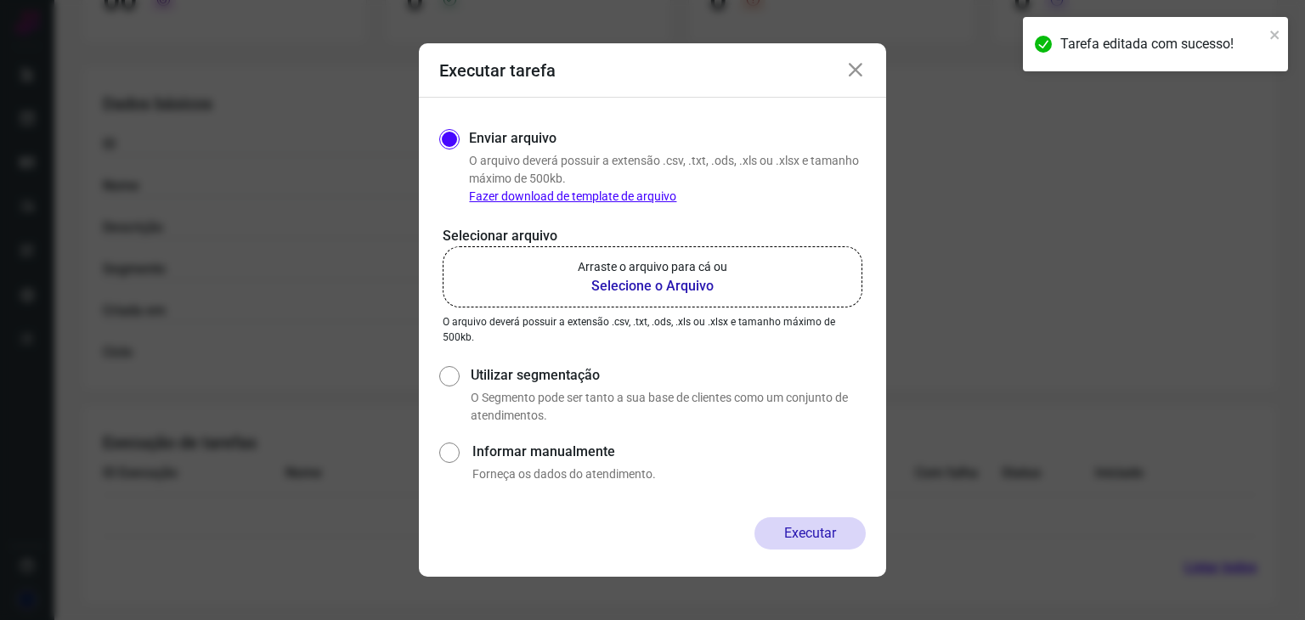
click at [859, 68] on icon at bounding box center [855, 70] width 20 height 20
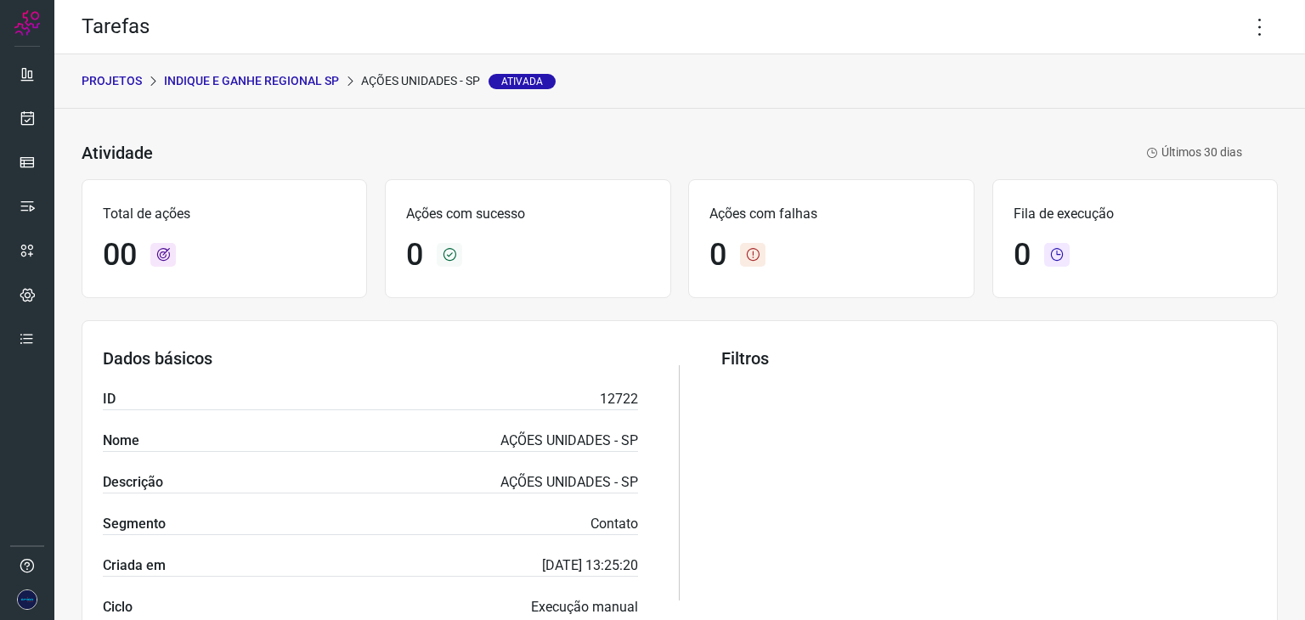
scroll to position [0, 0]
click at [20, 123] on icon at bounding box center [28, 118] width 18 height 17
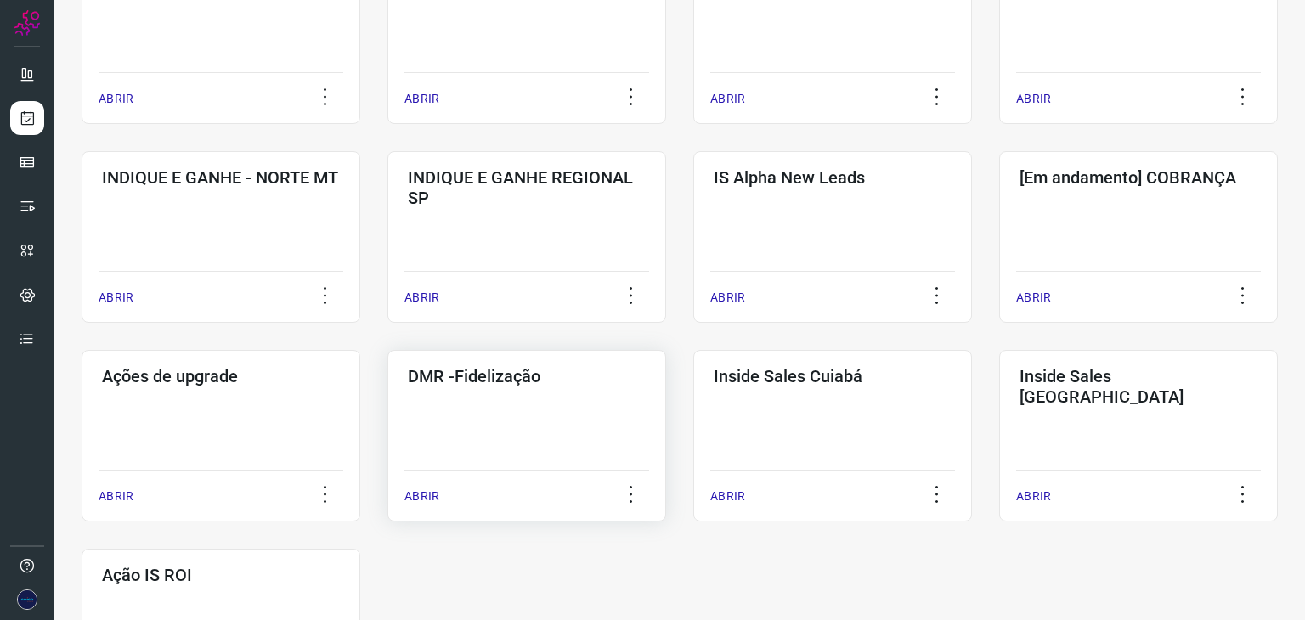
scroll to position [680, 0]
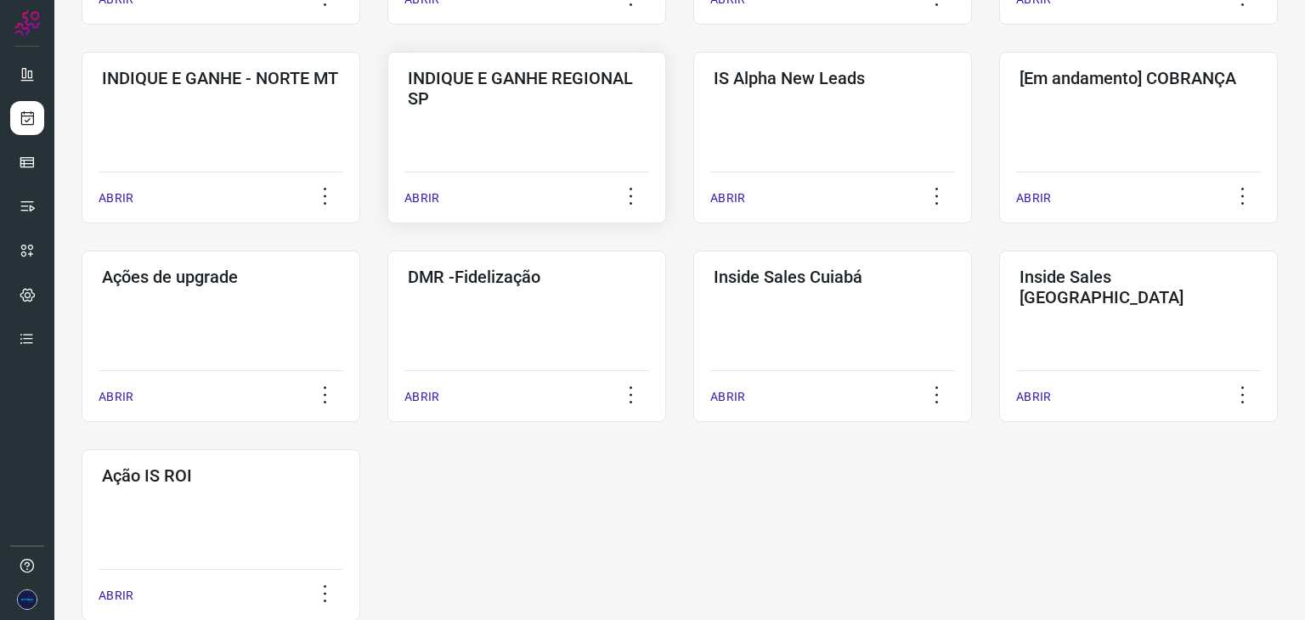
click at [417, 193] on p "ABRIR" at bounding box center [421, 198] width 35 height 18
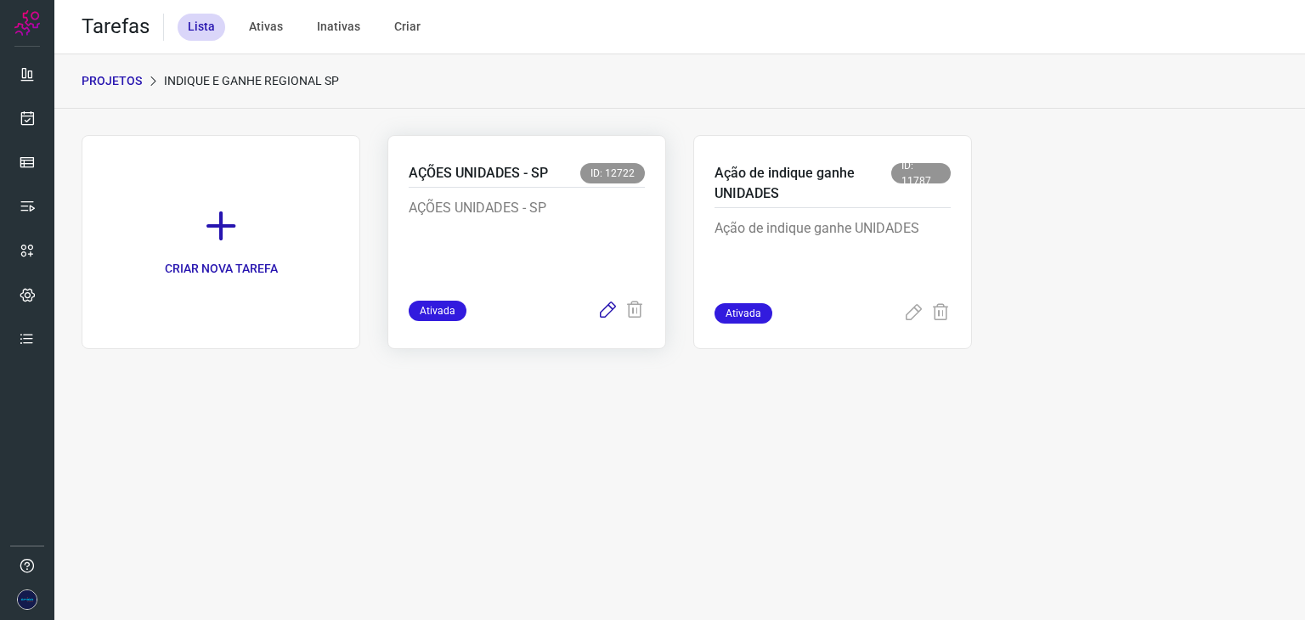
click at [610, 307] on icon at bounding box center [607, 311] width 20 height 20
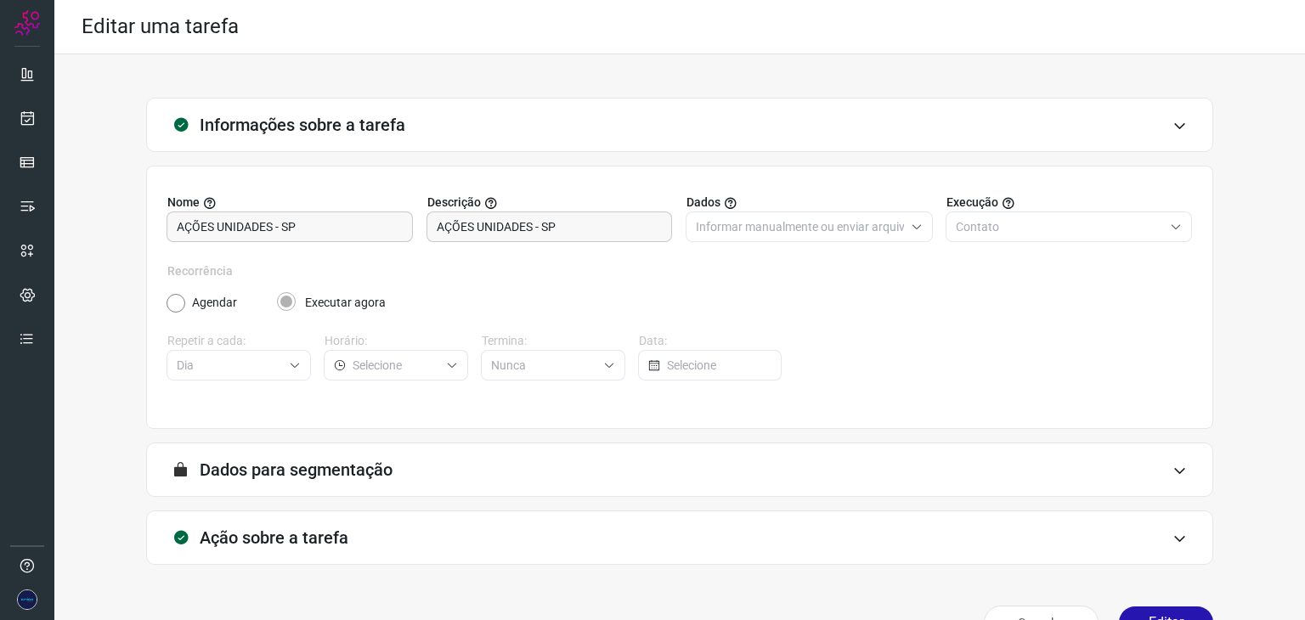
scroll to position [43, 0]
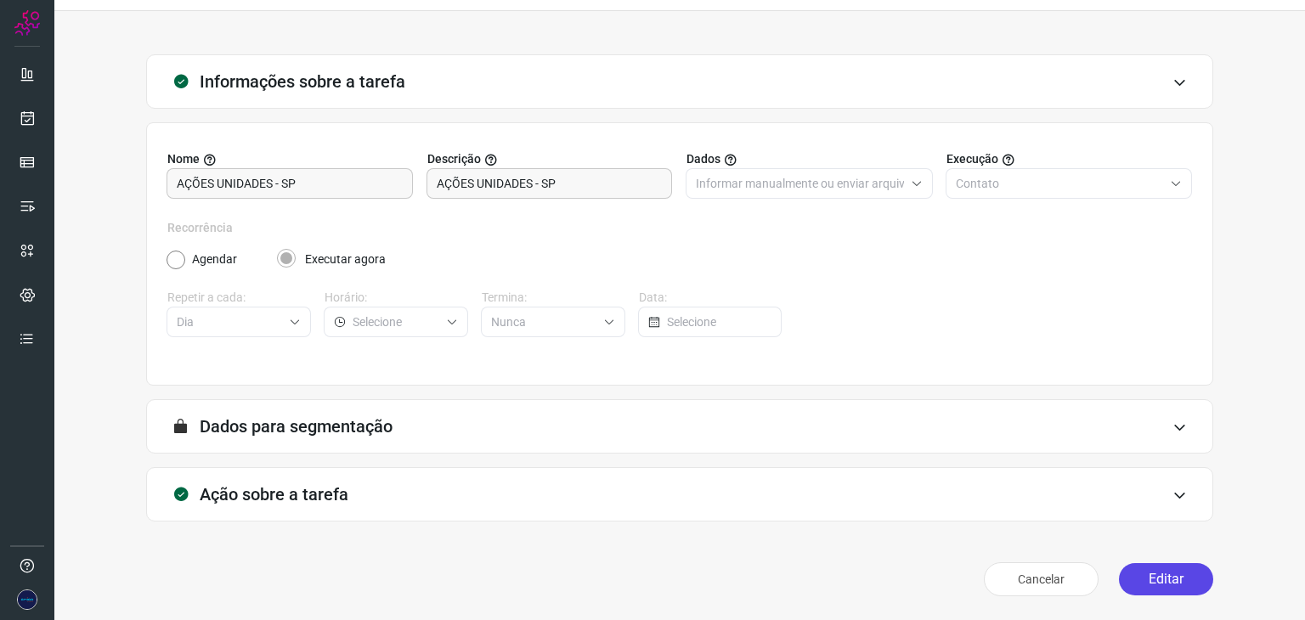
click at [1161, 574] on button "Editar" at bounding box center [1166, 579] width 94 height 32
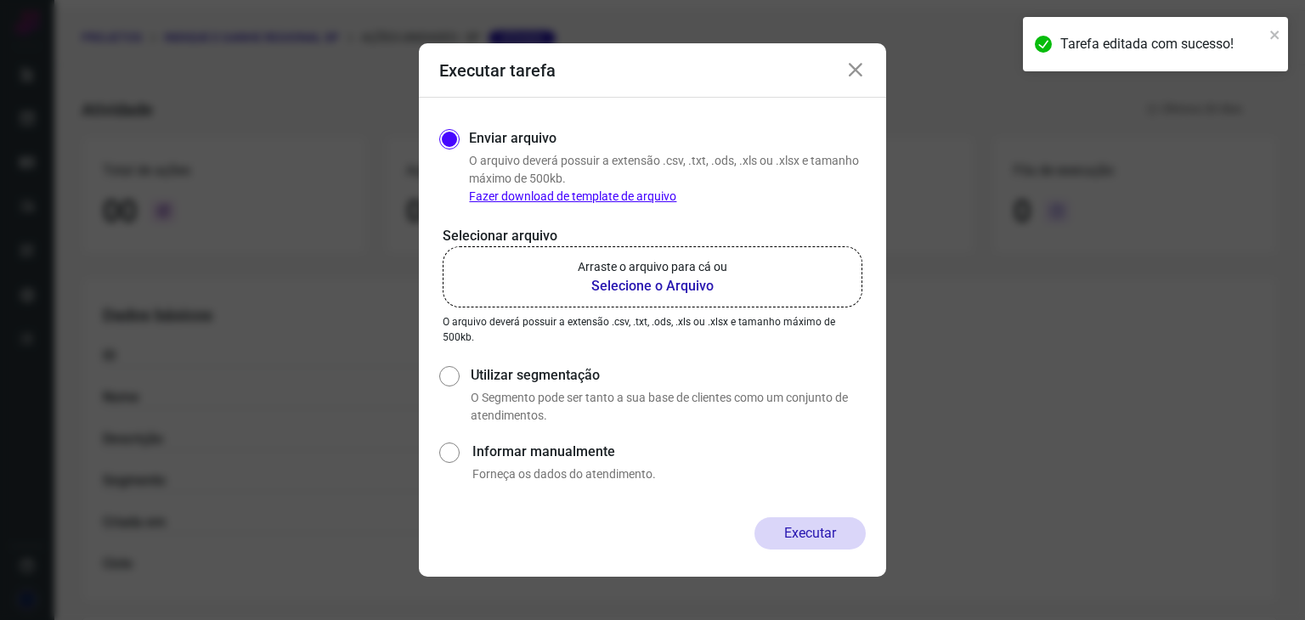
click at [659, 279] on b "Selecione o Arquivo" at bounding box center [653, 286] width 150 height 20
click at [0, 0] on input "Arraste o arquivo para cá ou Selecione o Arquivo" at bounding box center [0, 0] width 0 height 0
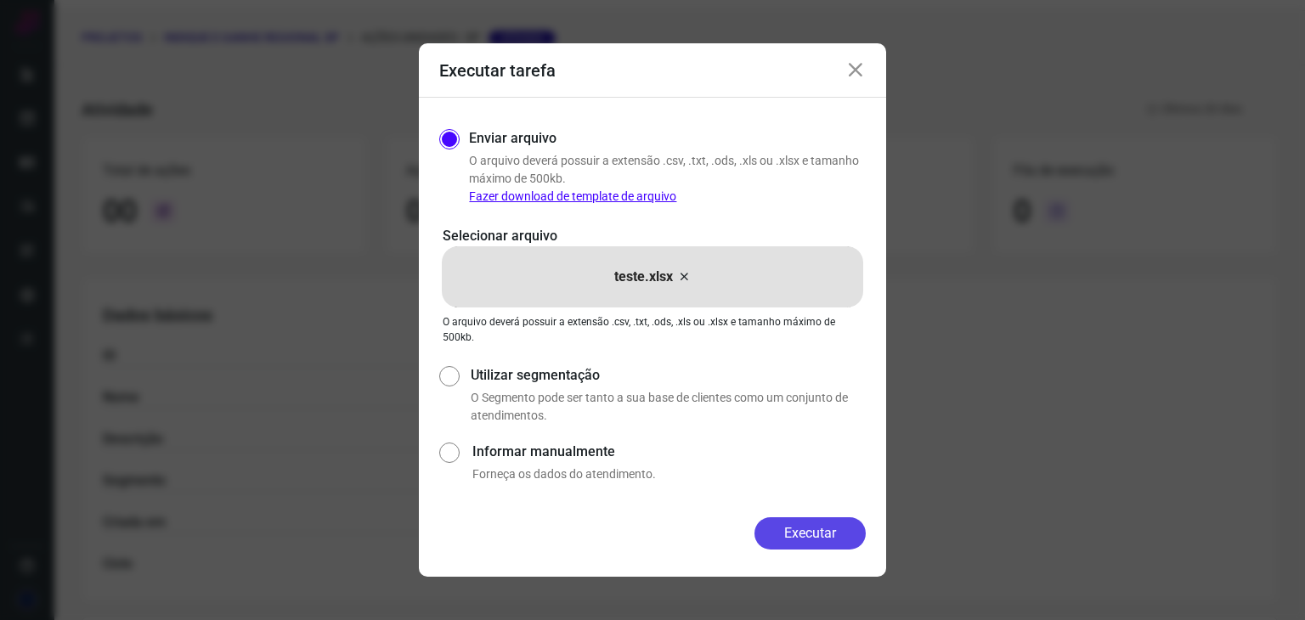
click at [796, 534] on button "Executar" at bounding box center [810, 533] width 111 height 32
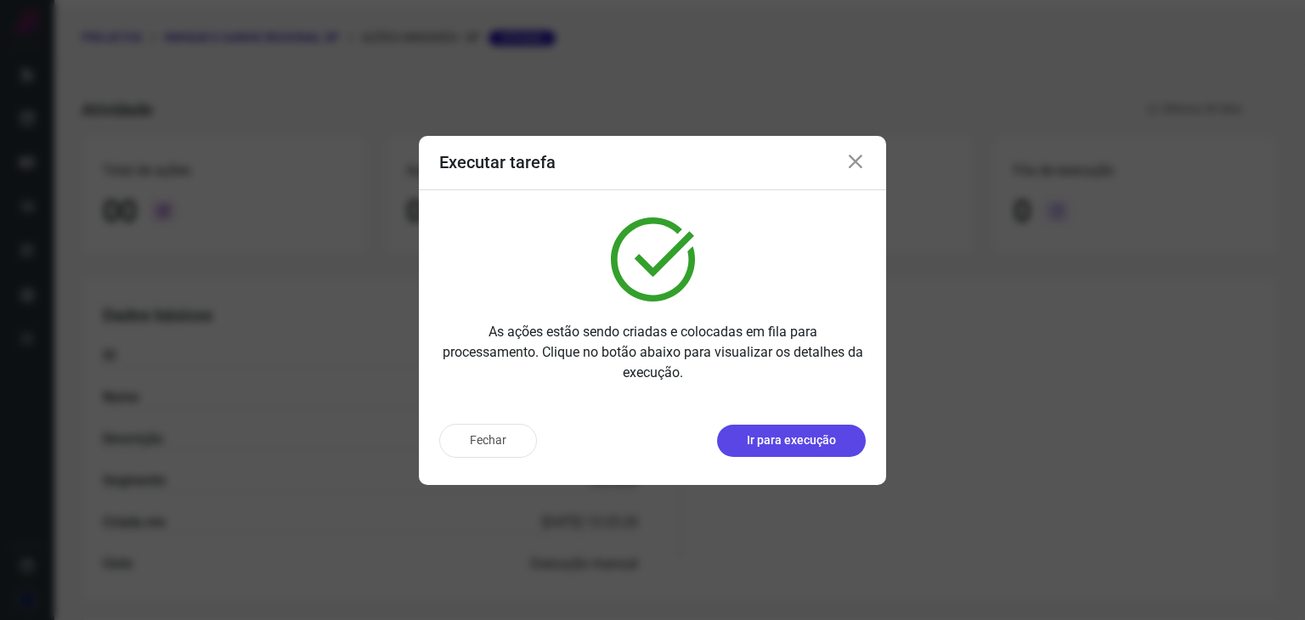
click at [803, 448] on p "Ir para execução" at bounding box center [791, 441] width 89 height 18
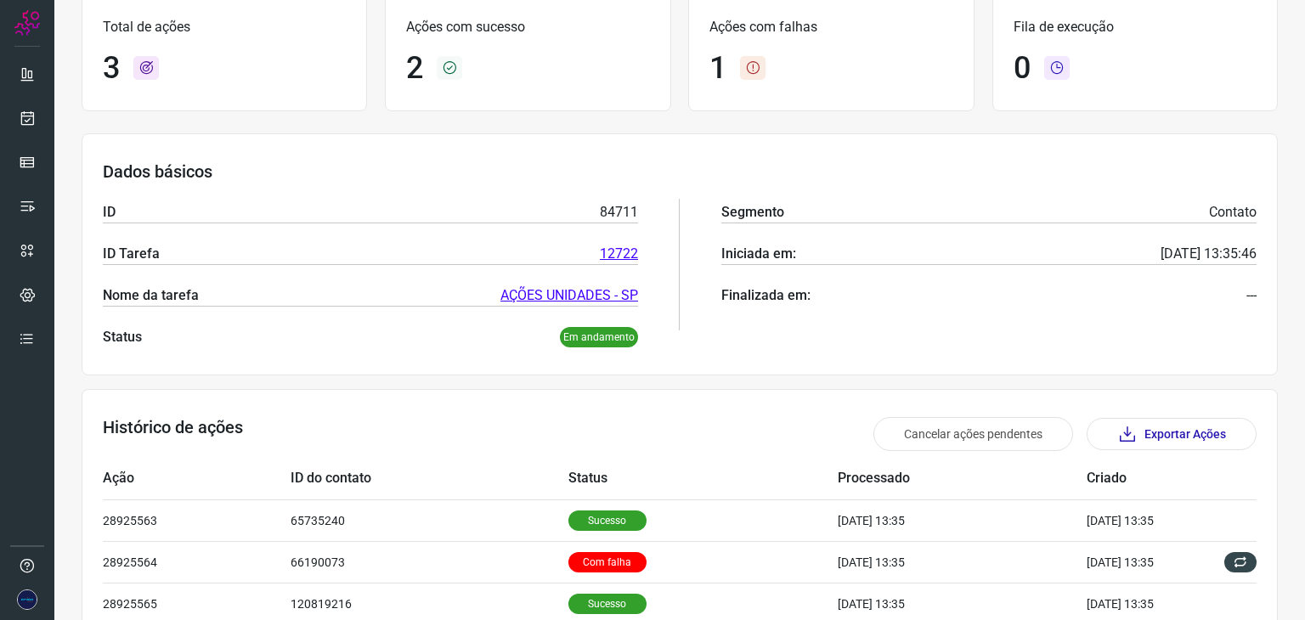
scroll to position [206, 0]
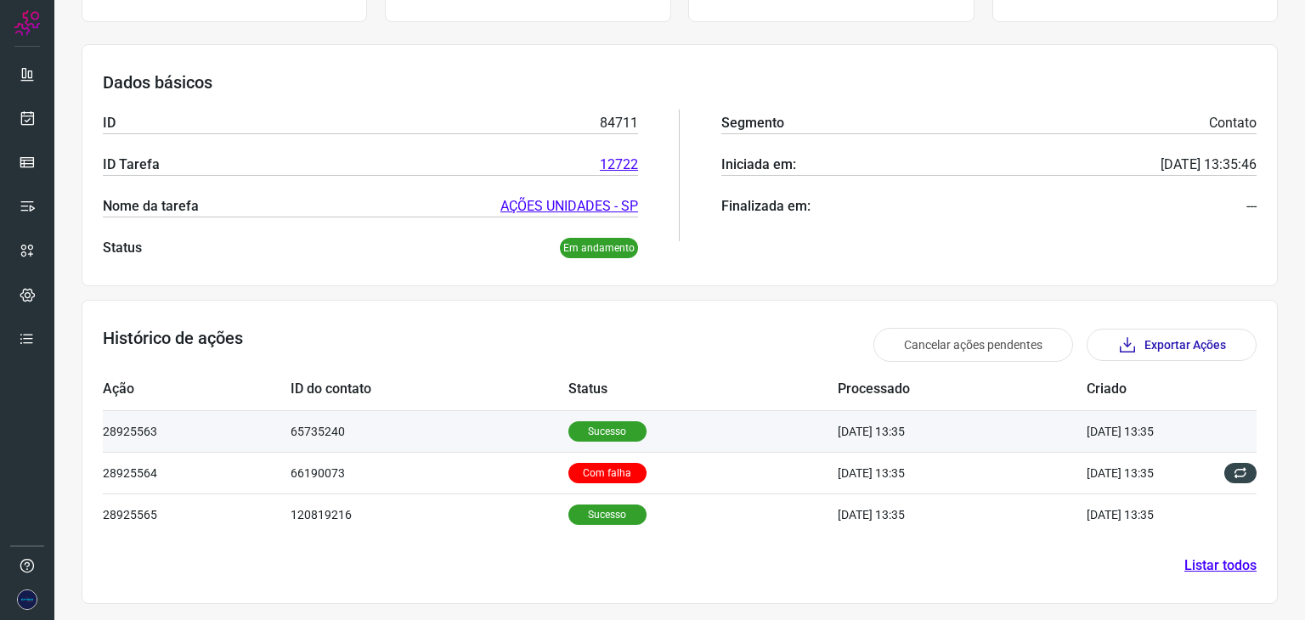
click at [589, 433] on p "Sucesso" at bounding box center [607, 431] width 78 height 20
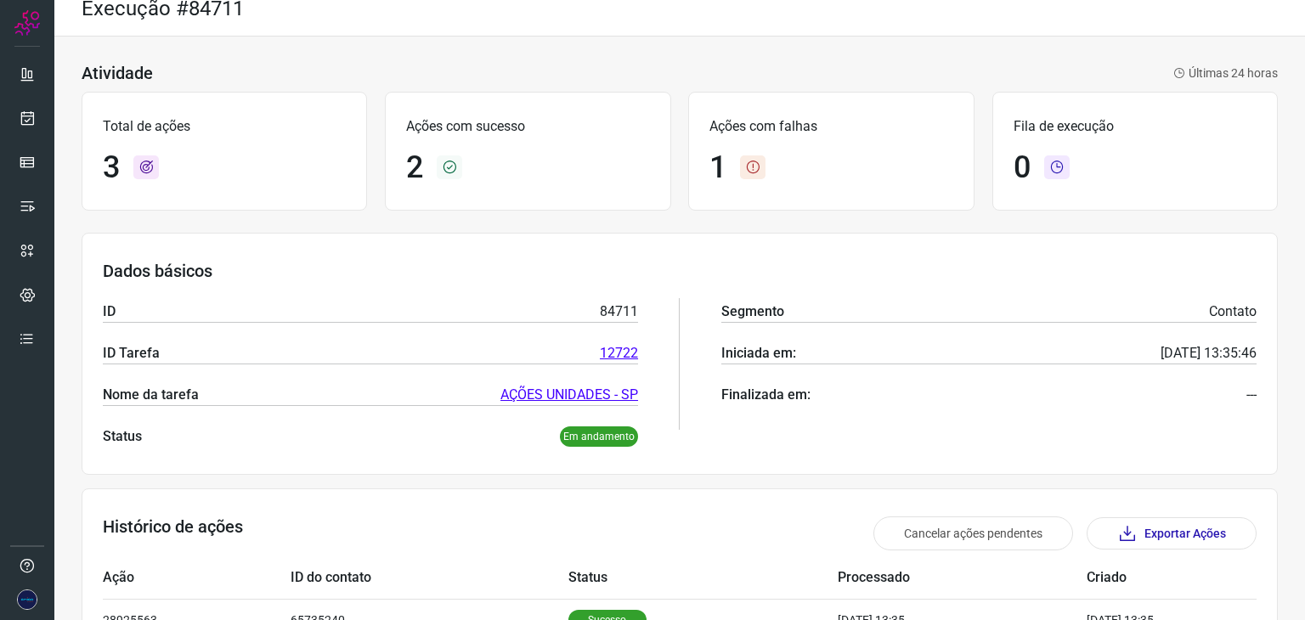
scroll to position [0, 0]
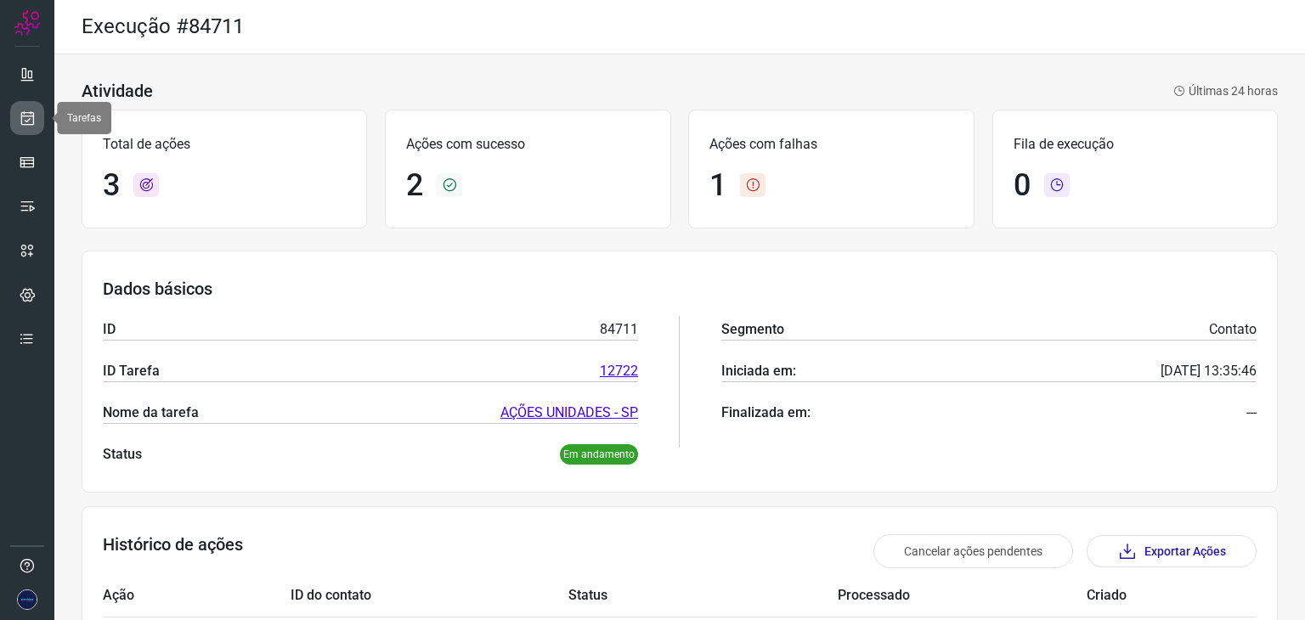
click at [21, 108] on link at bounding box center [27, 118] width 34 height 34
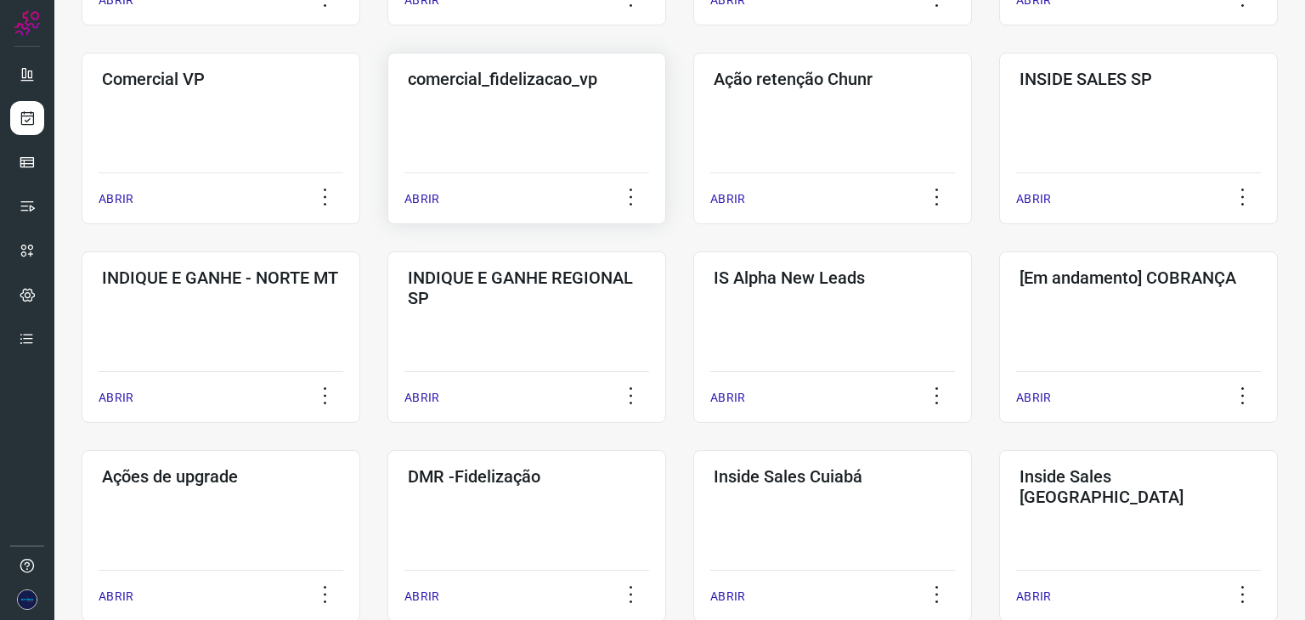
scroll to position [595, 0]
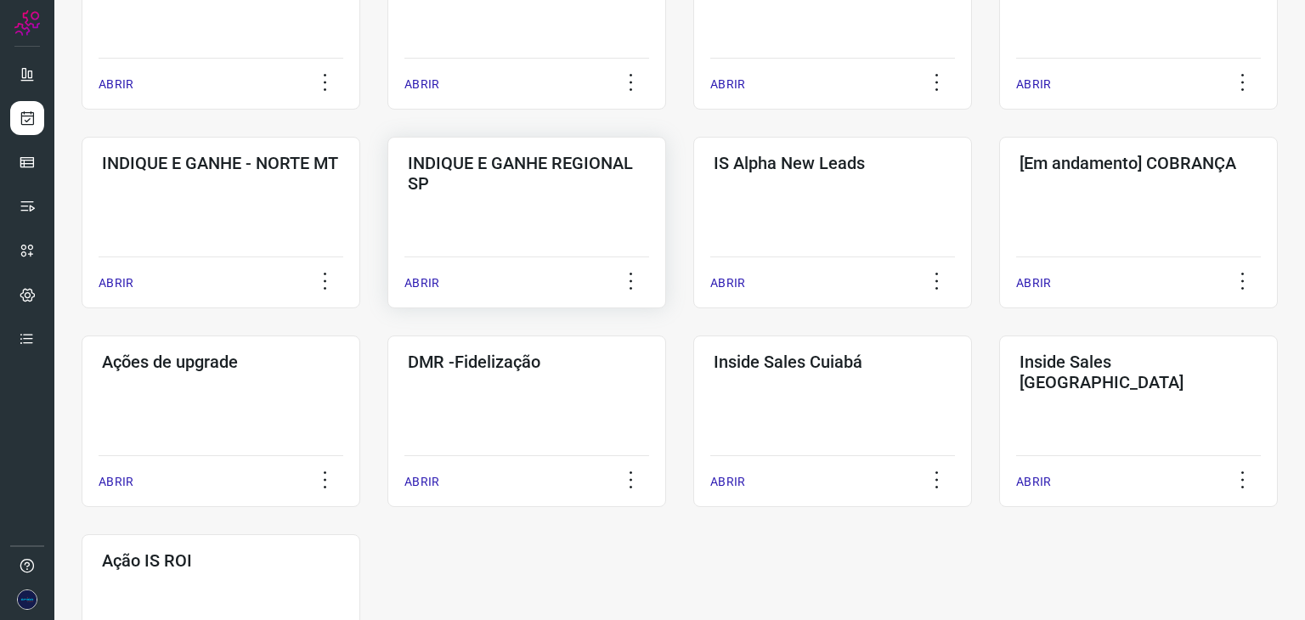
click at [421, 280] on p "ABRIR" at bounding box center [421, 283] width 35 height 18
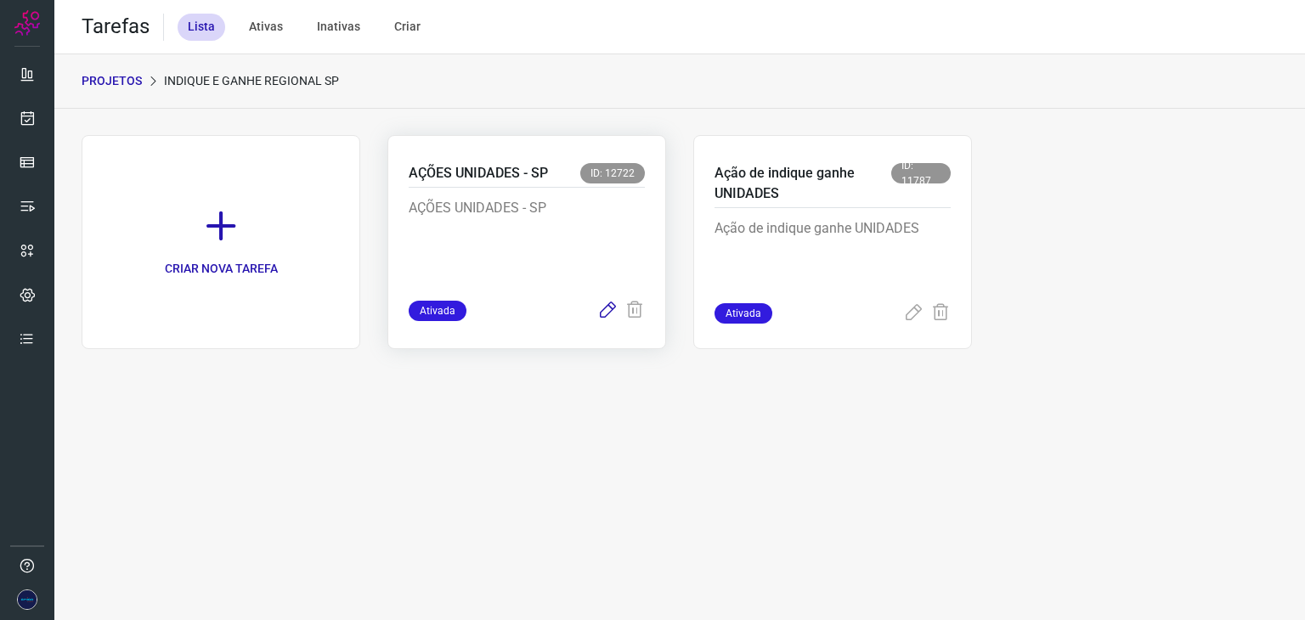
click at [611, 310] on icon at bounding box center [607, 311] width 20 height 20
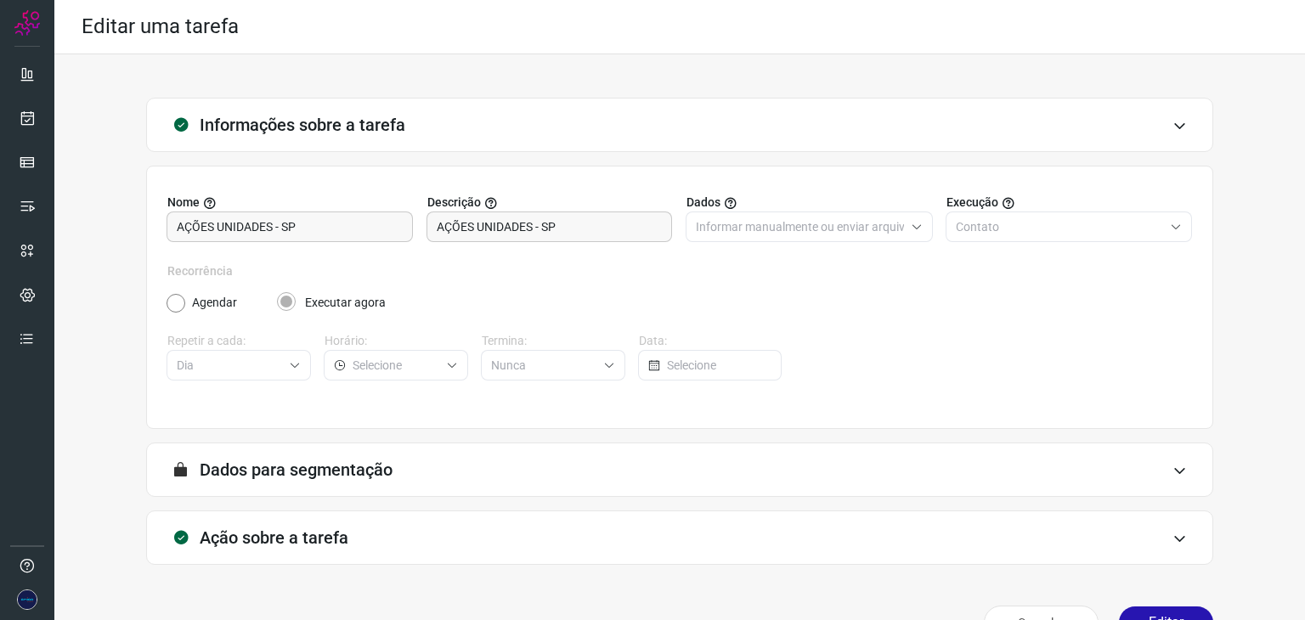
scroll to position [43, 0]
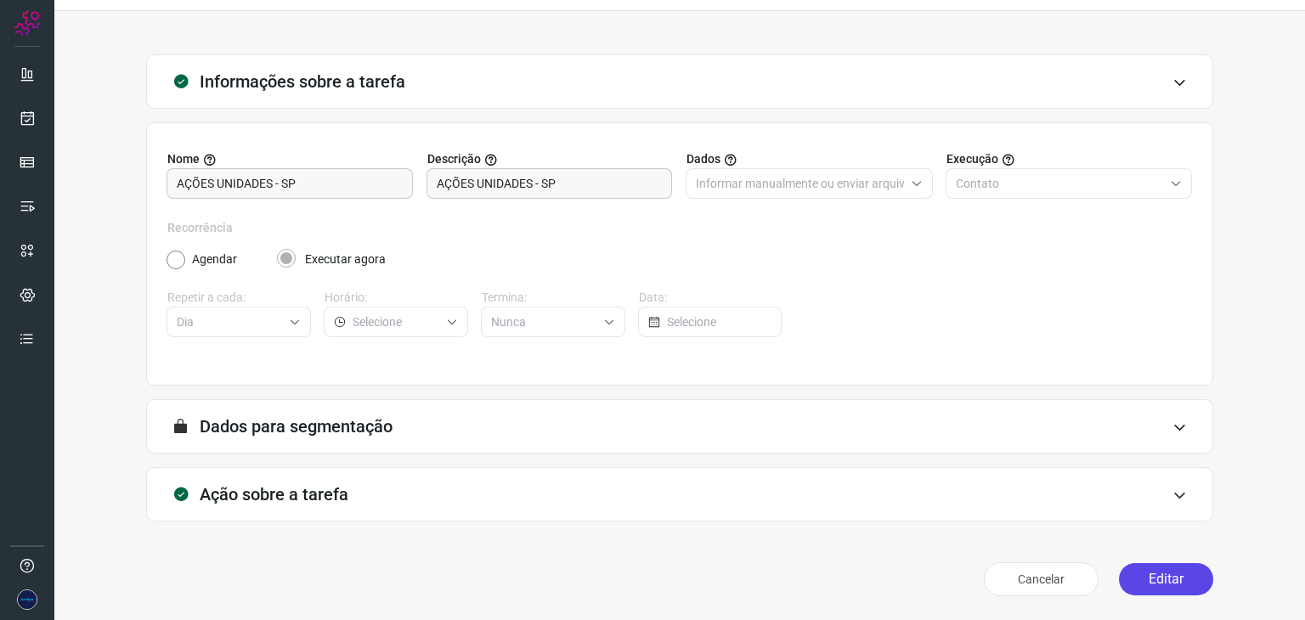
click at [1157, 576] on button "Editar" at bounding box center [1166, 579] width 94 height 32
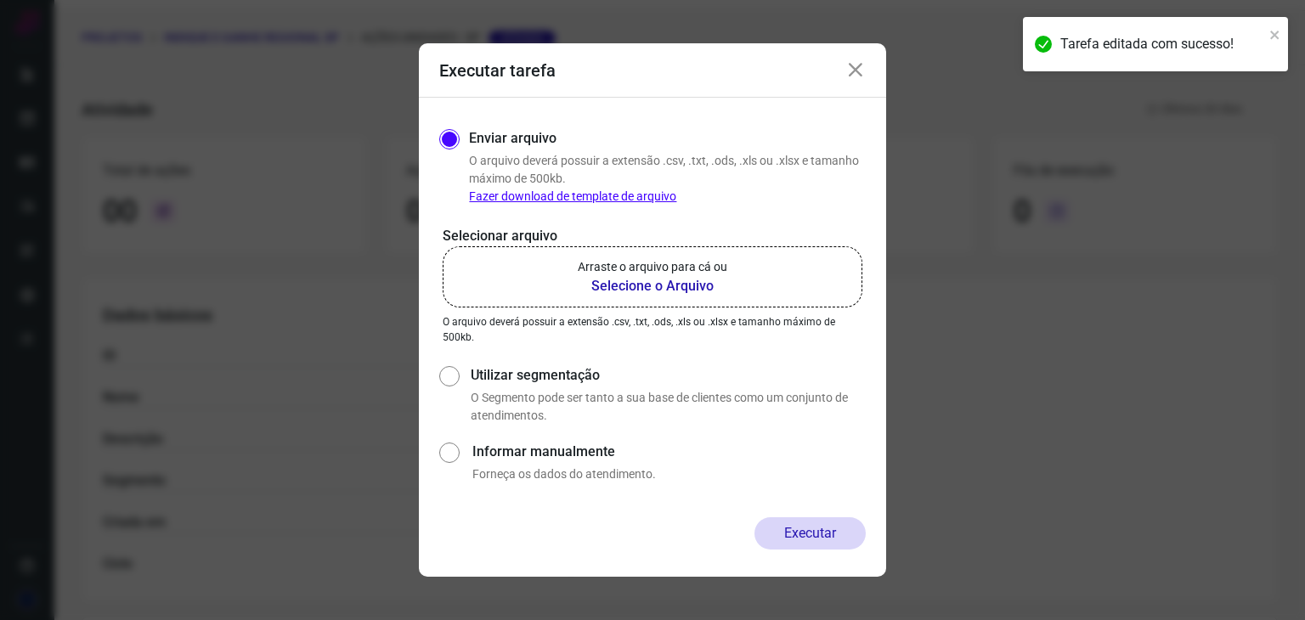
click at [654, 286] on b "Selecione o Arquivo" at bounding box center [653, 286] width 150 height 20
click at [0, 0] on input "Arraste o arquivo para cá ou Selecione o Arquivo" at bounding box center [0, 0] width 0 height 0
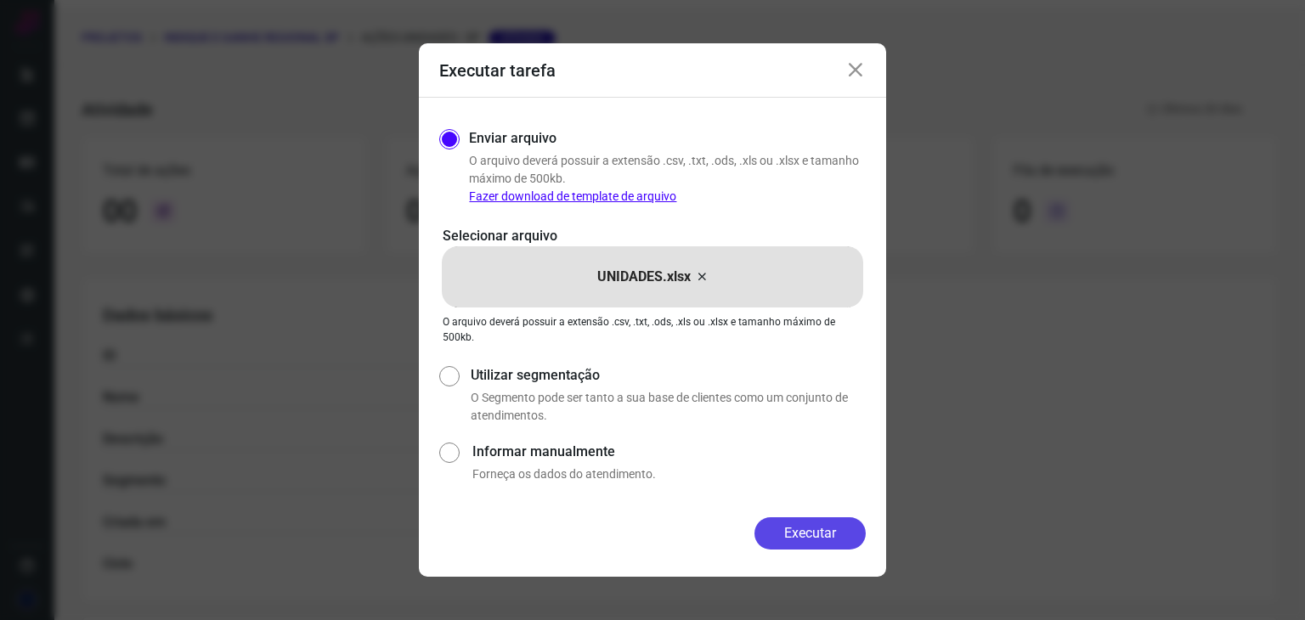
click at [830, 528] on button "Executar" at bounding box center [810, 533] width 111 height 32
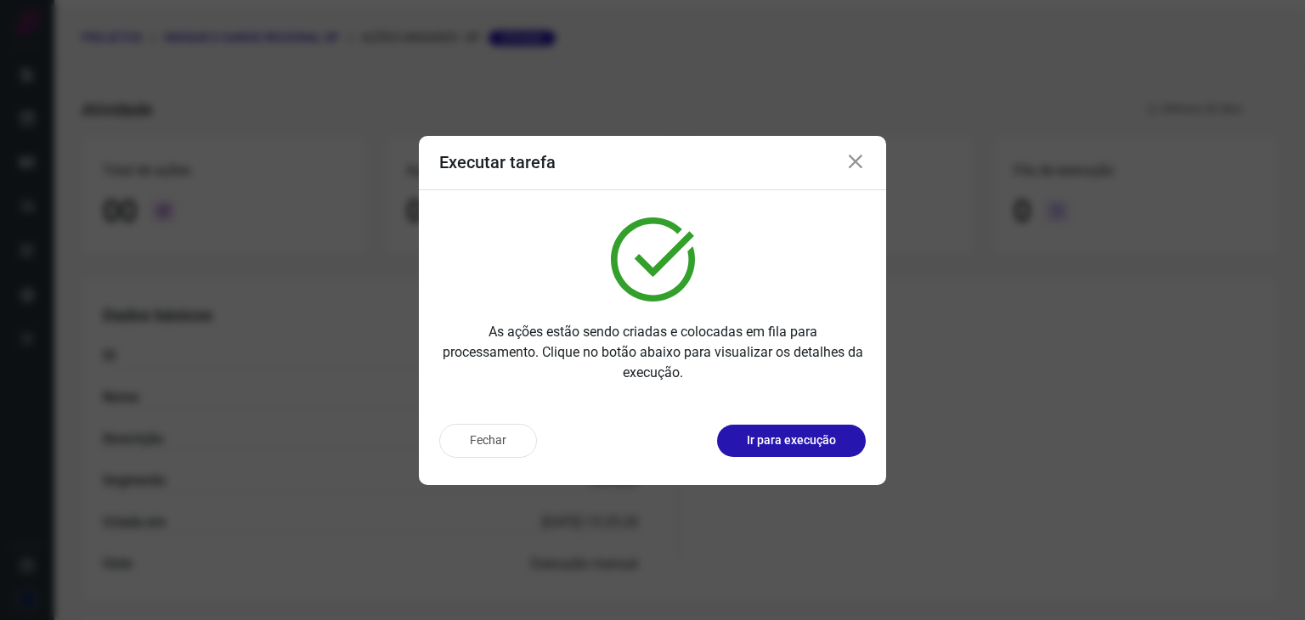
click at [854, 156] on icon at bounding box center [855, 162] width 20 height 20
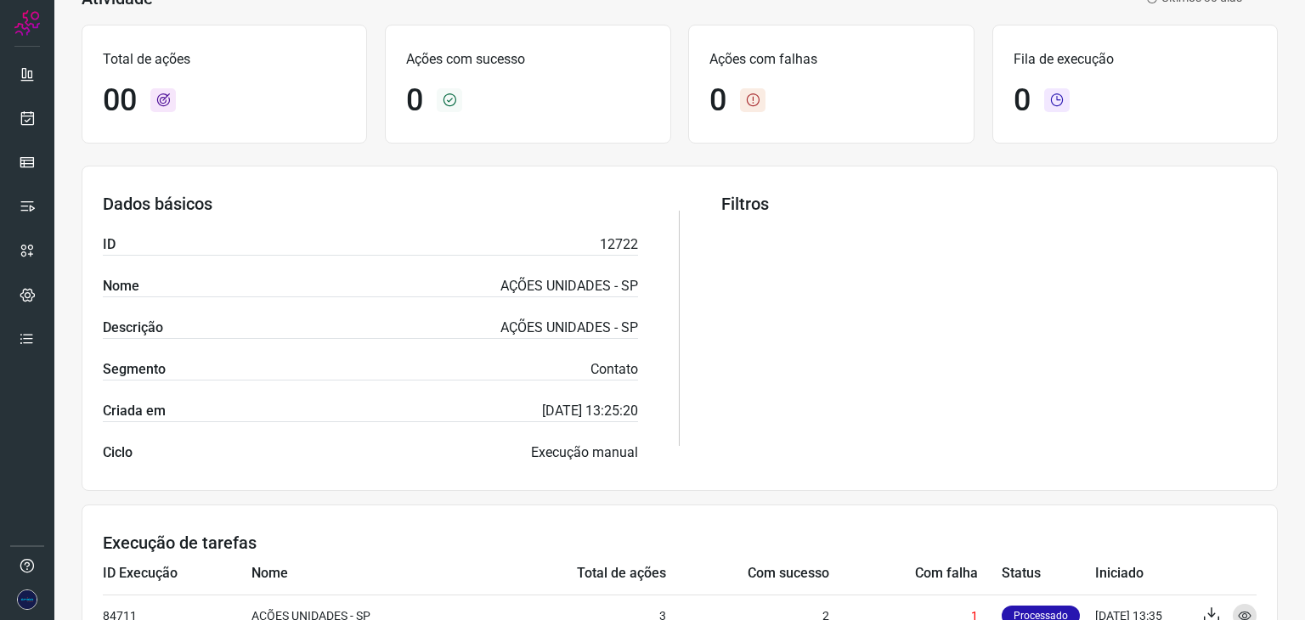
scroll to position [255, 0]
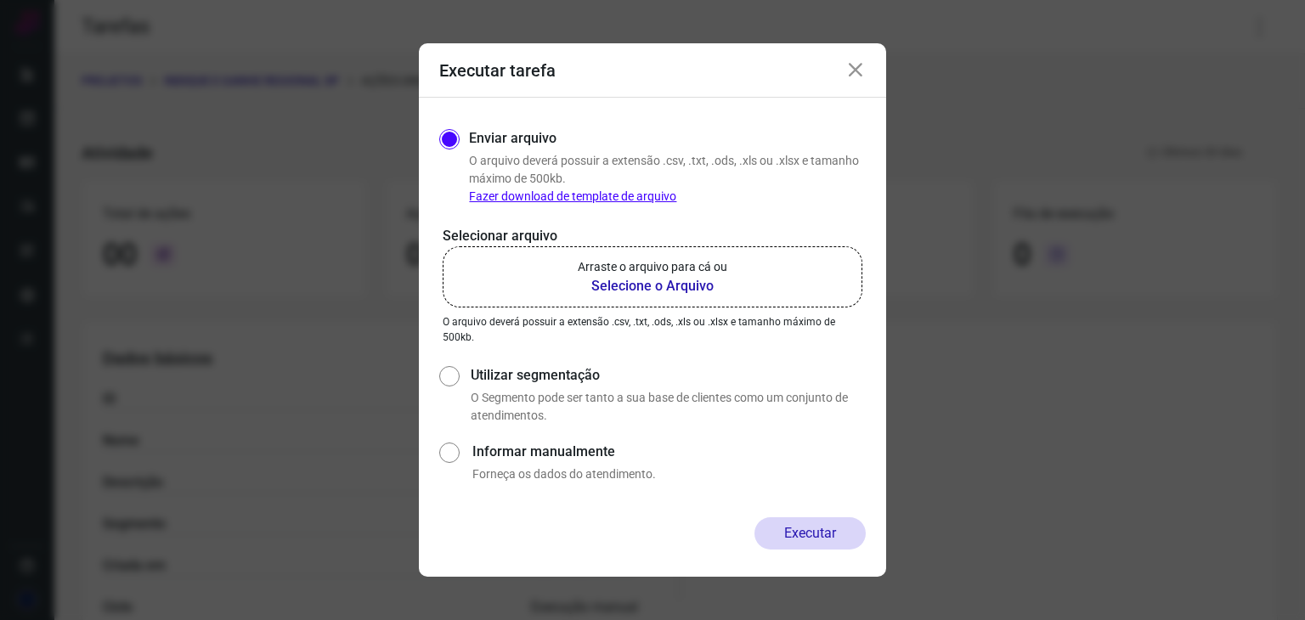
click at [856, 70] on icon at bounding box center [855, 70] width 20 height 20
